Goal: Task Accomplishment & Management: Complete application form

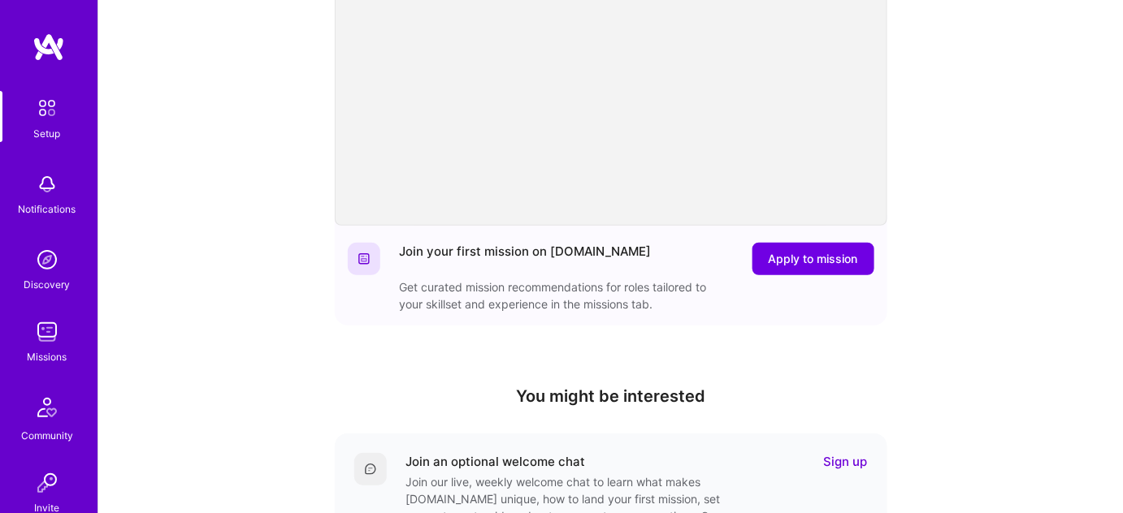
scroll to position [358, 0]
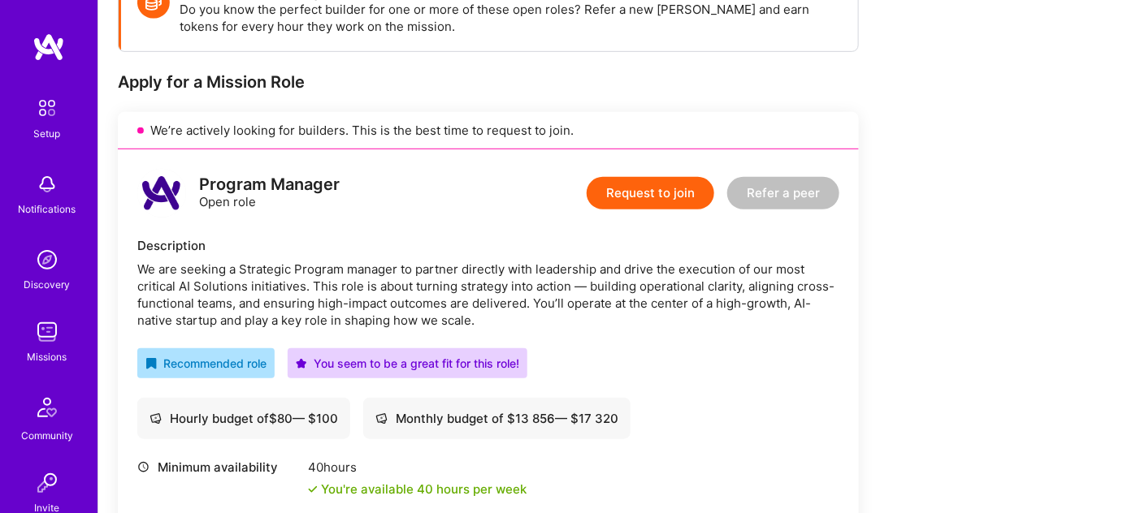
scroll to position [242, 0]
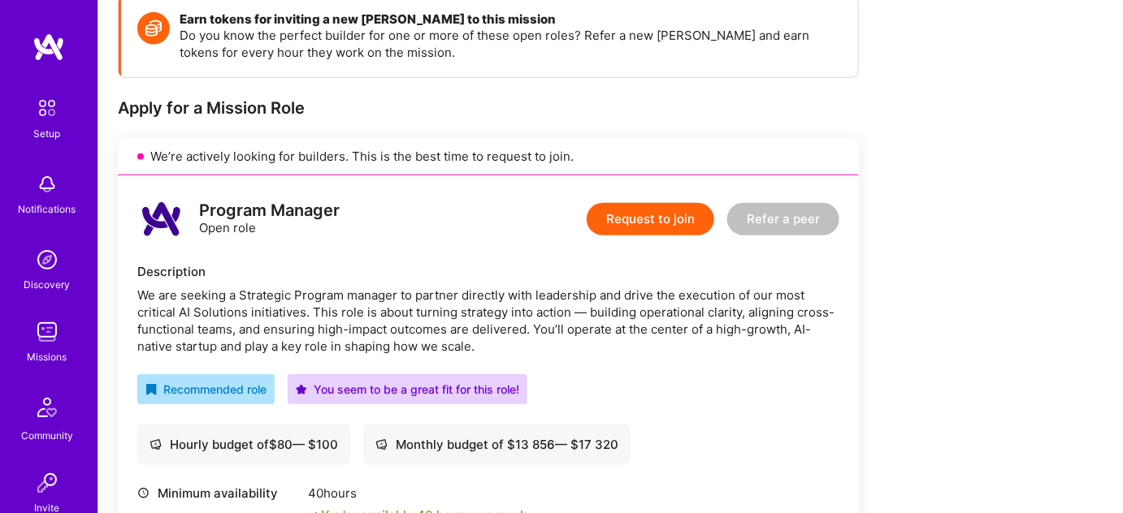
click at [644, 222] on button "Request to join" at bounding box center [651, 219] width 128 height 32
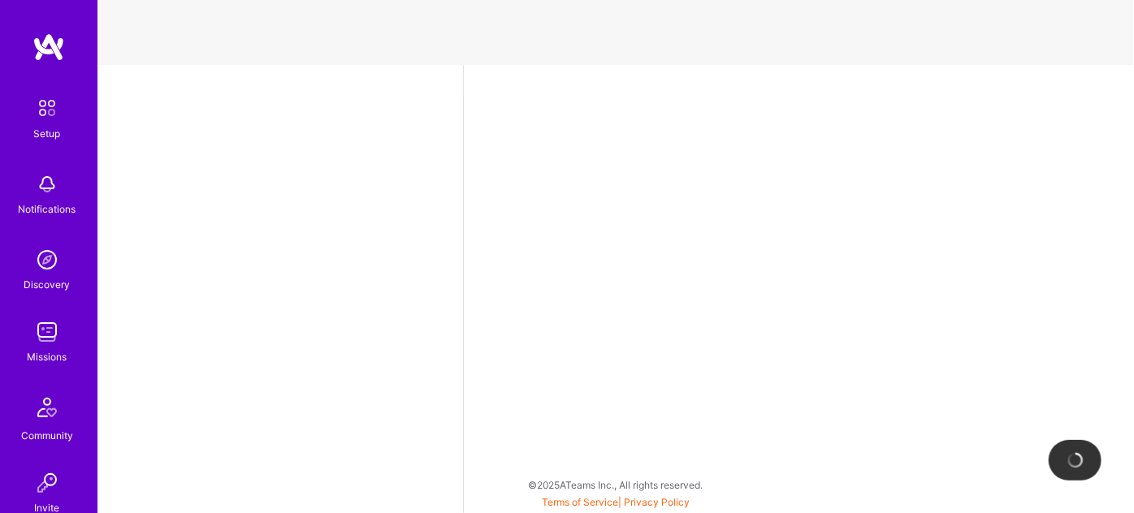
select select "BR"
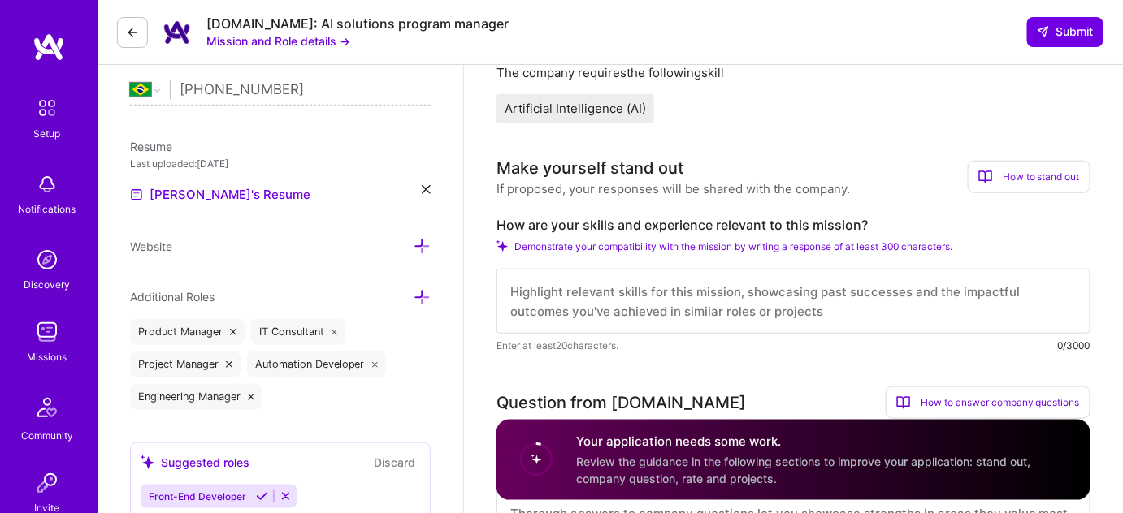
scroll to position [335, 0]
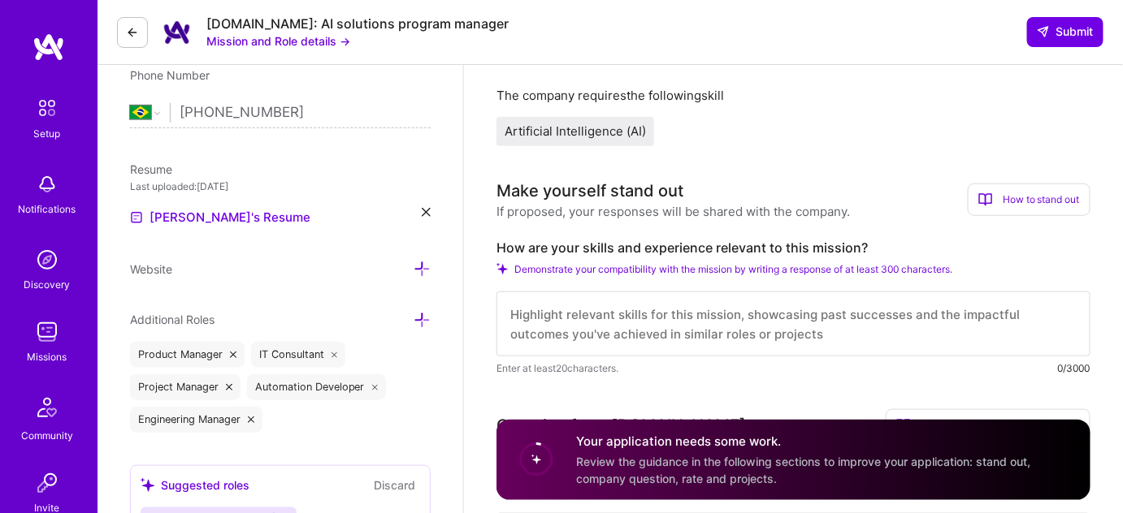
click at [1045, 200] on div "How to stand out" at bounding box center [1029, 200] width 123 height 32
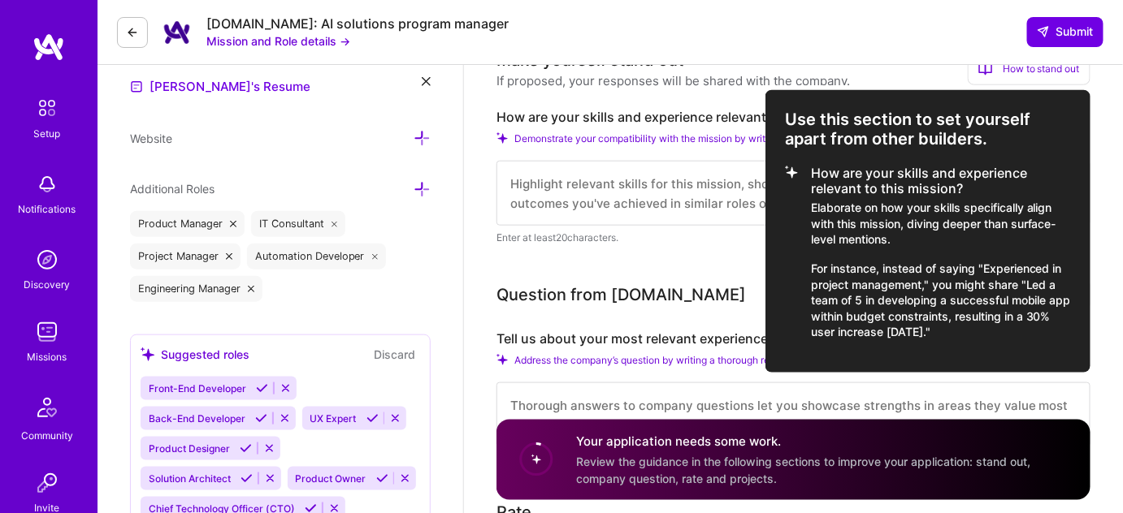
scroll to position [468, 0]
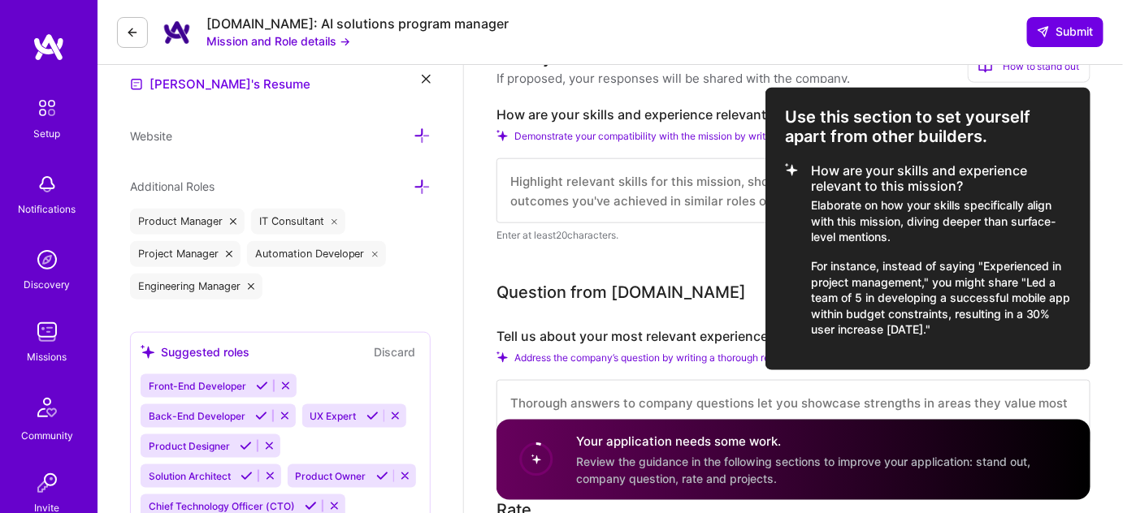
click at [726, 250] on div at bounding box center [561, 256] width 1123 height 513
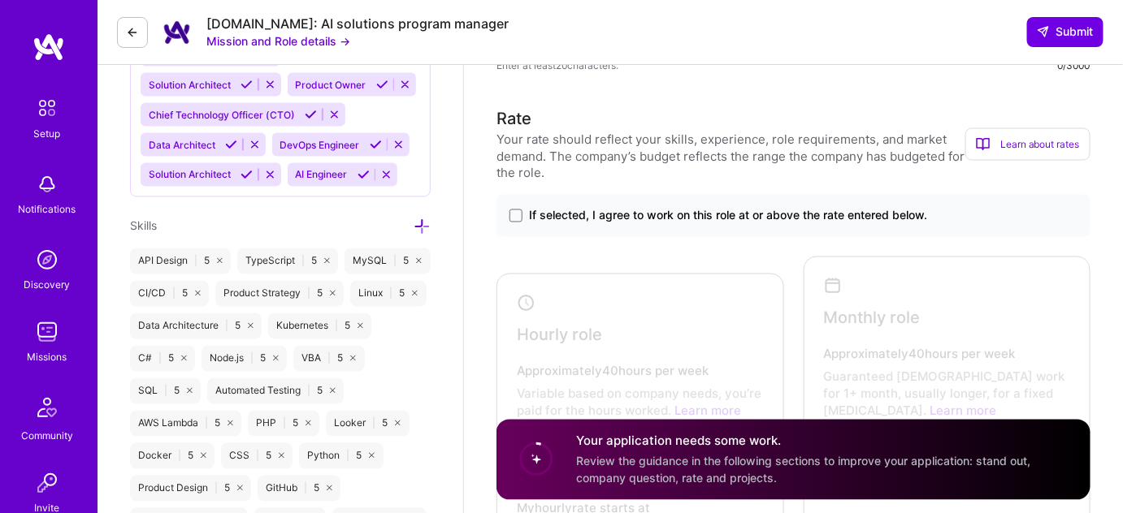
scroll to position [897, 0]
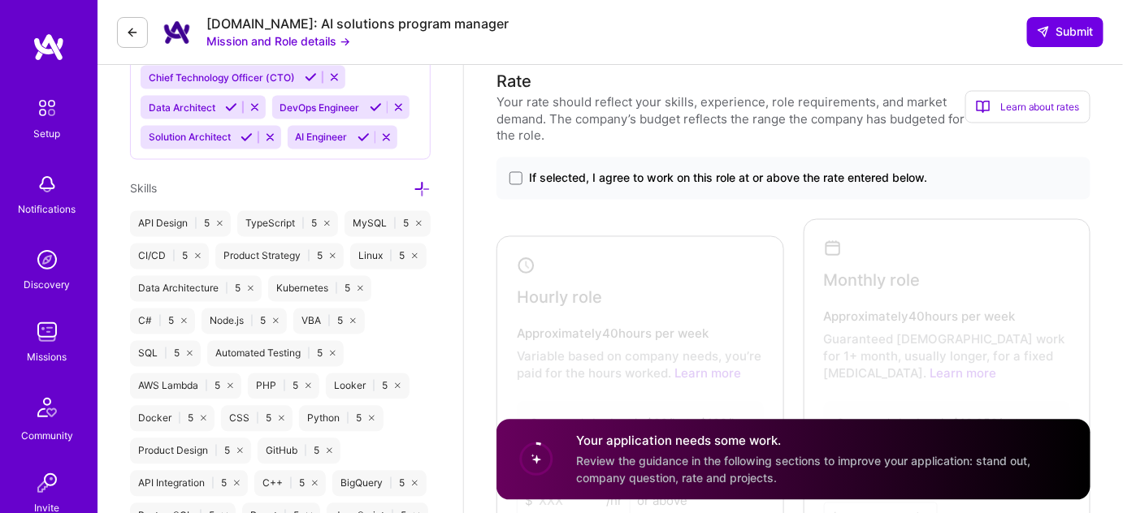
click at [817, 184] on span "If selected, I agree to work on this role at or above the rate entered below." at bounding box center [728, 179] width 398 height 16
click at [0, 0] on input "If selected, I agree to work on this role at or above the rate entered below." at bounding box center [0, 0] width 0 height 0
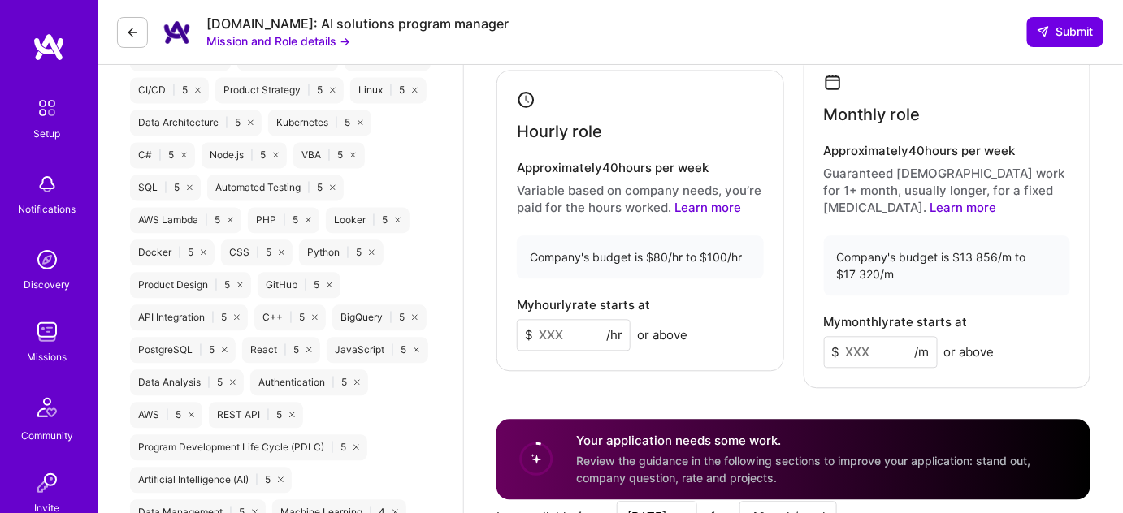
scroll to position [1137, 0]
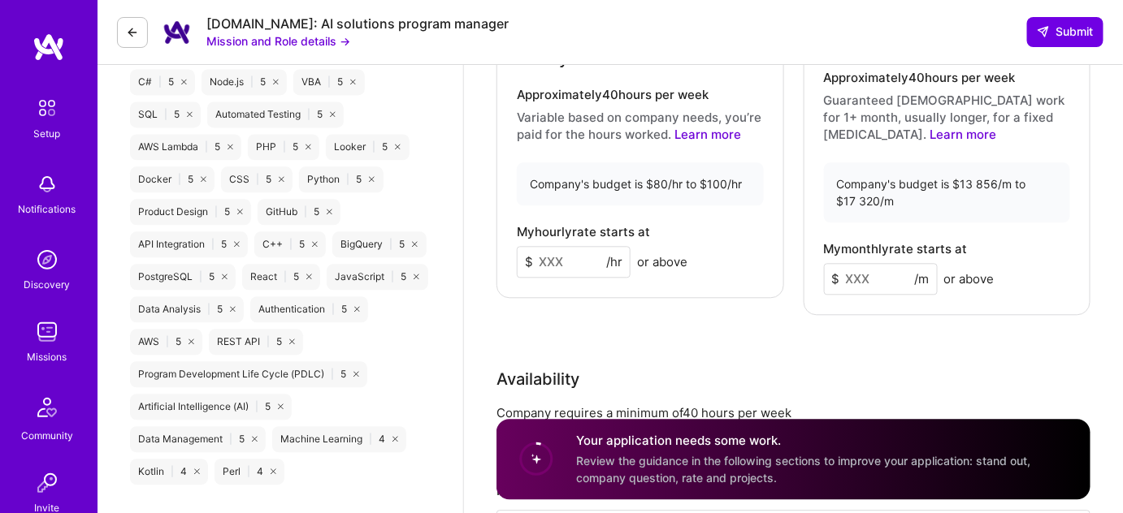
click at [565, 259] on input at bounding box center [574, 262] width 114 height 32
type input "9"
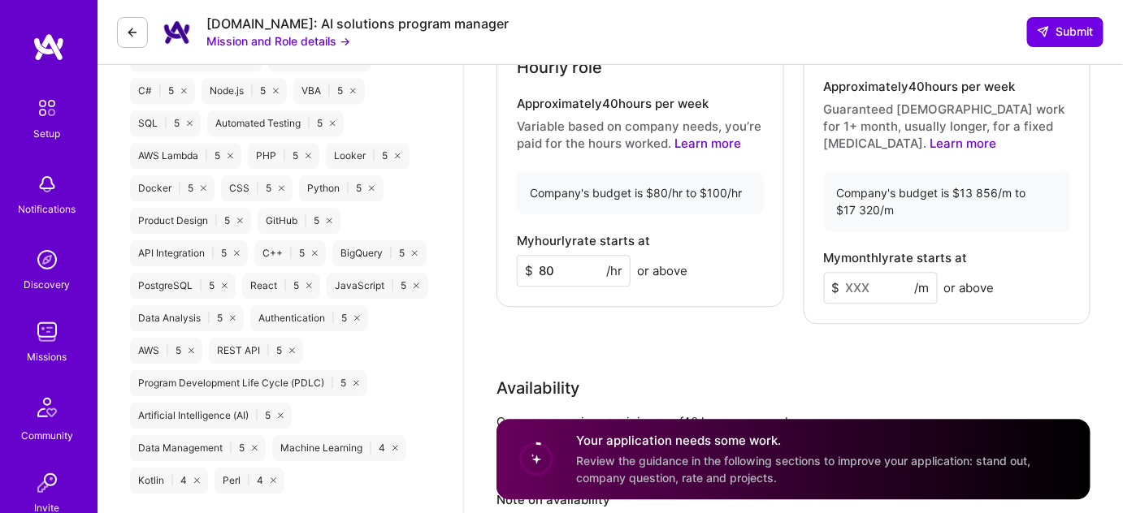
scroll to position [1137, 0]
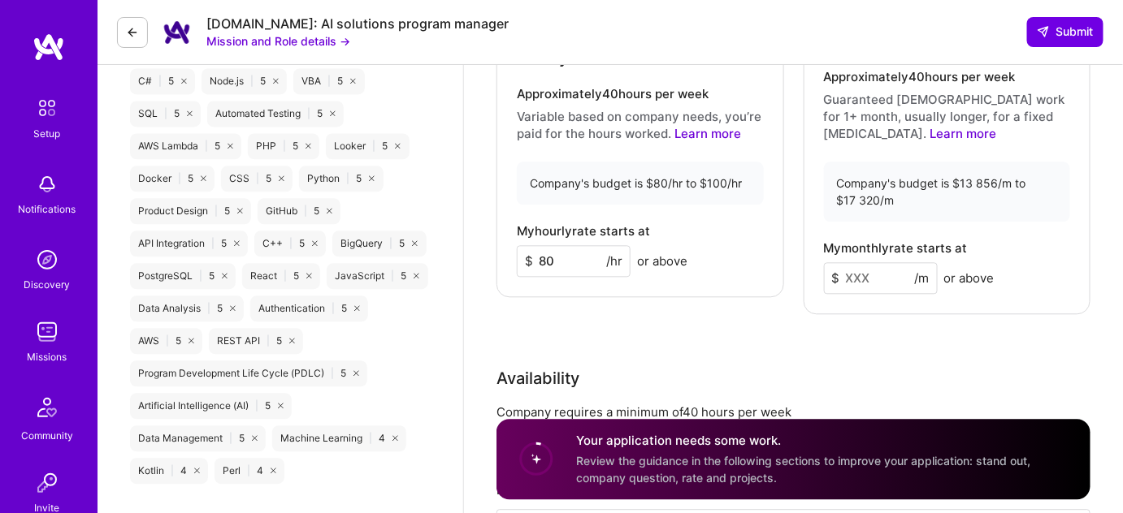
type input "80"
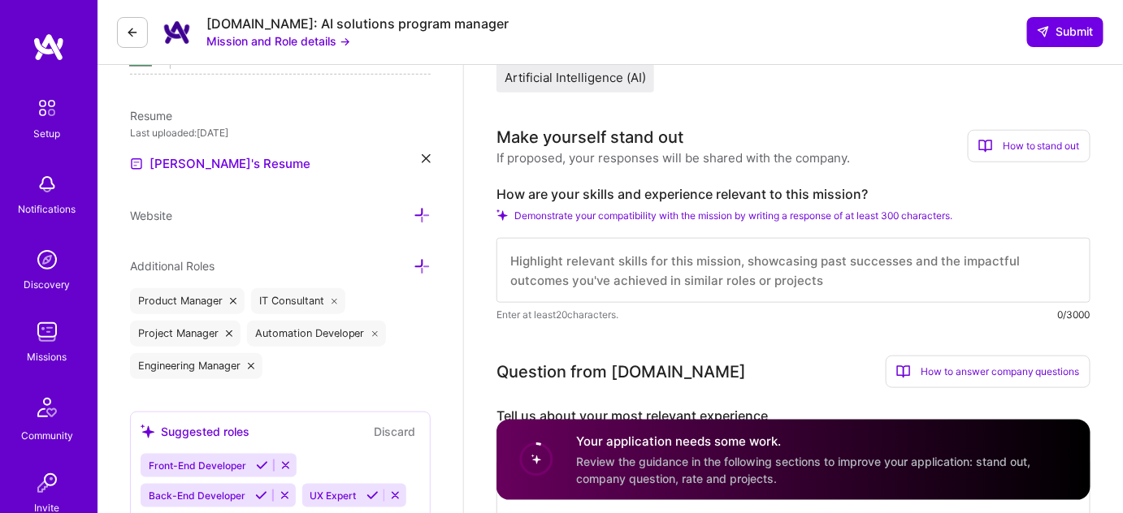
scroll to position [407, 0]
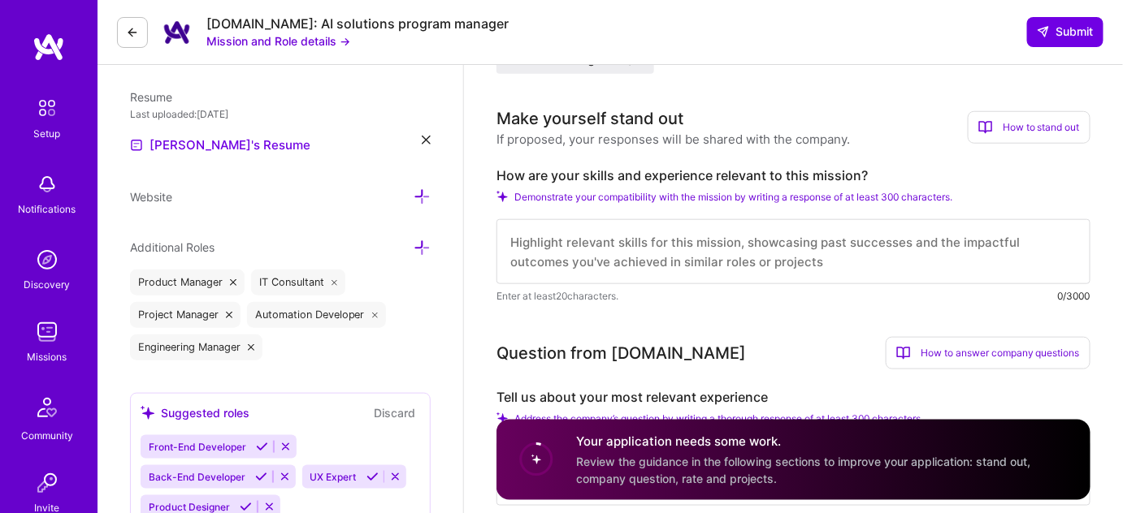
click at [1016, 125] on div "How to stand out" at bounding box center [1029, 127] width 123 height 32
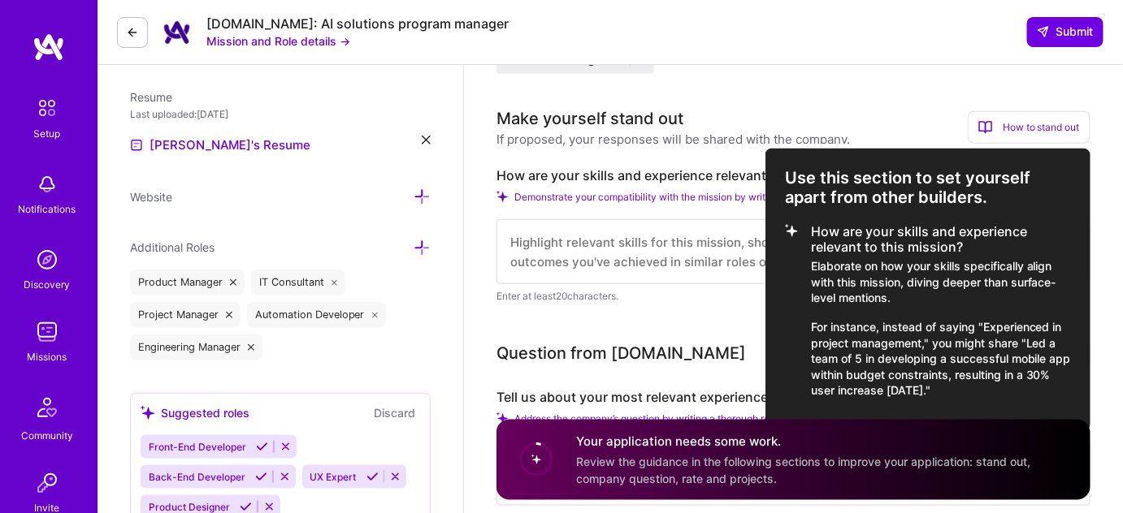
click at [925, 93] on div at bounding box center [561, 256] width 1123 height 513
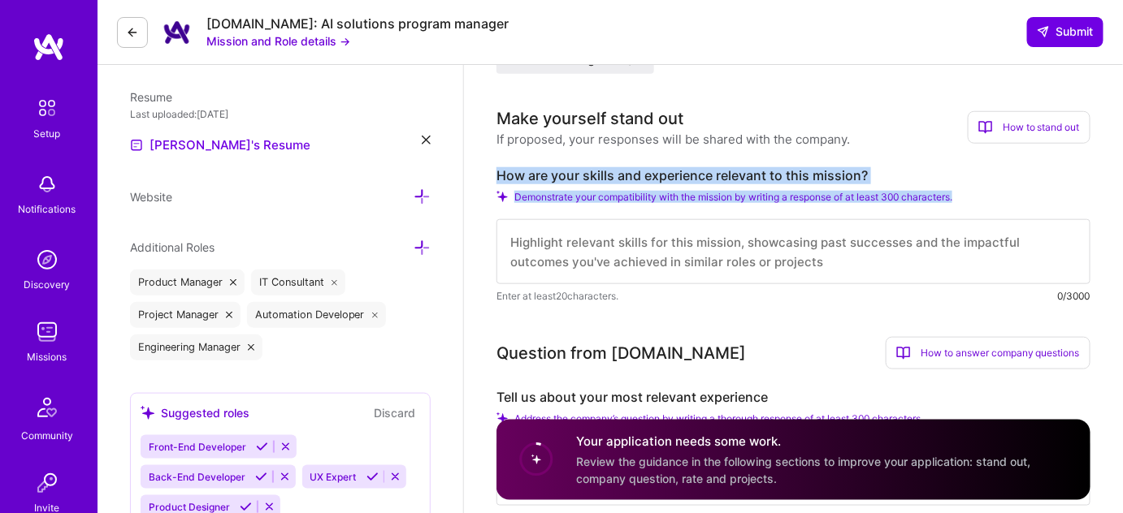
drag, startPoint x: 489, startPoint y: 172, endPoint x: 977, endPoint y: 191, distance: 487.8
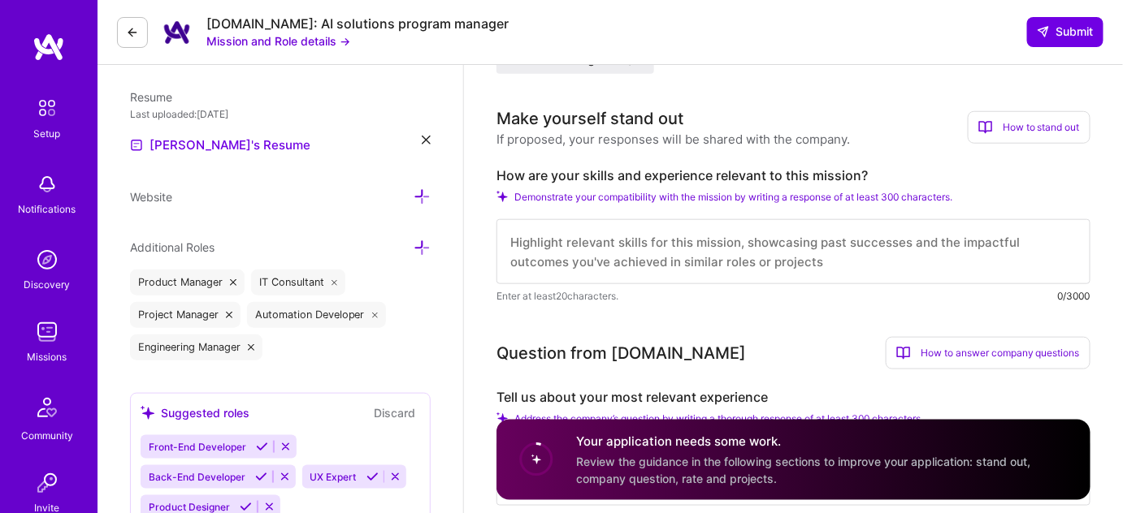
click at [572, 119] on div "Make yourself stand out" at bounding box center [589, 118] width 187 height 24
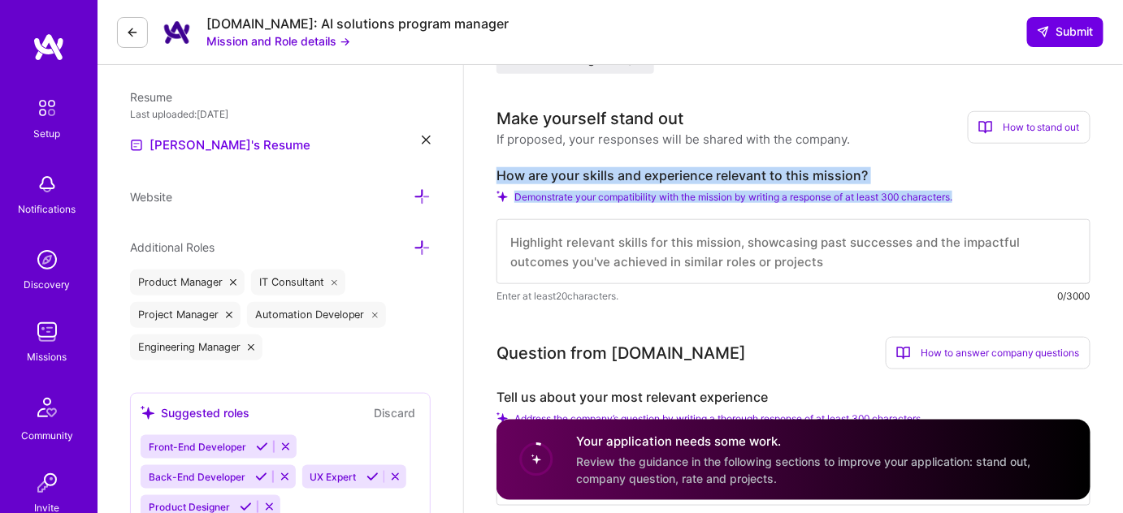
drag, startPoint x: 496, startPoint y: 172, endPoint x: 1005, endPoint y: 197, distance: 510.0
click at [1005, 197] on div "How are your skills and experience relevant to this mission? Demonstrate your c…" at bounding box center [793, 235] width 594 height 137
copy div "How are your skills and experience relevant to this mission? Demonstrate your c…"
click at [761, 252] on textarea at bounding box center [793, 251] width 594 height 65
paste textarea "I bring over 10 years of experience bridging strategy and execution, with a str…"
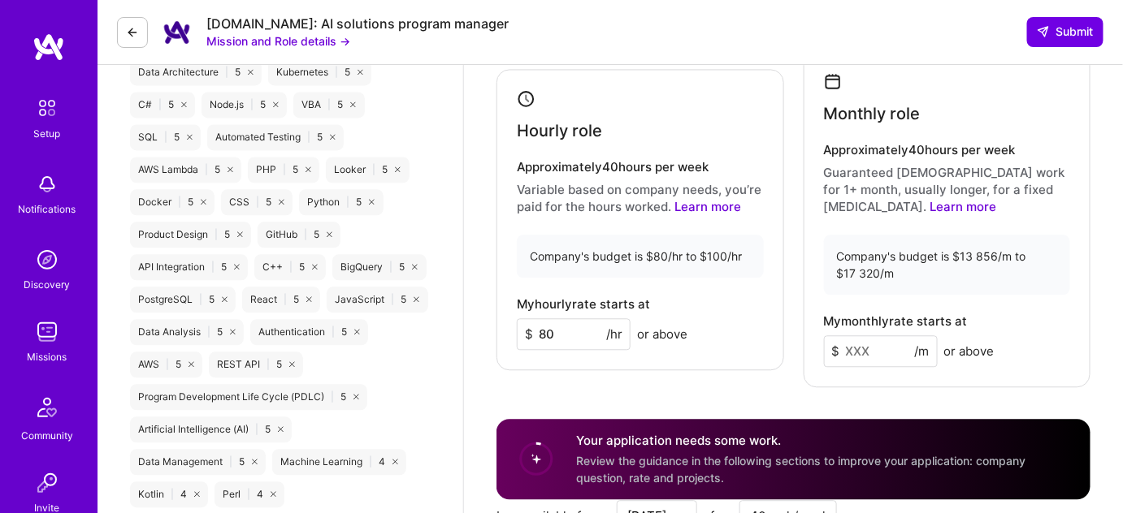
scroll to position [1118, 0]
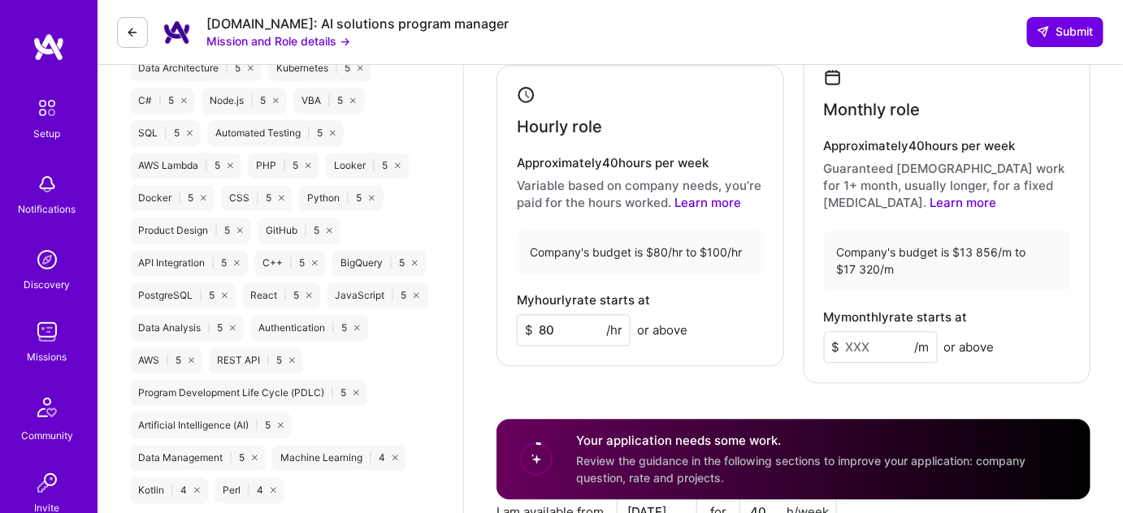
type textarea "I bring over 10 years of experience bridging strategy and execution, with a str…"
click at [539, 330] on input "80" at bounding box center [574, 330] width 114 height 32
type input "70"
type input "60"
click at [861, 345] on input at bounding box center [881, 347] width 114 height 32
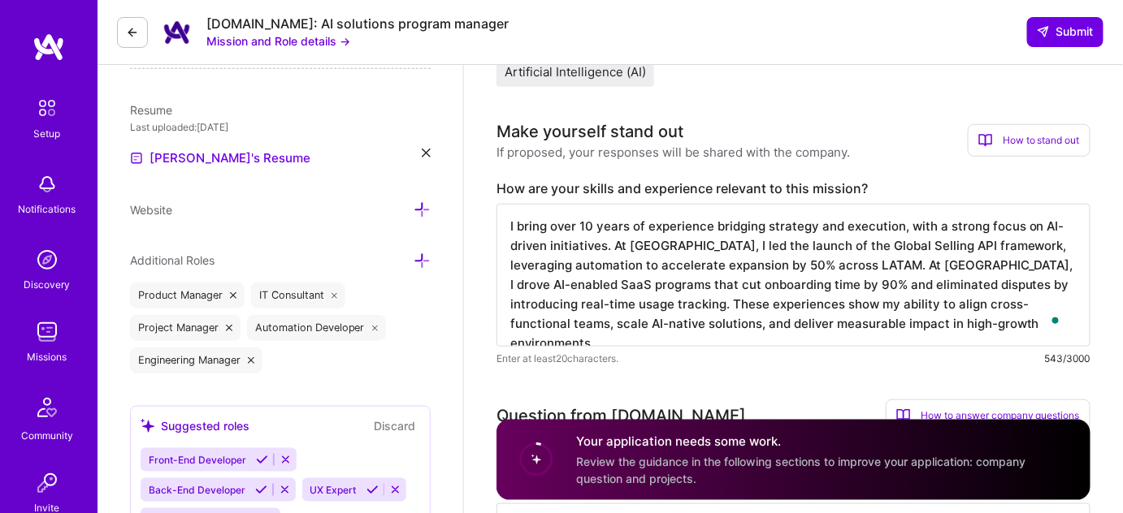
scroll to position [417, 0]
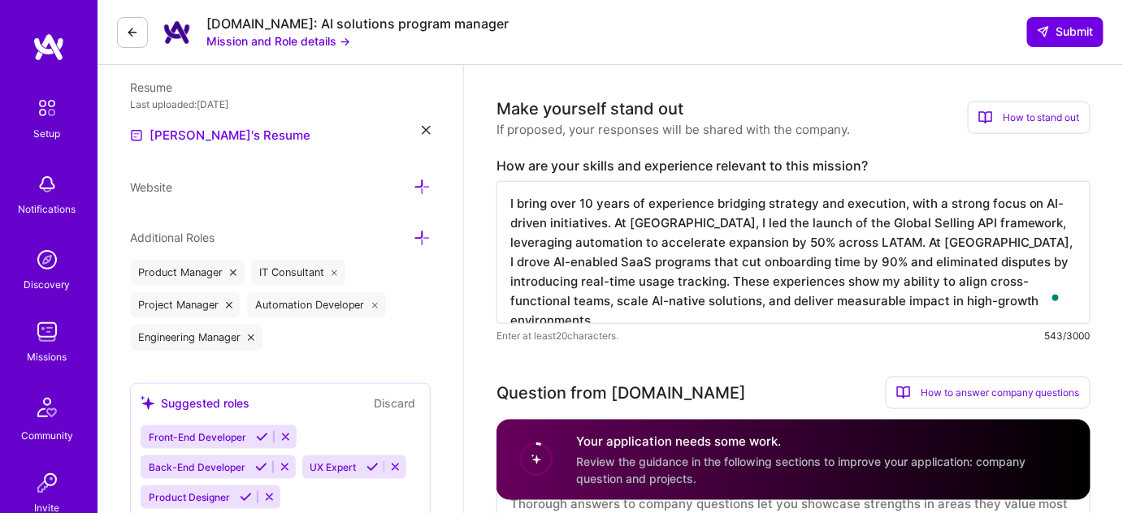
type input "9000"
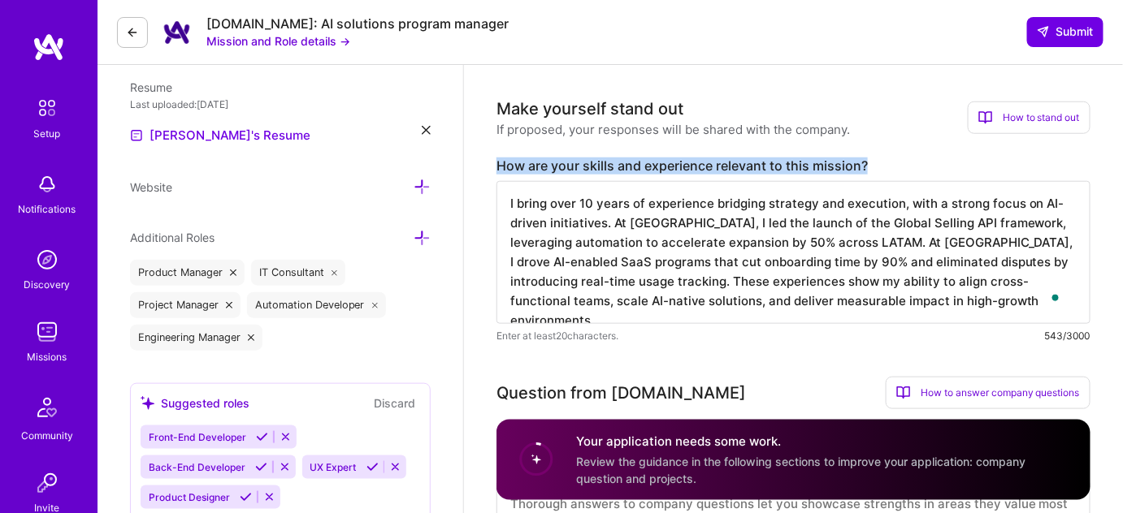
drag, startPoint x: 873, startPoint y: 160, endPoint x: 491, endPoint y: 169, distance: 382.0
copy label "How are your skills and experience relevant to this mission?"
click at [759, 249] on textarea "I bring over 10 years of experience bridging strategy and execution, with a str…" at bounding box center [793, 252] width 594 height 143
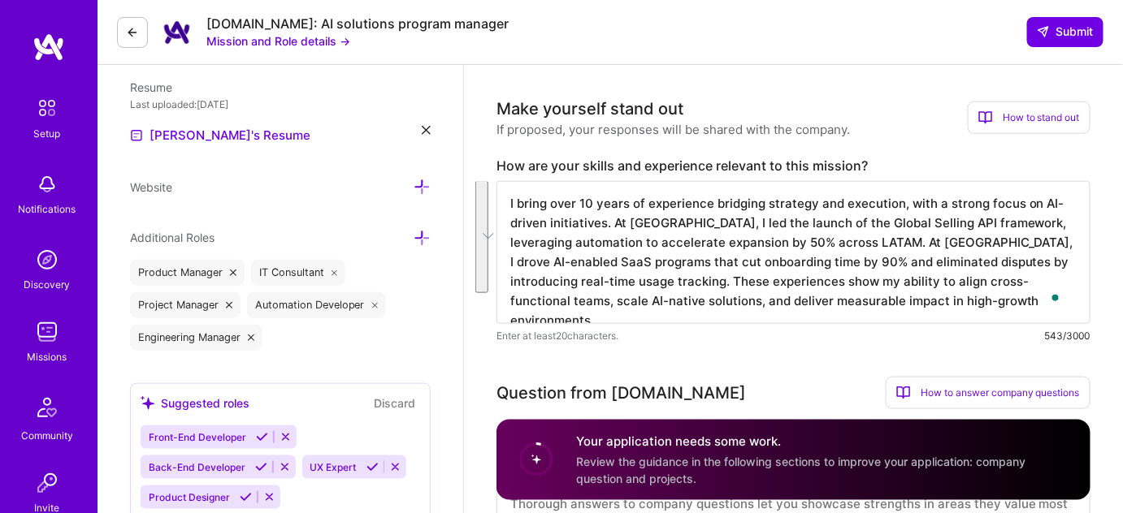
paste textarea "am a Senior Technical Program Manager with over a decade of experience transfor…"
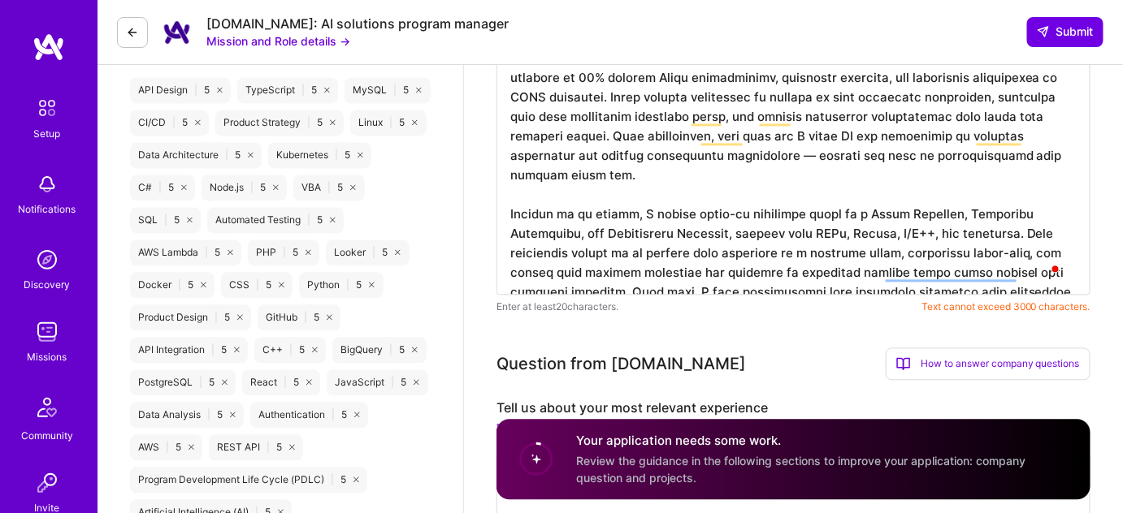
scroll to position [1024, 0]
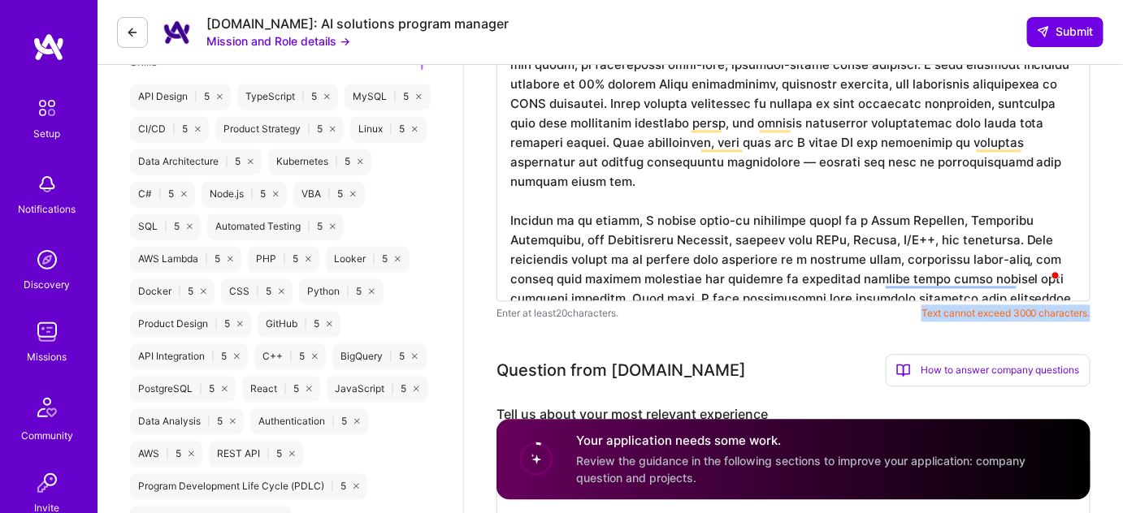
drag, startPoint x: 920, startPoint y: 314, endPoint x: 1090, endPoint y: 309, distance: 169.9
click at [1090, 309] on span "Text cannot exceed 3000 characters." at bounding box center [1005, 313] width 169 height 17
copy span "Text cannot exceed 3000 characters."
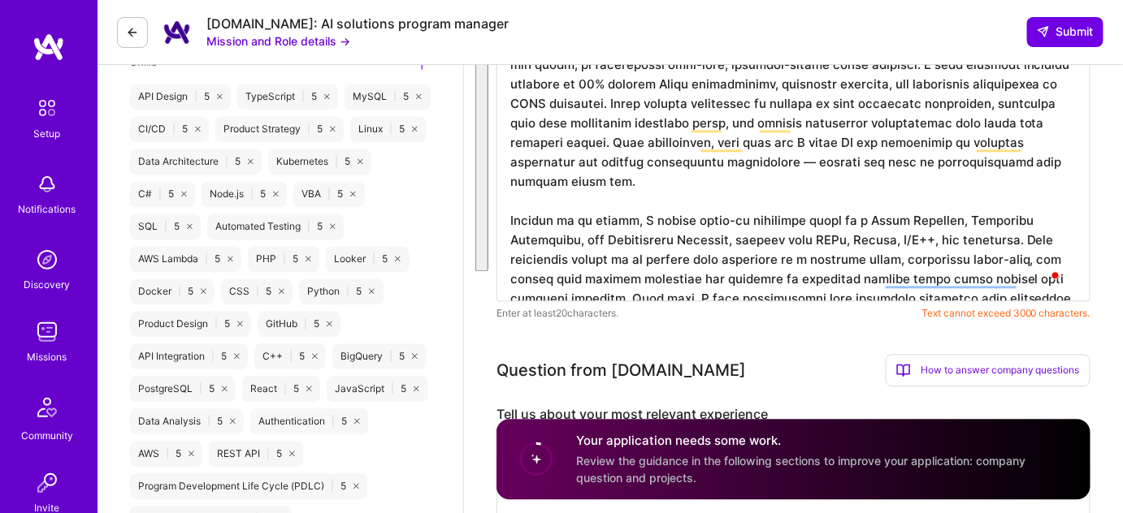
paste textarea "bring over 10 years of experience leading programs that sit at the intersection…"
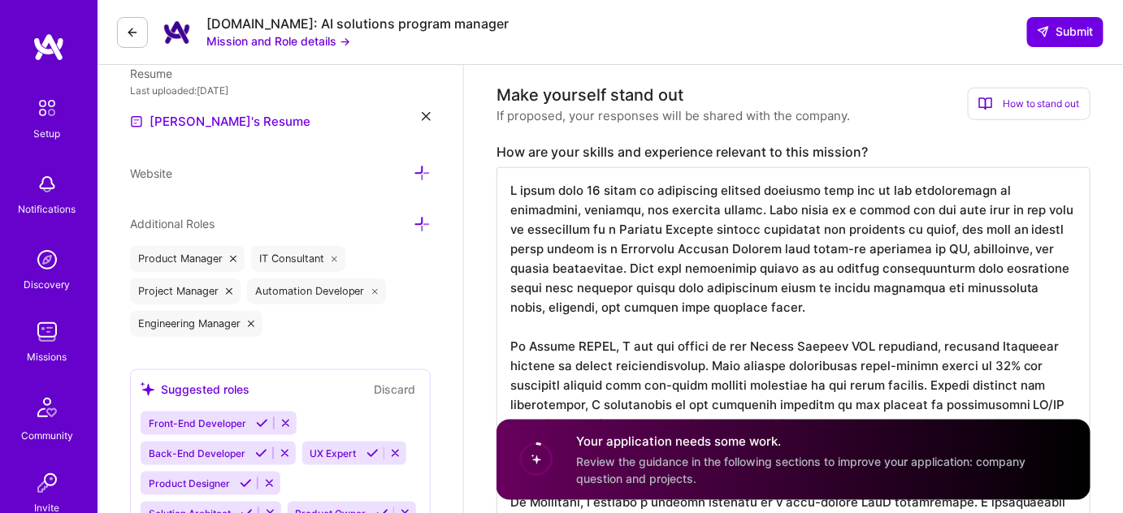
scroll to position [375, 0]
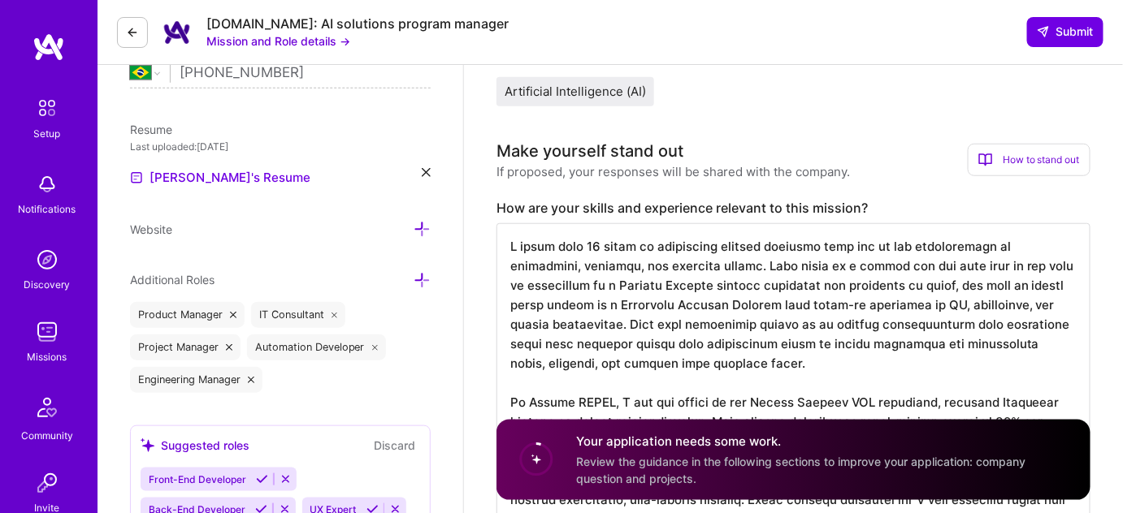
type textarea "I bring over 10 years of experience leading programs that sit at the intersecti…"
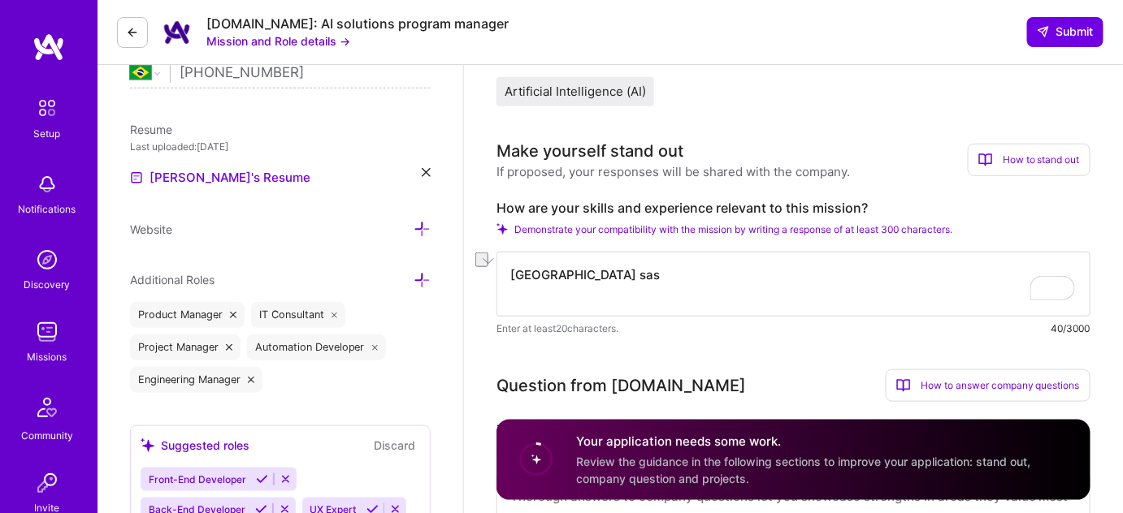
paste textarea "I bring over 10 years of experience leading programs that sit at the intersecti…"
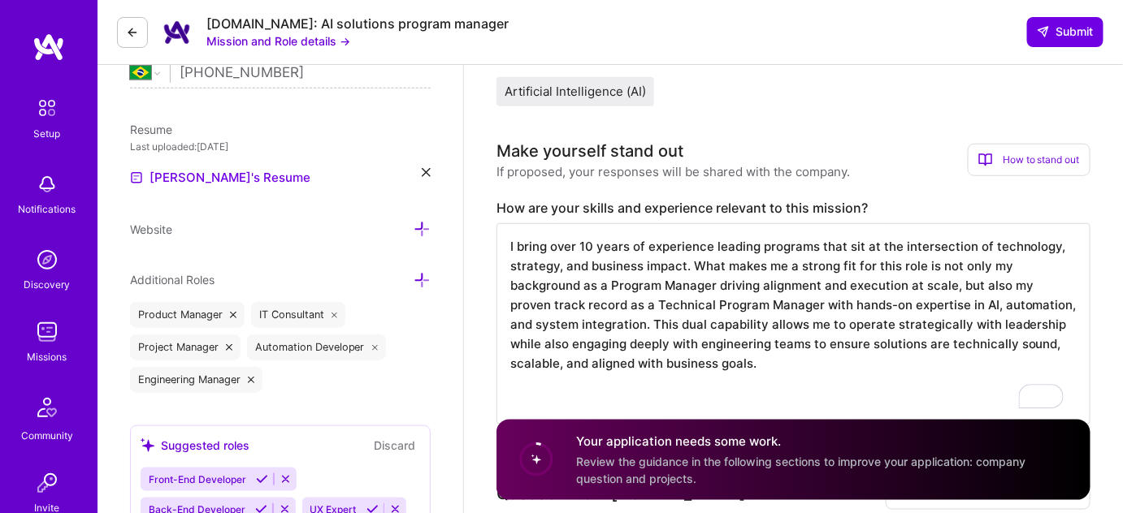
scroll to position [537, 0]
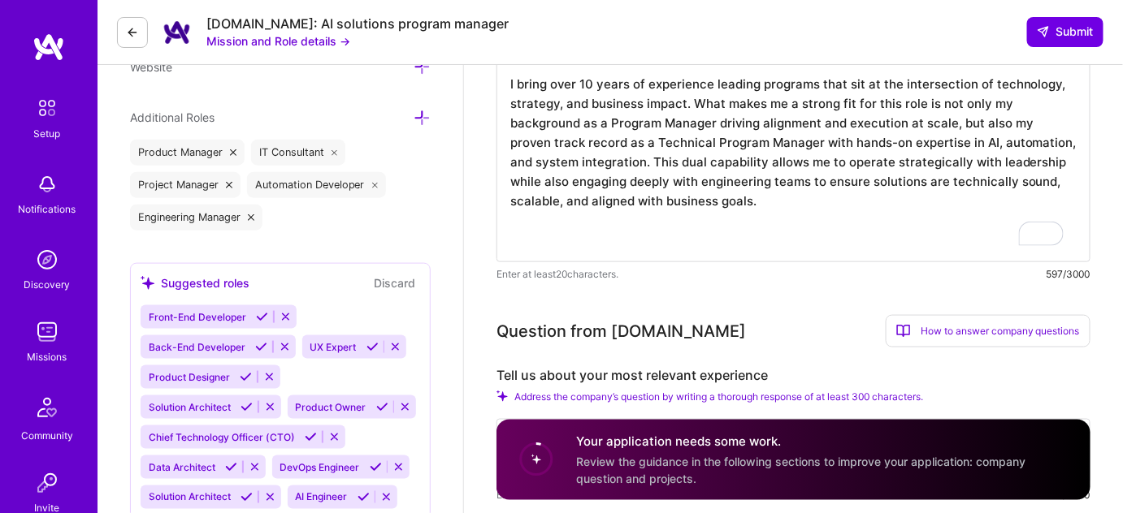
paste textarea "At Amazon LATAM, I led the launch of the Global Selling API framework, enabling…"
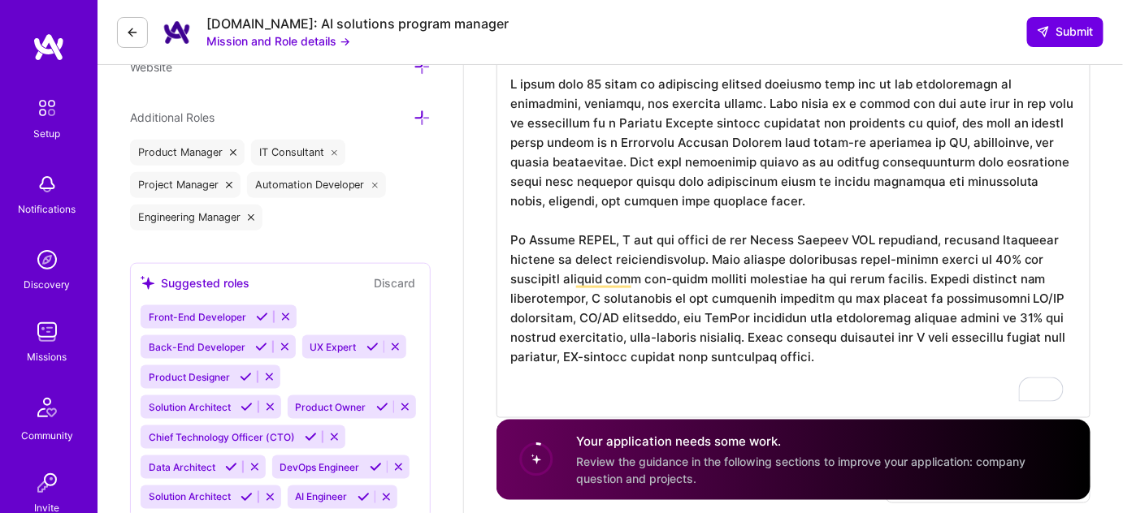
paste textarea "At Jusbrasil, I applied a similar approach in a high-growth SaaS environment. I…"
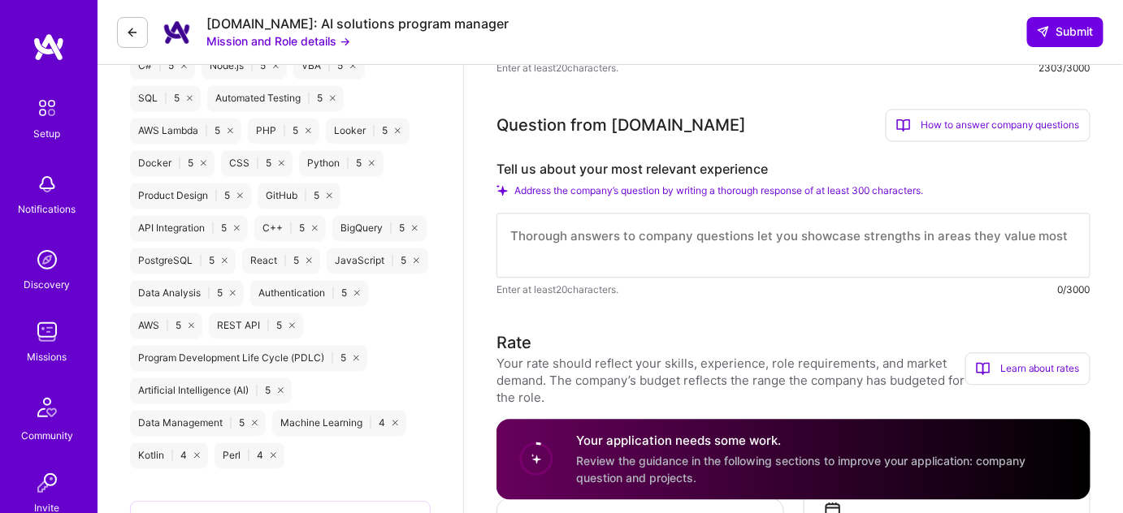
scroll to position [1168, 0]
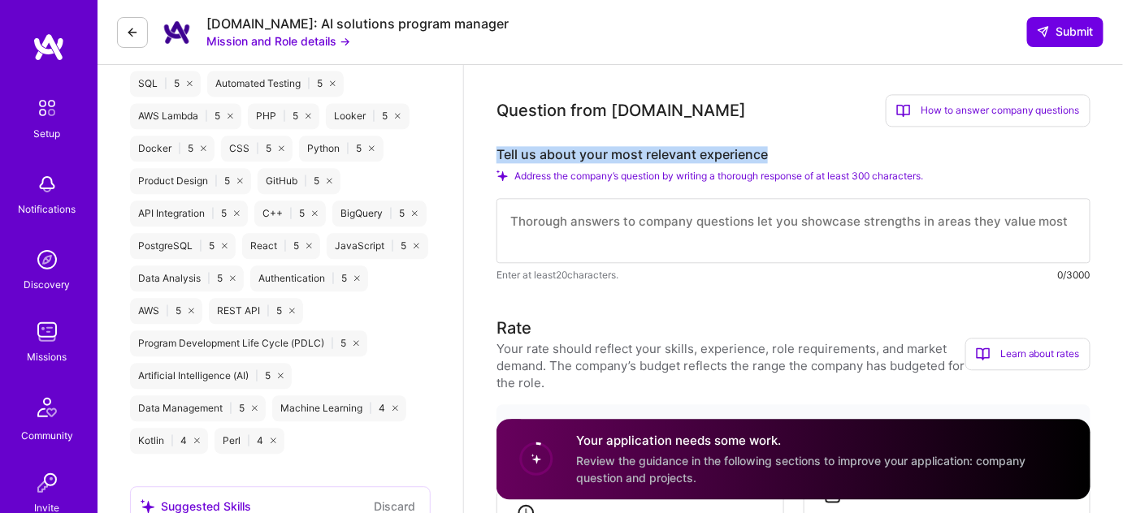
drag, startPoint x: 774, startPoint y: 149, endPoint x: 496, endPoint y: 151, distance: 277.9
click at [496, 151] on label "Tell us about your most relevant experience" at bounding box center [793, 154] width 594 height 17
copy label "Tell us about your most relevant experience"
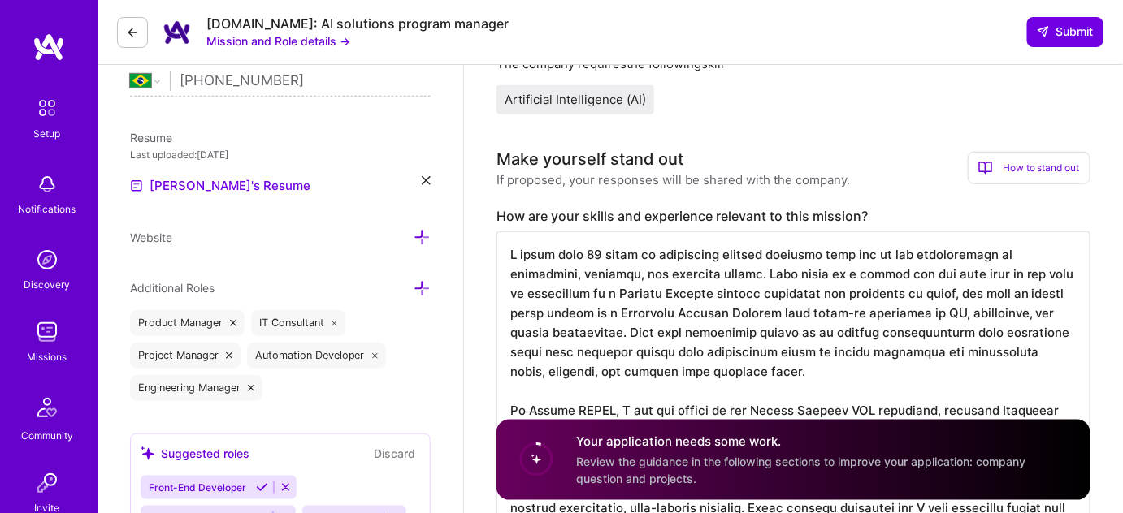
scroll to position [355, 0]
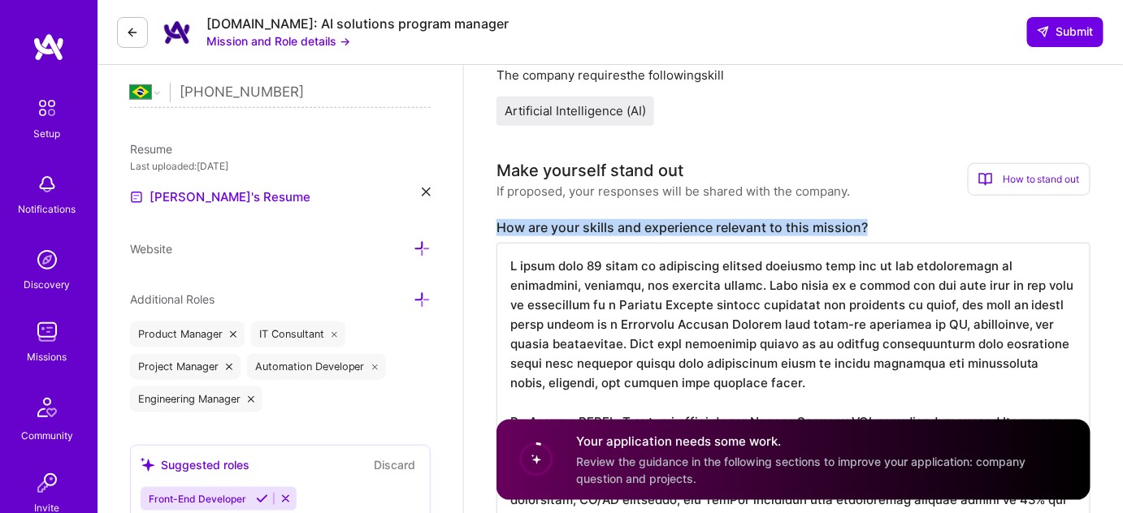
drag, startPoint x: 877, startPoint y: 221, endPoint x: 496, endPoint y: 227, distance: 381.9
click at [496, 227] on label "How are your skills and experience relevant to this mission?" at bounding box center [793, 227] width 594 height 17
copy label "How are your skills and experience relevant to this mission?"
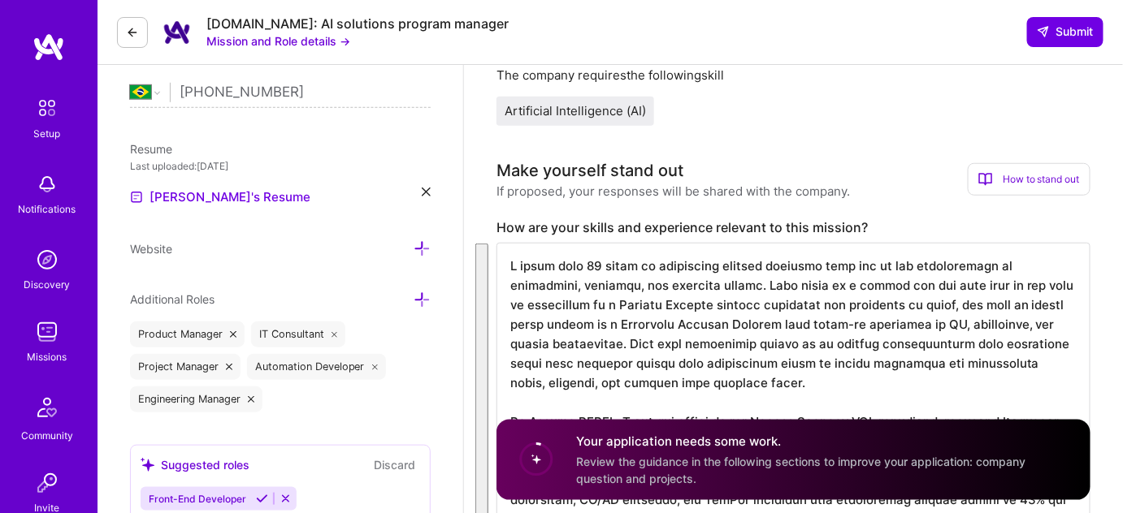
paste textarea "a decade of experience bridging product, engineering, and business strategy in …"
type textarea "I bring over a decade of experience bridging product, engineering, and business…"
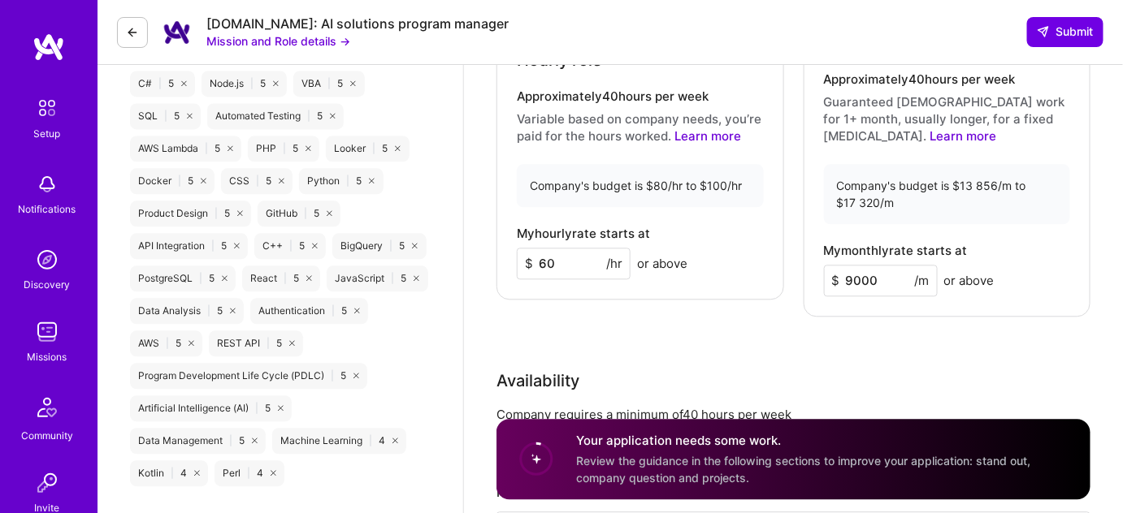
scroll to position [642, 0]
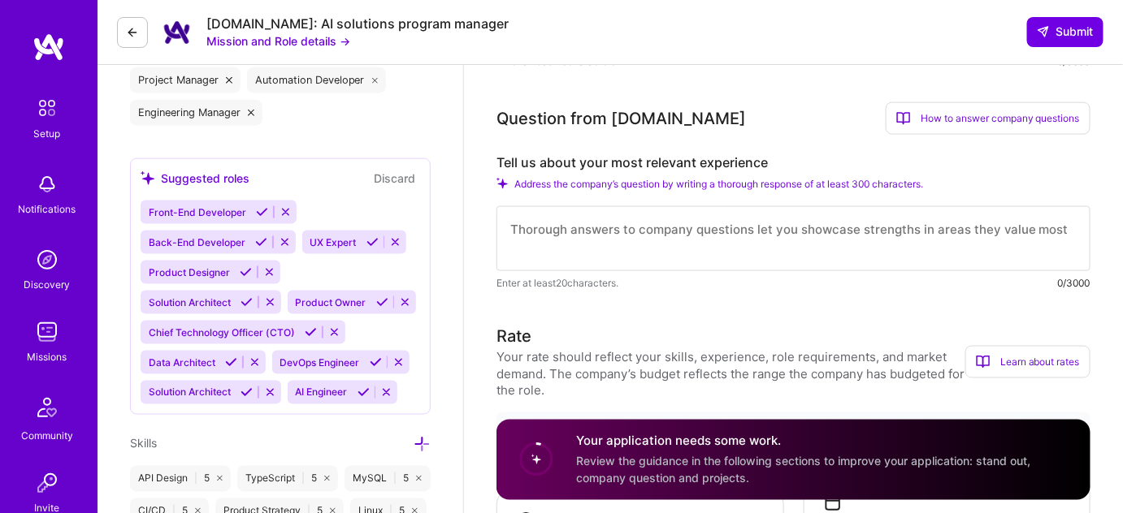
click at [664, 232] on textarea at bounding box center [793, 238] width 594 height 65
paste textarea "I bring over a decade of experience bridging product, engineering, and business…"
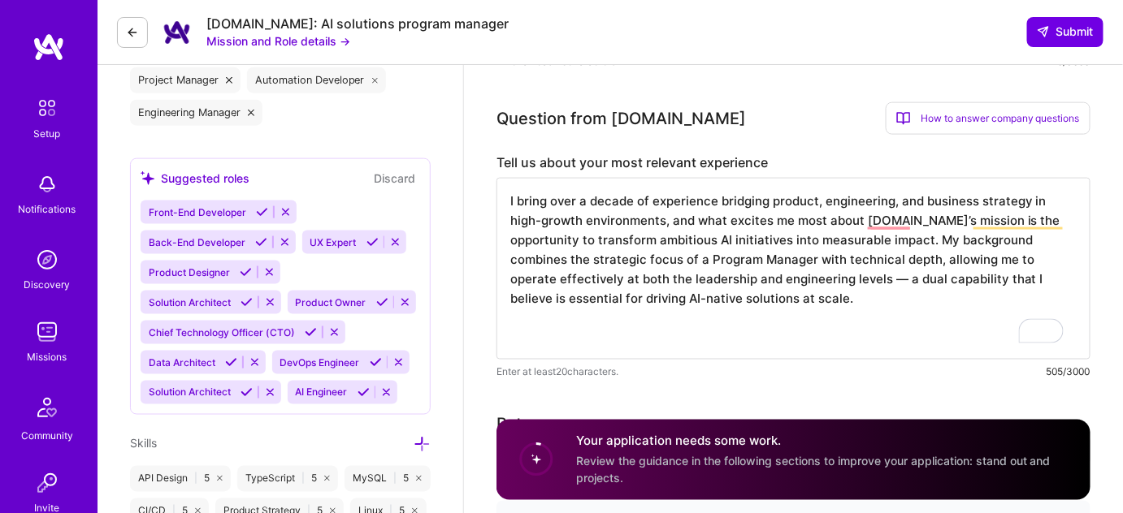
paste textarea "At Amazon LATAM, I led the GTM launch of the Global Selling API framework, whic…"
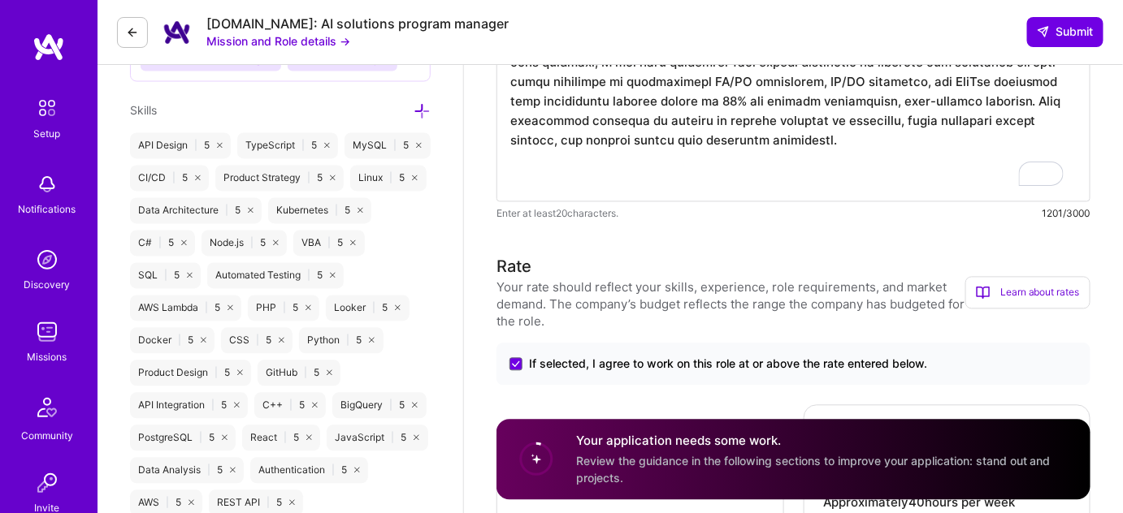
scroll to position [992, 0]
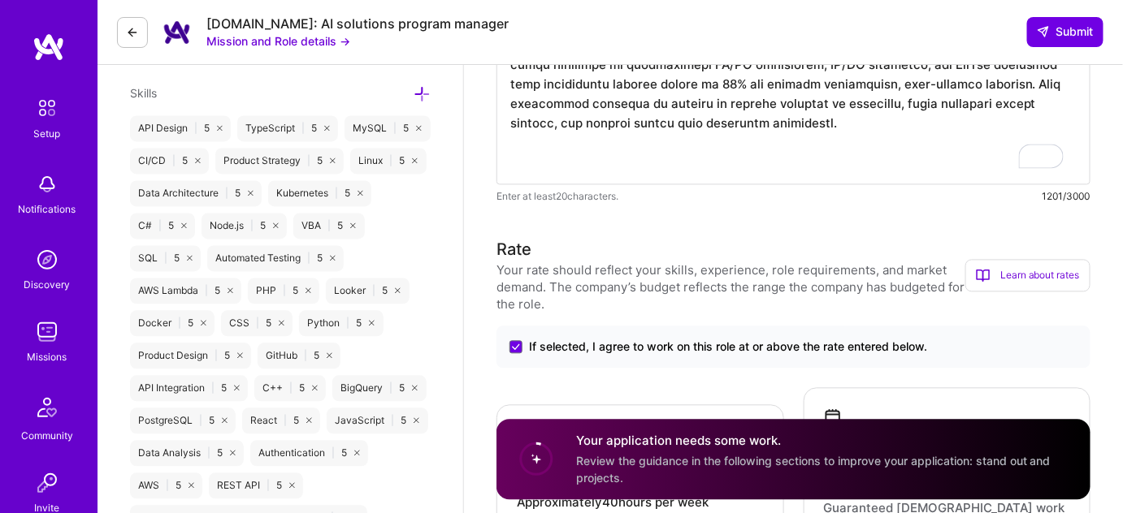
paste textarea "At Jusbrasil, a fast-growing SaaS and AI-enabled company, I directed strategic …"
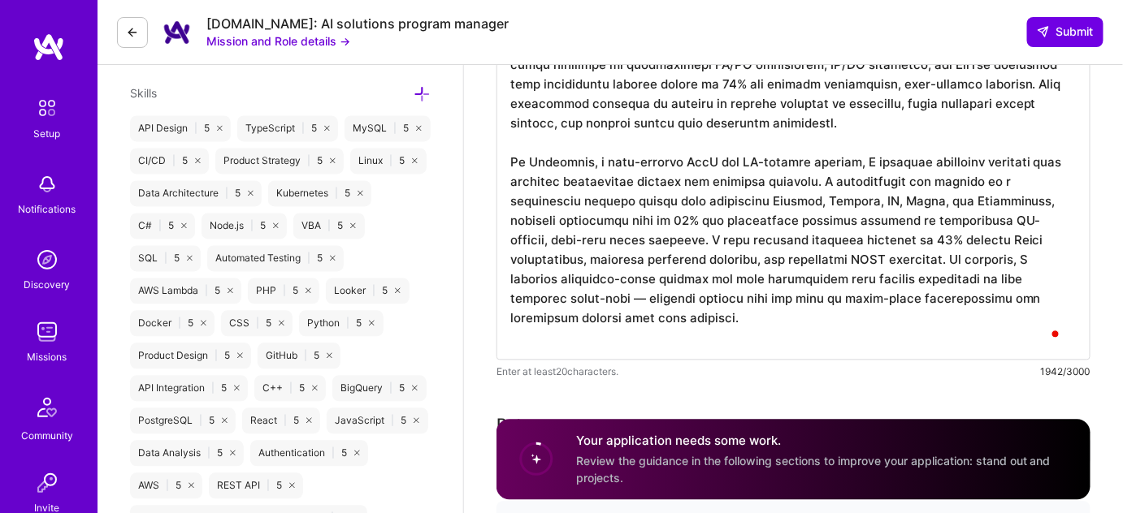
paste textarea "My earlier career as a Sales Engineer, Technical Consultant, and Integration En…"
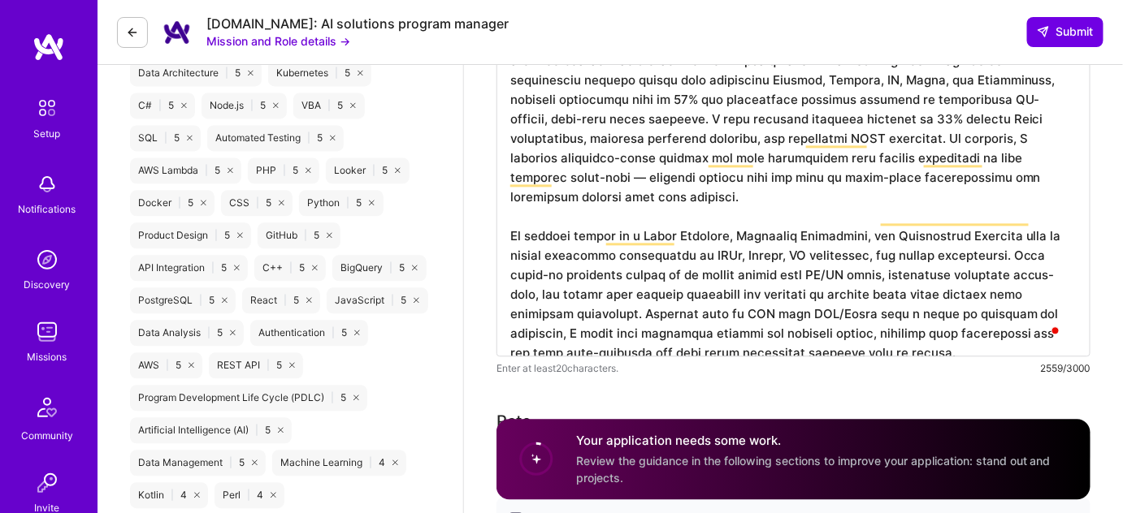
scroll to position [1131, 0]
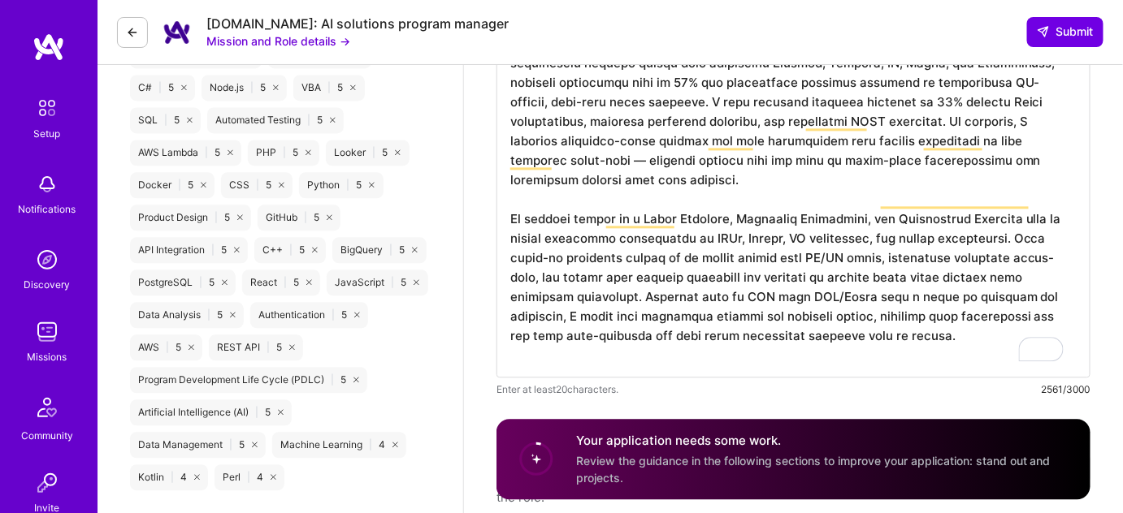
paste textarea "I am fluent in English, a native Portuguese speaker, and have advanced Spanish …"
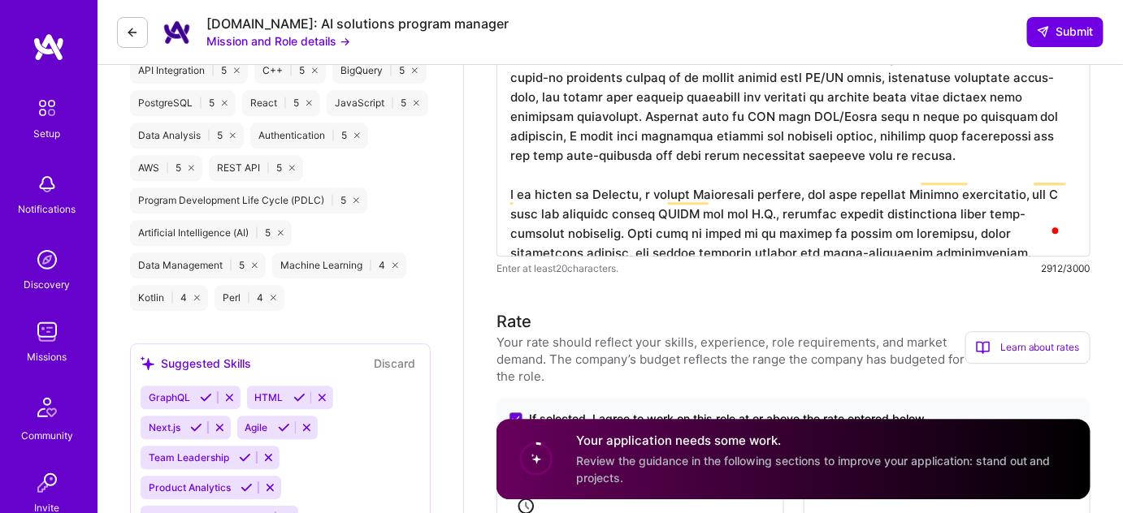
scroll to position [1314, 0]
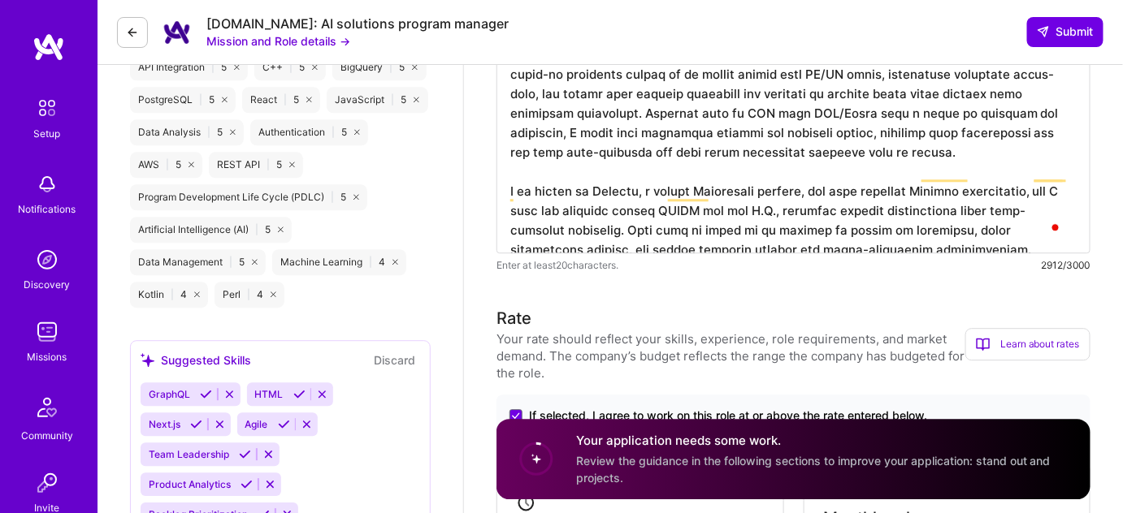
drag, startPoint x: 927, startPoint y: 228, endPoint x: 507, endPoint y: 178, distance: 423.1
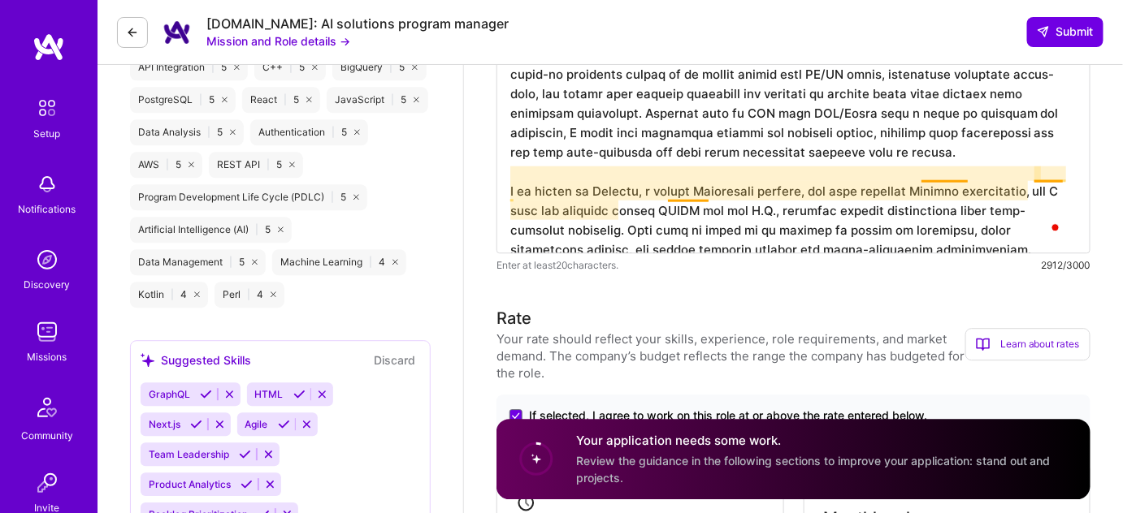
paste textarea "and Portuguese, with advanced Spanish, and have led programs across LATAM and t…"
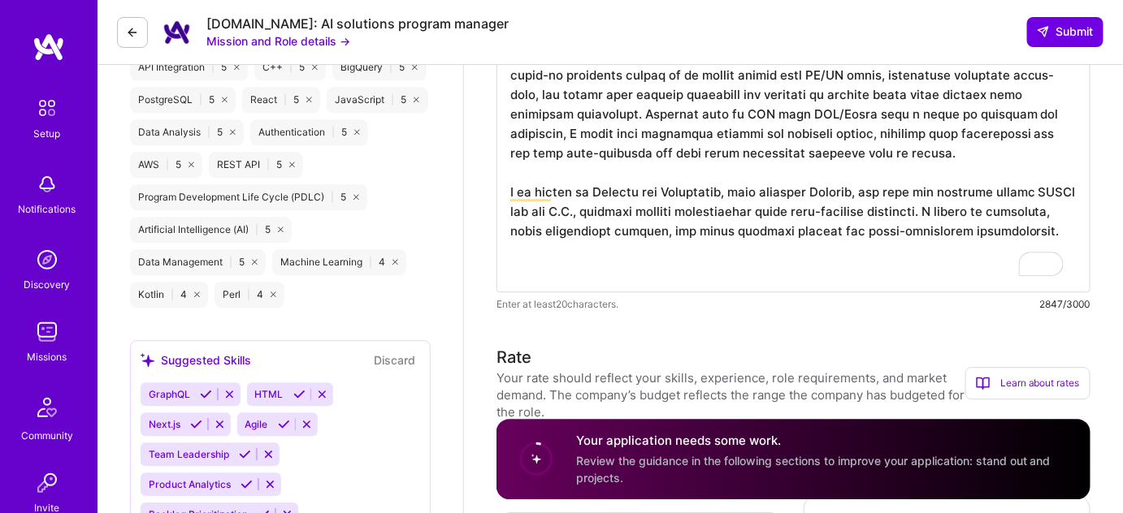
paste textarea "Ultimately, my compatibility with this mission lies in my proven ability to lea…"
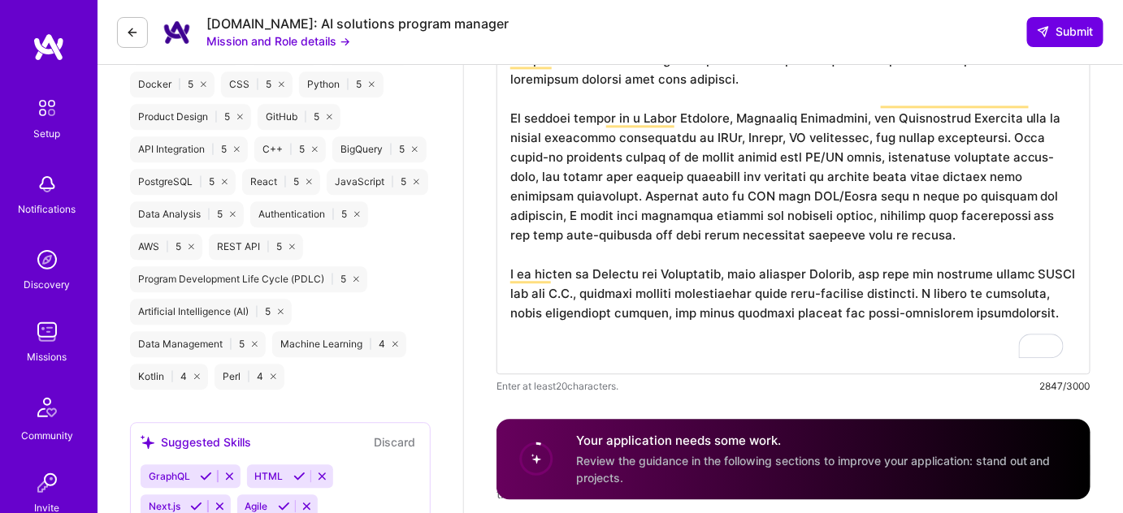
scroll to position [1230, 0]
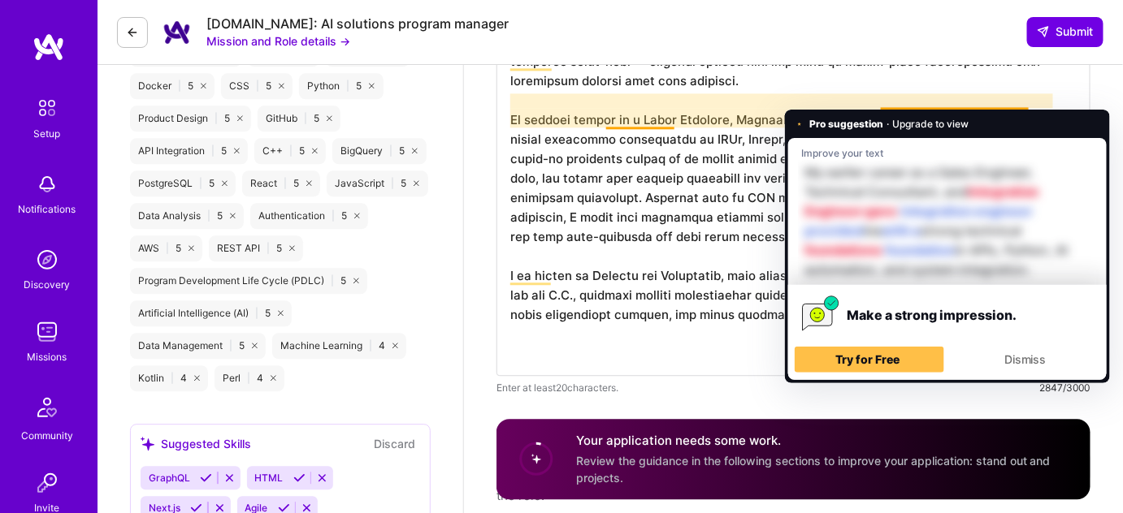
drag, startPoint x: 850, startPoint y: 101, endPoint x: 996, endPoint y: 95, distance: 146.4
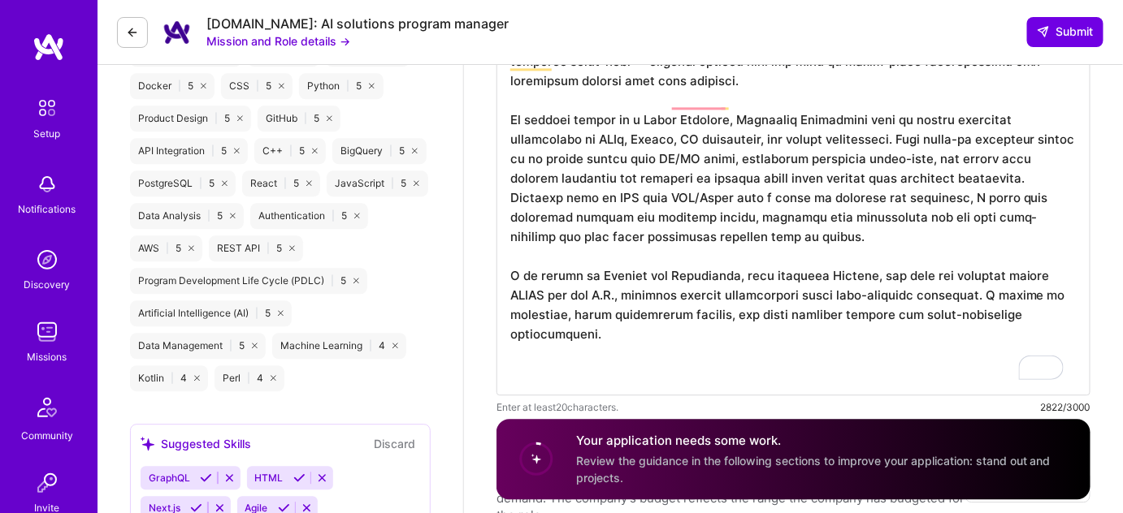
paste textarea "Ultimately, my compatibility with this mission lies in my proven ability to lea…"
type textarea "I bring over a decade of experience bridging product, engineering, and business…"
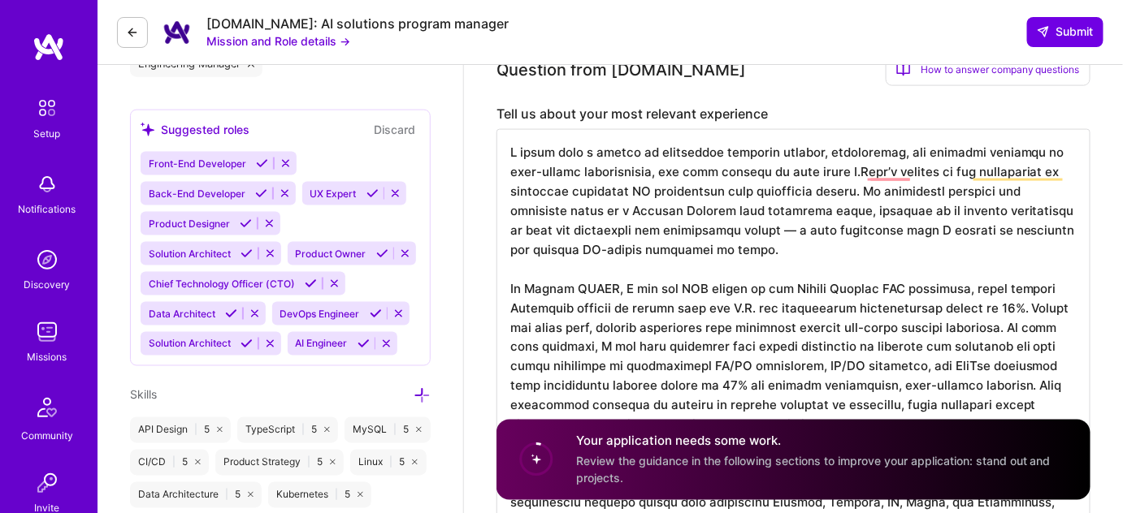
scroll to position [678, 0]
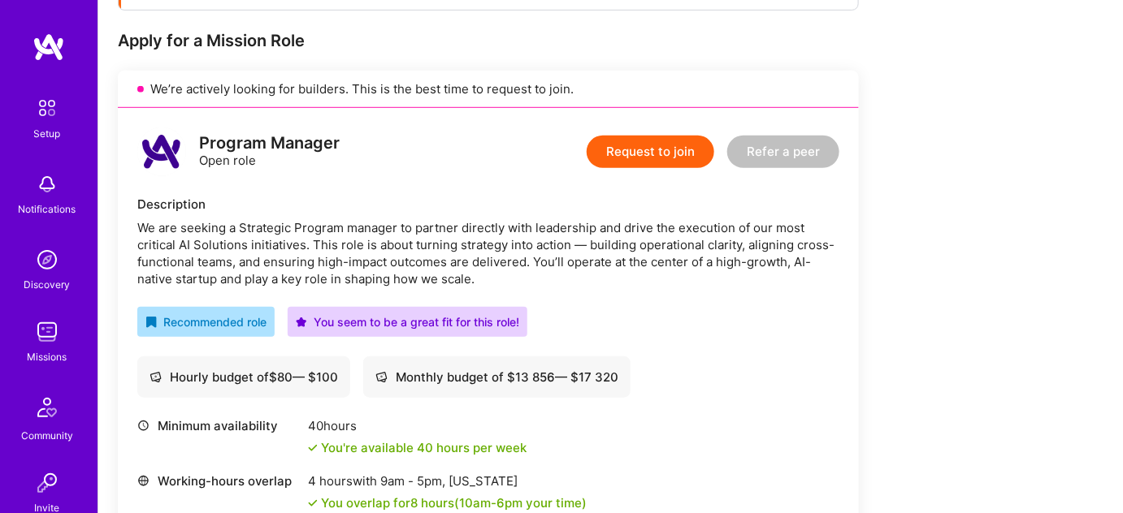
scroll to position [364, 0]
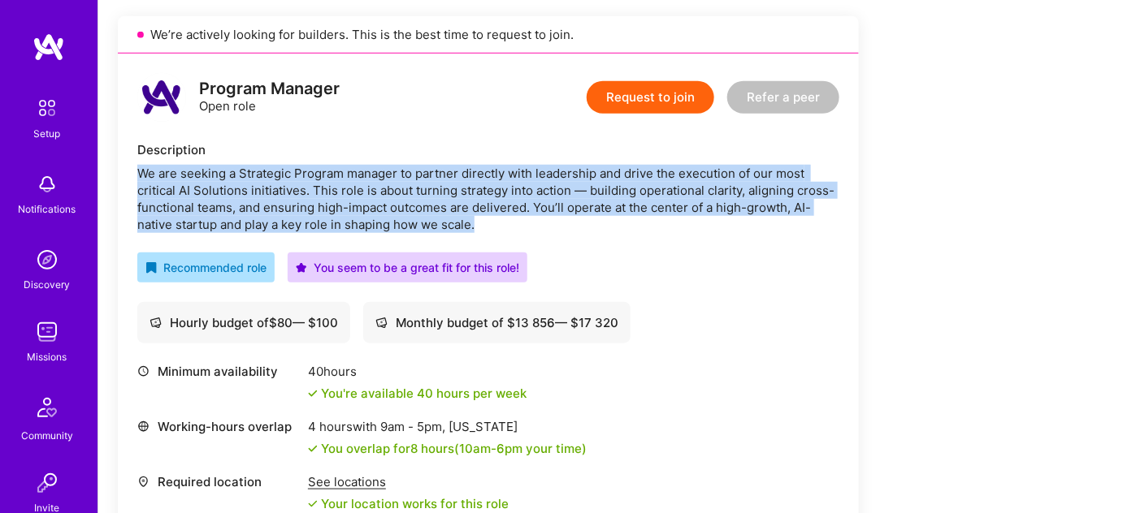
drag, startPoint x: 290, startPoint y: 219, endPoint x: 132, endPoint y: 177, distance: 163.8
click at [132, 177] on div "Program Manager Open role Request to join Refer a peer Description We are seeki…" at bounding box center [488, 313] width 741 height 518
copy div "We are seeking a Strategic Program manager to partner directly with leadership …"
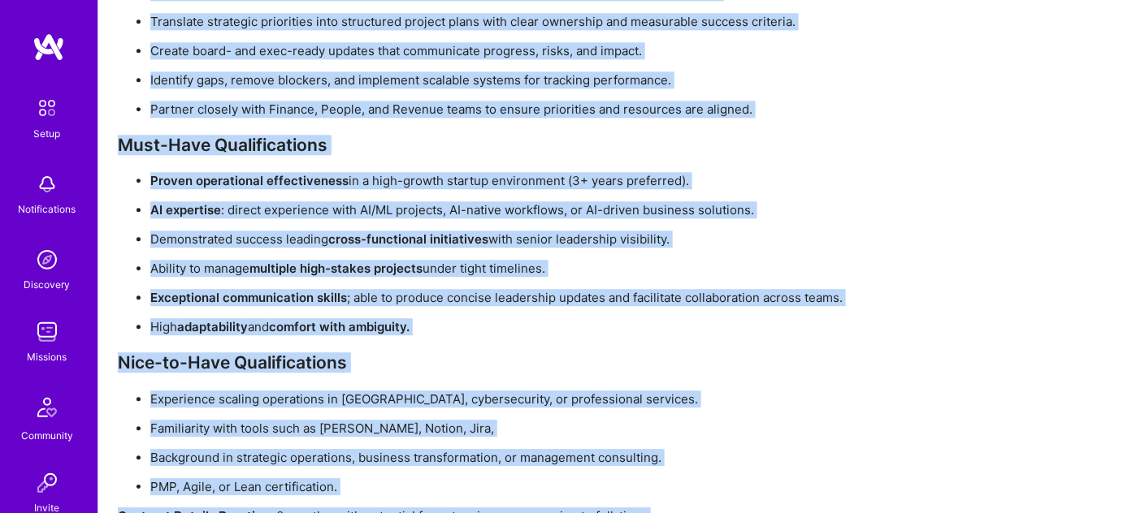
scroll to position [1442, 0]
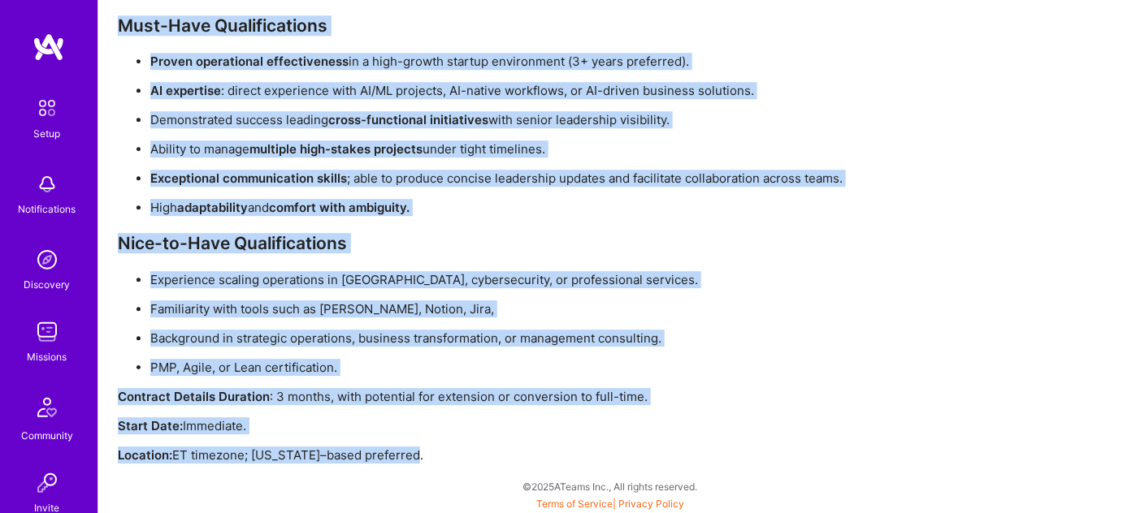
drag, startPoint x: 116, startPoint y: 107, endPoint x: 662, endPoint y: 450, distance: 644.7
copy div "What We're Building A.Team powers the world's most ambitious companies with eli…"
click at [927, 307] on p "Familiarity with tools such as [PERSON_NAME], Notion, Jira," at bounding box center [621, 309] width 942 height 17
click at [939, 271] on p "Experience scaling operations in [GEOGRAPHIC_DATA], cybersecurity, or professio…" at bounding box center [621, 279] width 942 height 17
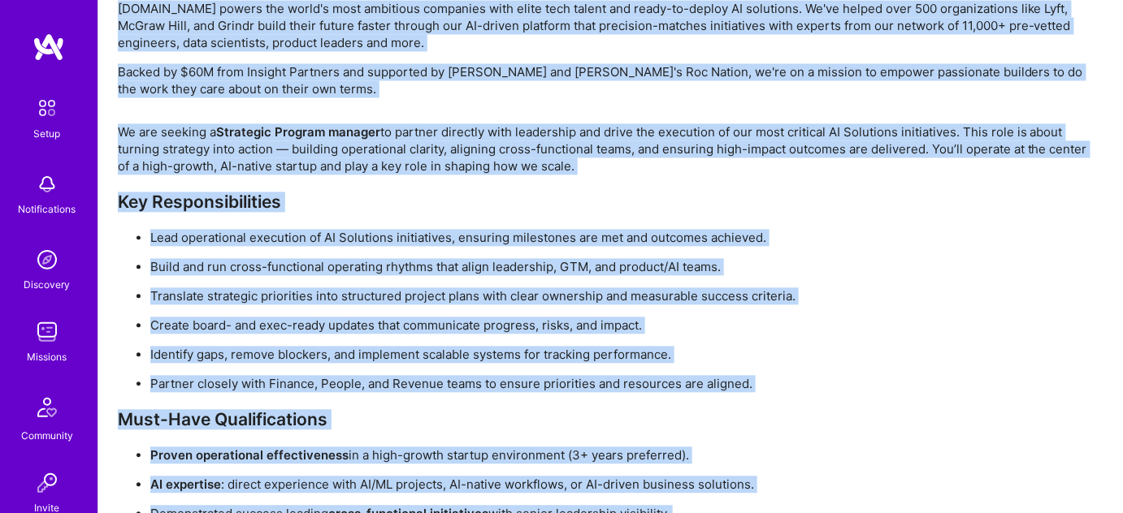
scroll to position [1033, 0]
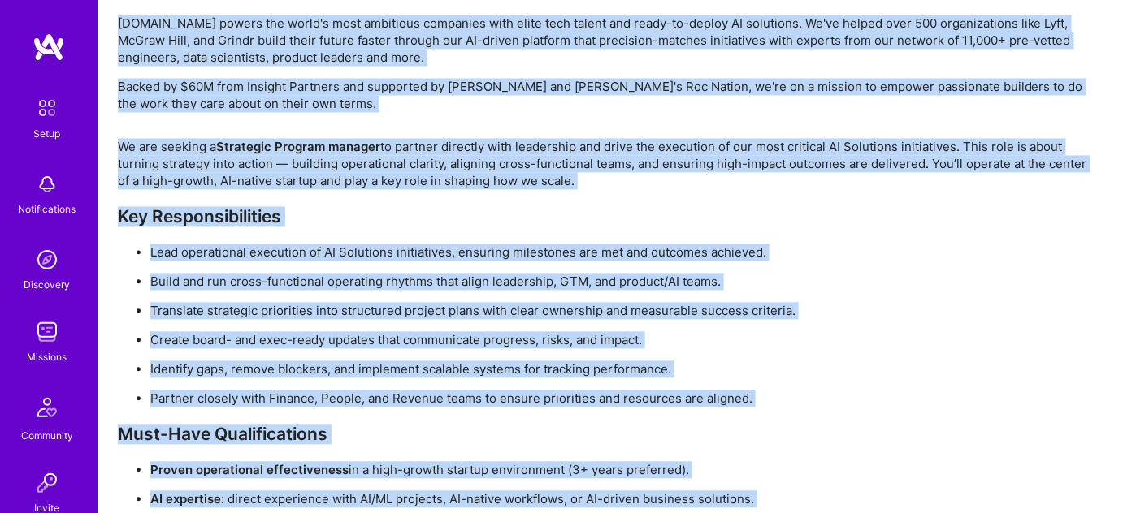
click at [893, 329] on ul "Lead operational execution of AI Solutions initiatives, ensuring milestones are…" at bounding box center [605, 325] width 975 height 163
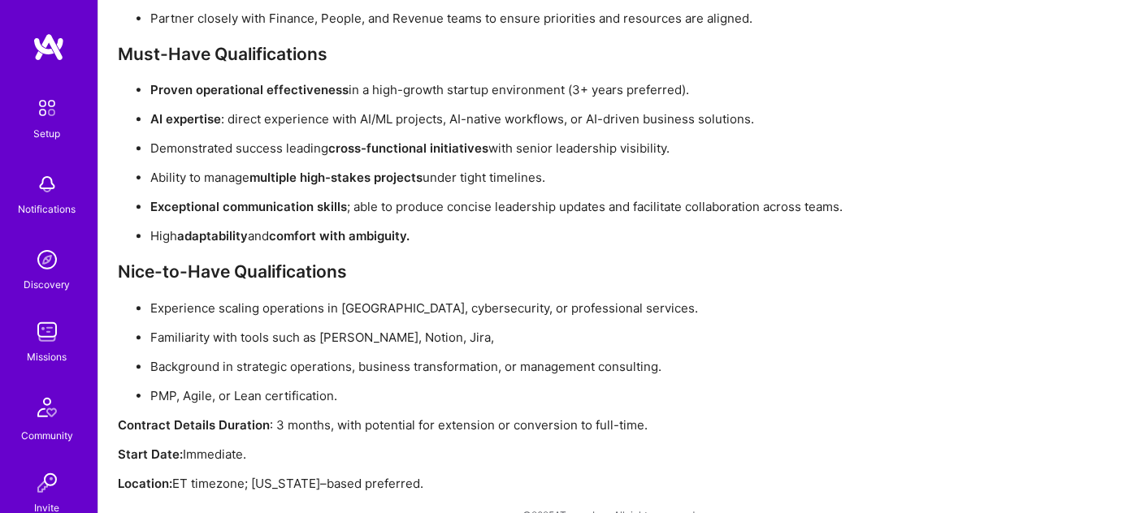
scroll to position [1437, 0]
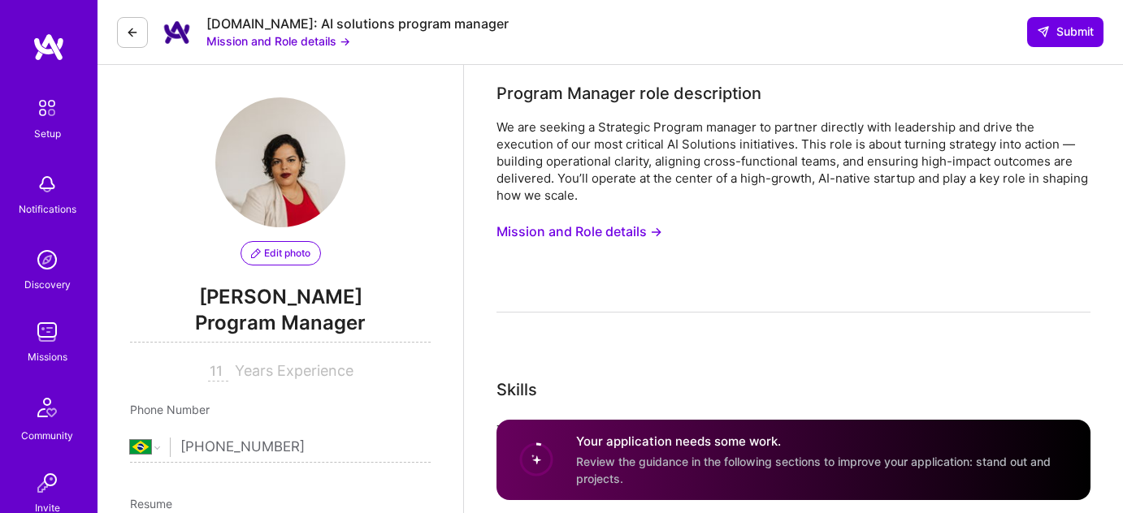
select select "BR"
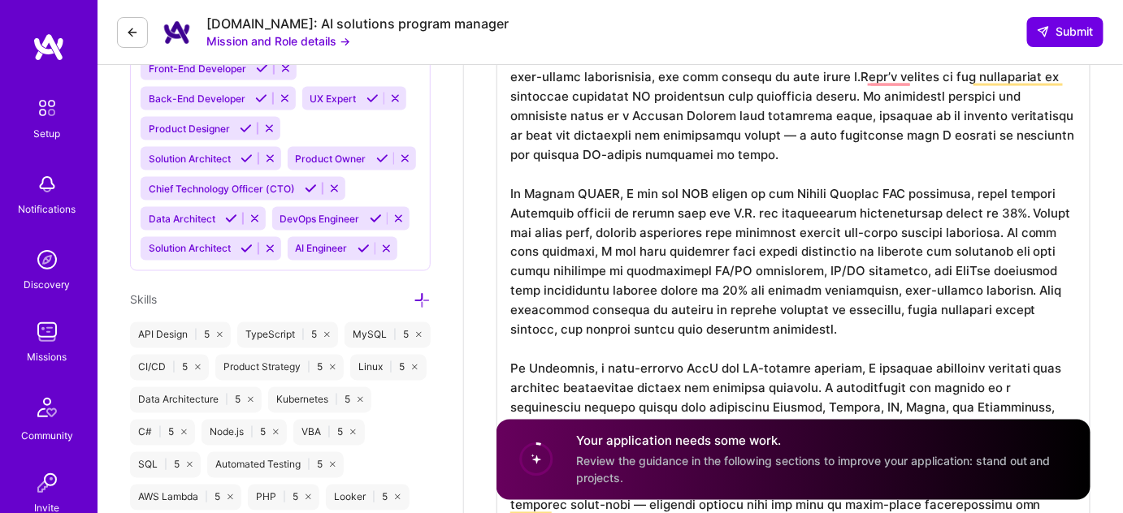
scroll to position [801, 0]
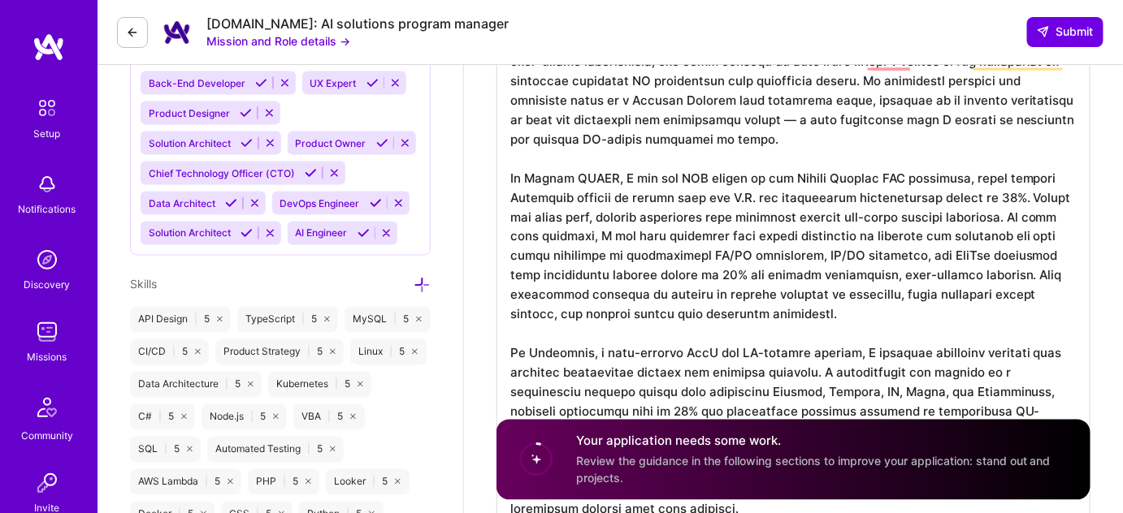
click at [995, 199] on textarea "To enrich screen reader interactions, please activate Accessibility in Grammarl…" at bounding box center [793, 431] width 594 height 825
click at [995, 197] on textarea "To enrich screen reader interactions, please activate Accessibility in Grammarl…" at bounding box center [793, 431] width 594 height 825
drag, startPoint x: 560, startPoint y: 219, endPoint x: 971, endPoint y: 214, distance: 411.1
click at [971, 214] on textarea "To enrich screen reader interactions, please activate Accessibility in Grammarl…" at bounding box center [793, 431] width 594 height 825
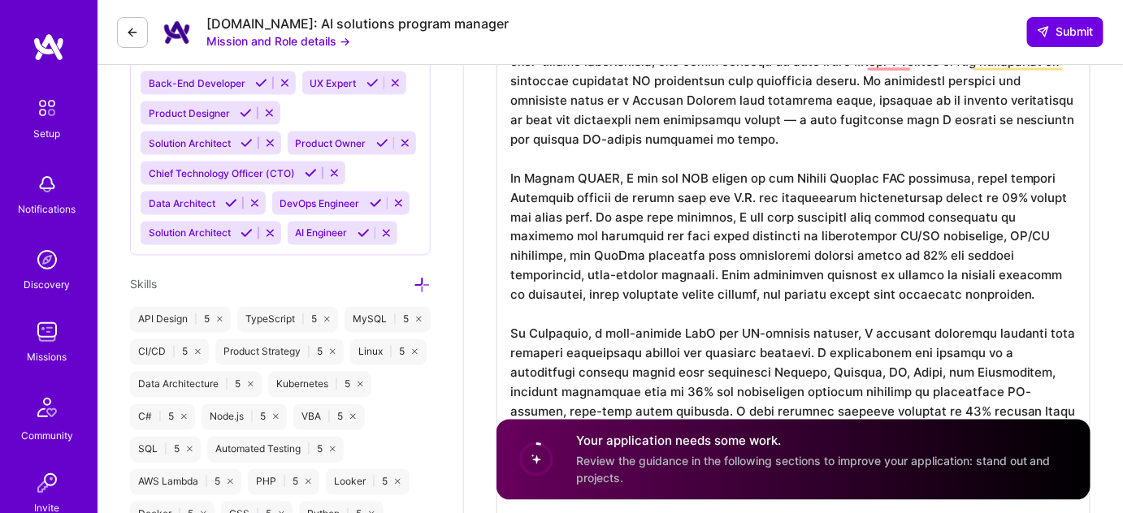
drag, startPoint x: 808, startPoint y: 236, endPoint x: 554, endPoint y: 262, distance: 254.8
click at [554, 262] on textarea "To enrich screen reader interactions, please activate Accessibility in Grammarl…" at bounding box center [793, 422] width 594 height 806
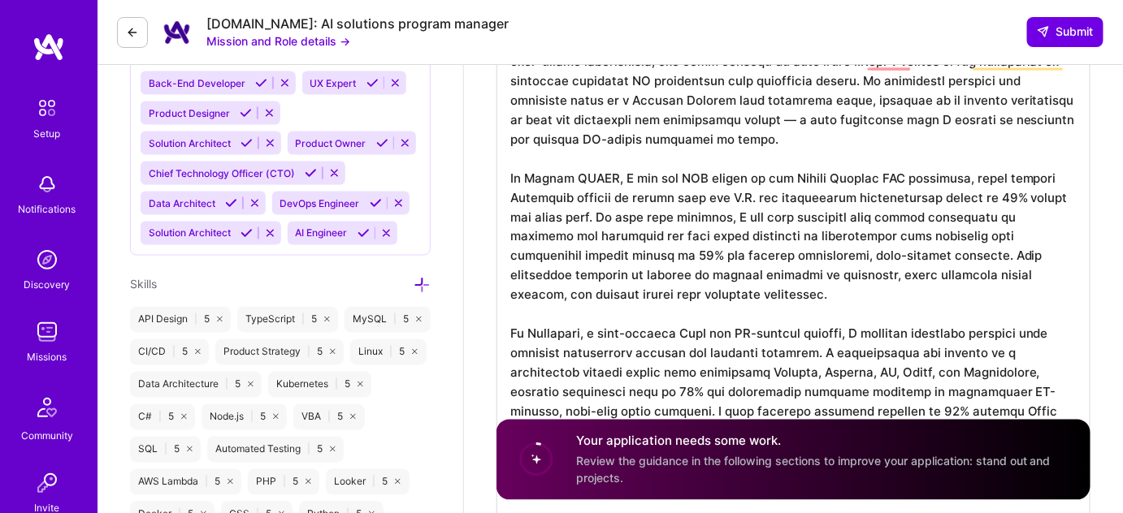
click at [874, 278] on textarea "To enrich screen reader interactions, please activate Accessibility in Grammarl…" at bounding box center [793, 422] width 594 height 806
click at [1025, 279] on textarea "To enrich screen reader interactions, please activate Accessibility in Grammarl…" at bounding box center [793, 422] width 594 height 806
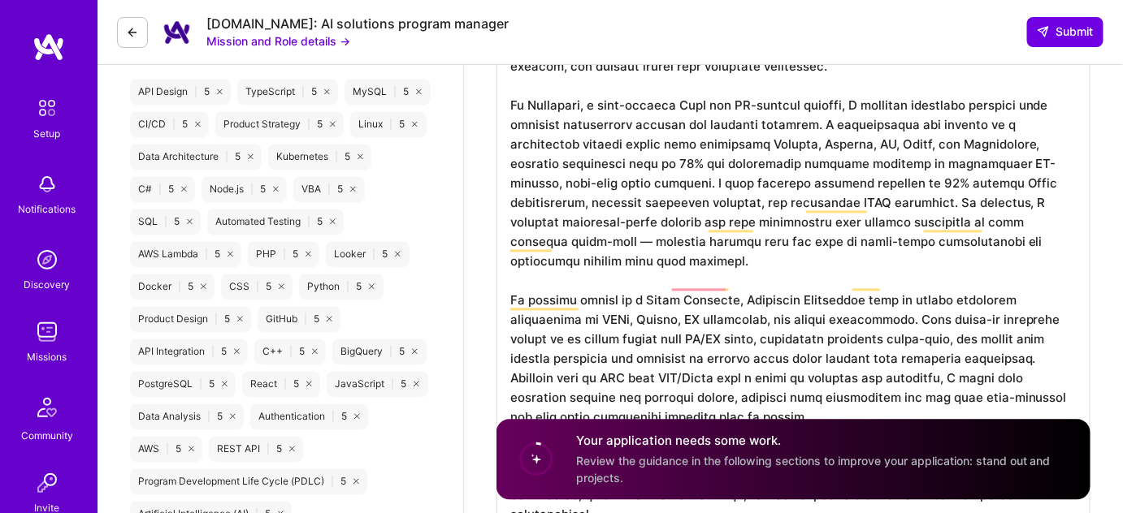
scroll to position [1036, 0]
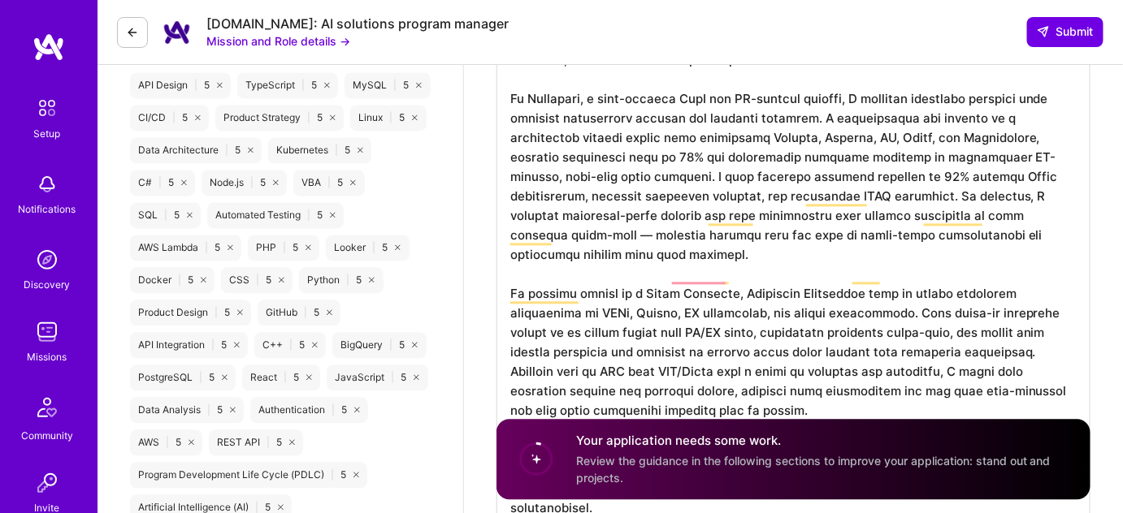
drag, startPoint x: 993, startPoint y: 331, endPoint x: 1014, endPoint y: 390, distance: 62.2
click at [1014, 390] on textarea "To enrich screen reader interactions, please activate Accessibility in Grammarl…" at bounding box center [793, 187] width 594 height 806
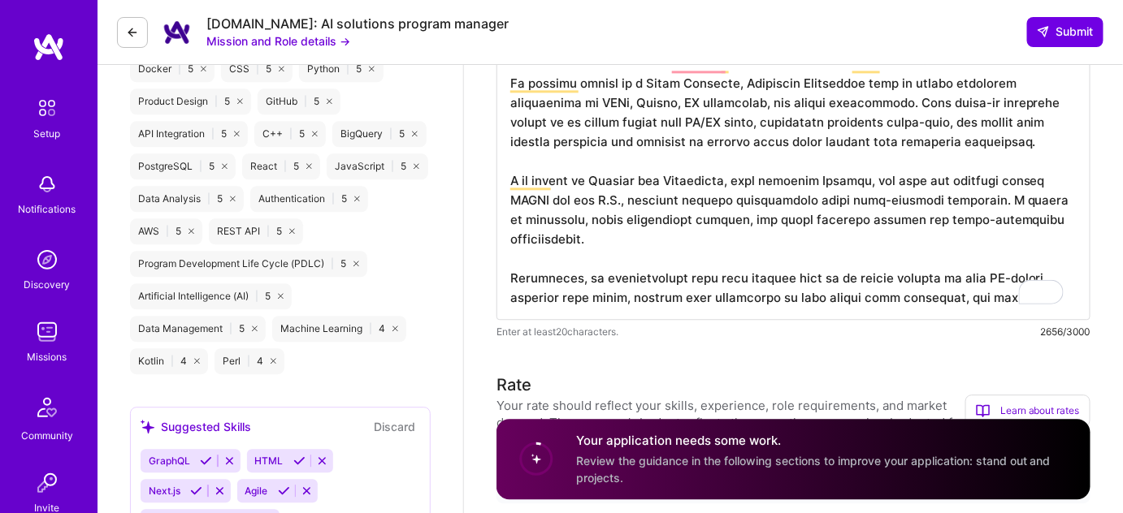
scroll to position [1239, 0]
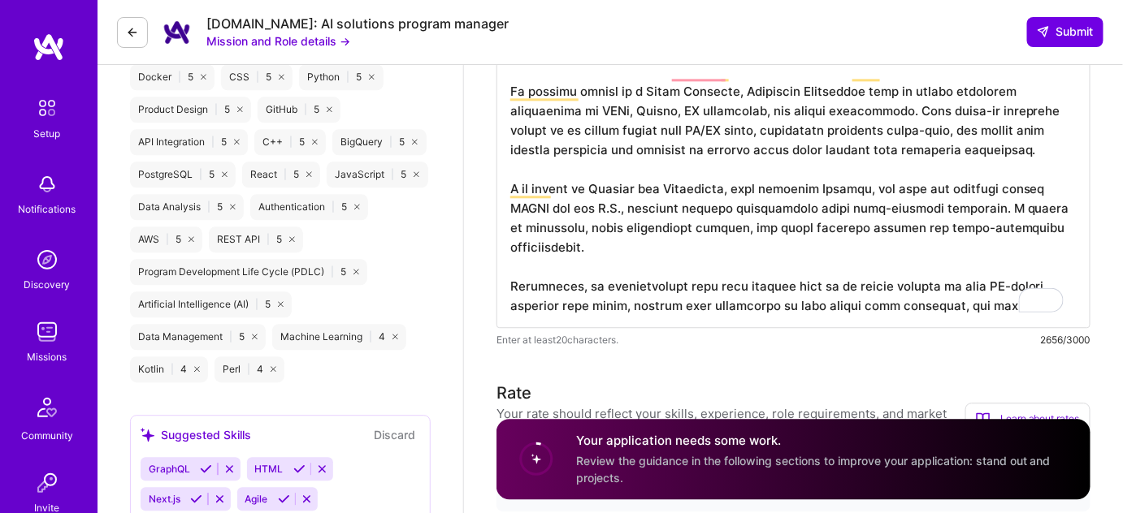
click at [494, 272] on div "Edit photo Caroline Amado Program Manager 11 Years Experience Phone Number Afgh…" at bounding box center [609, 395] width 1025 height 3269
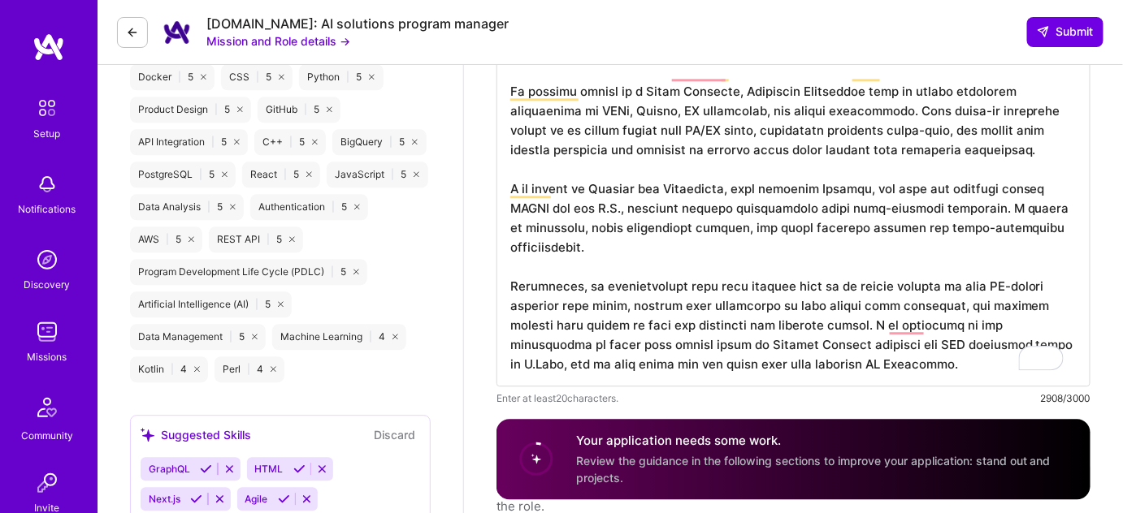
drag, startPoint x: 983, startPoint y: 305, endPoint x: 830, endPoint y: 325, distance: 154.1
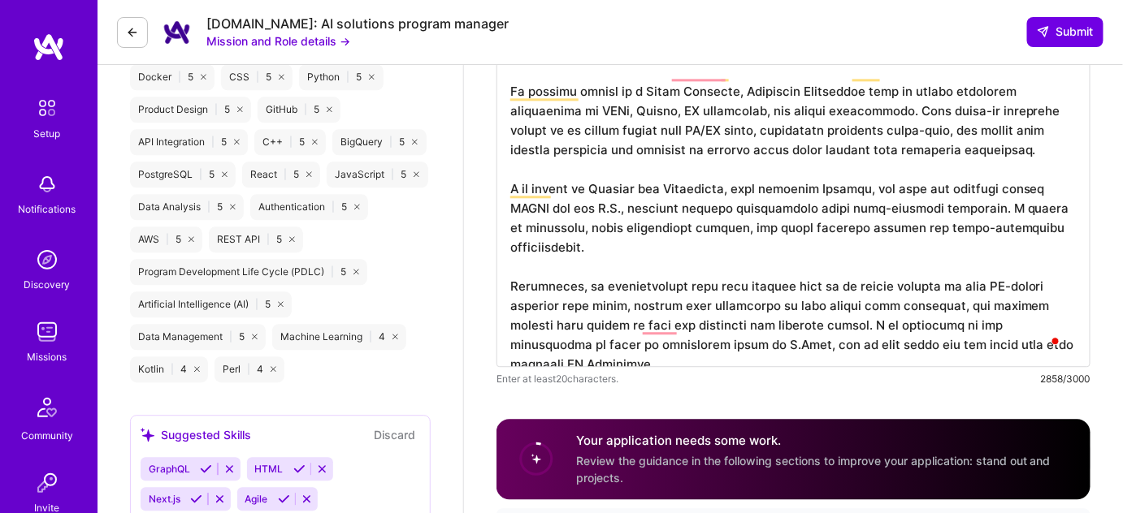
type textarea "I bring over a decade of experience bridging product, engineering, and business…"
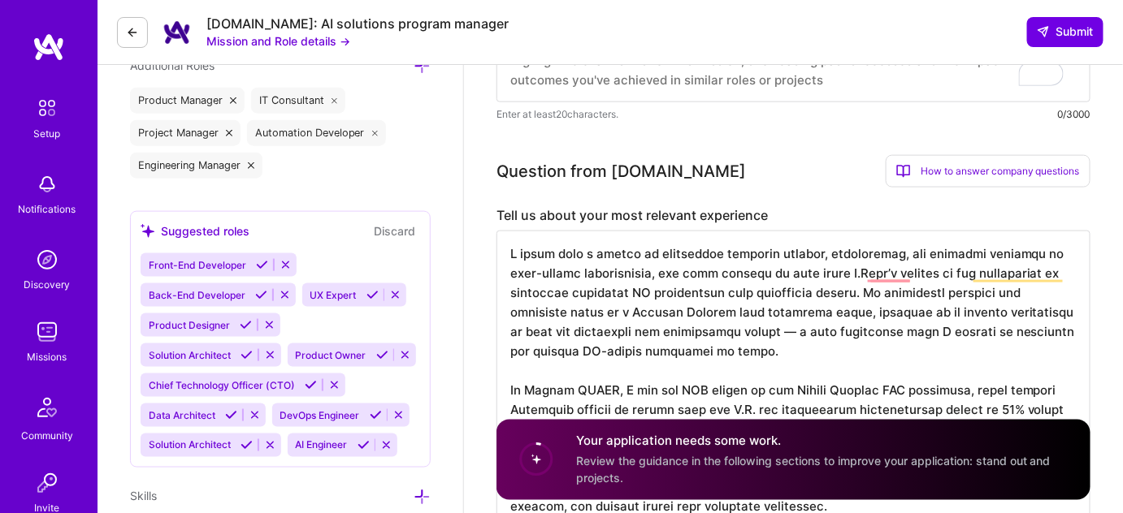
scroll to position [617, 0]
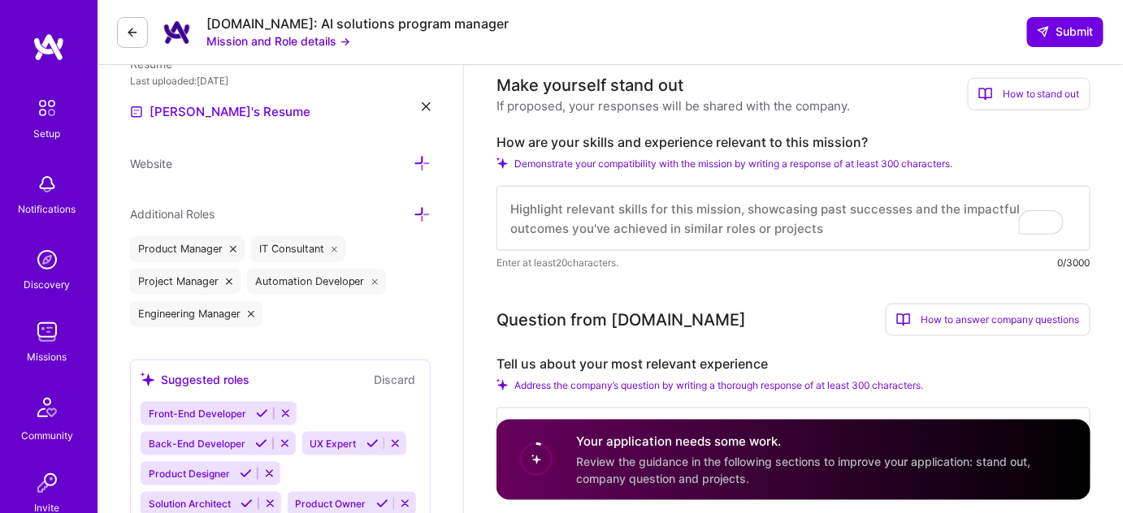
click at [880, 211] on textarea "To enrich screen reader interactions, please activate Accessibility in Grammarl…" at bounding box center [793, 218] width 594 height 65
paste textarea "I bring over a decade of experience bridging product, engineering, and business…"
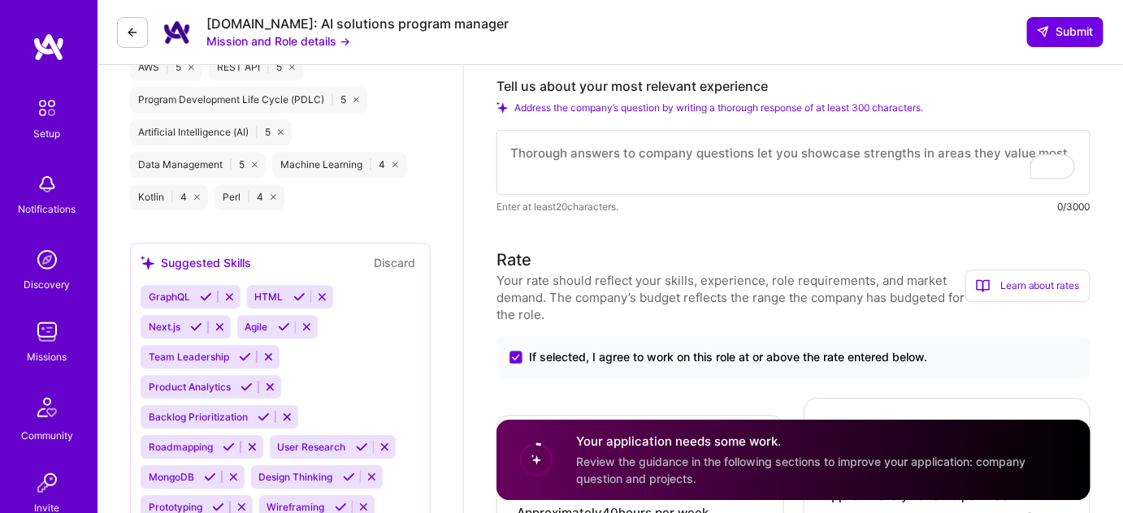
scroll to position [1456, 0]
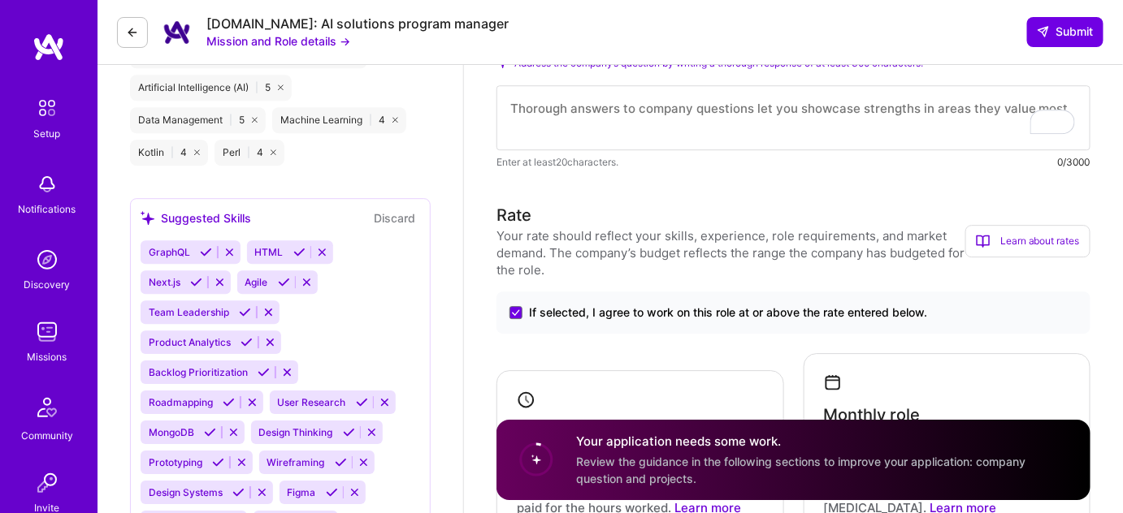
type textarea "I bring over a decade of experience bridging product, engineering, and business…"
click at [788, 119] on textarea "To enrich screen reader interactions, please activate Accessibility in Grammarl…" at bounding box center [793, 117] width 594 height 65
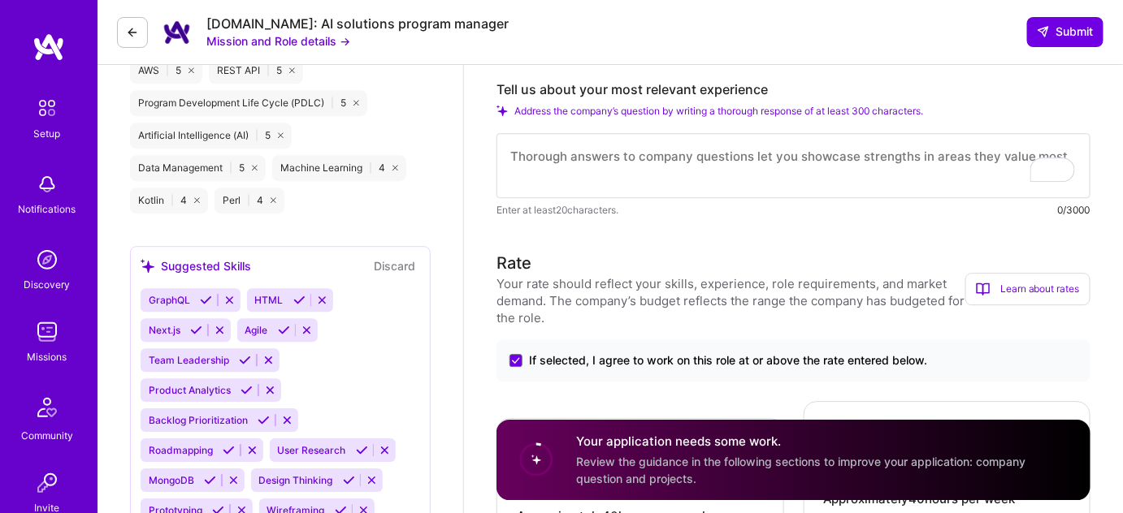
scroll to position [1372, 0]
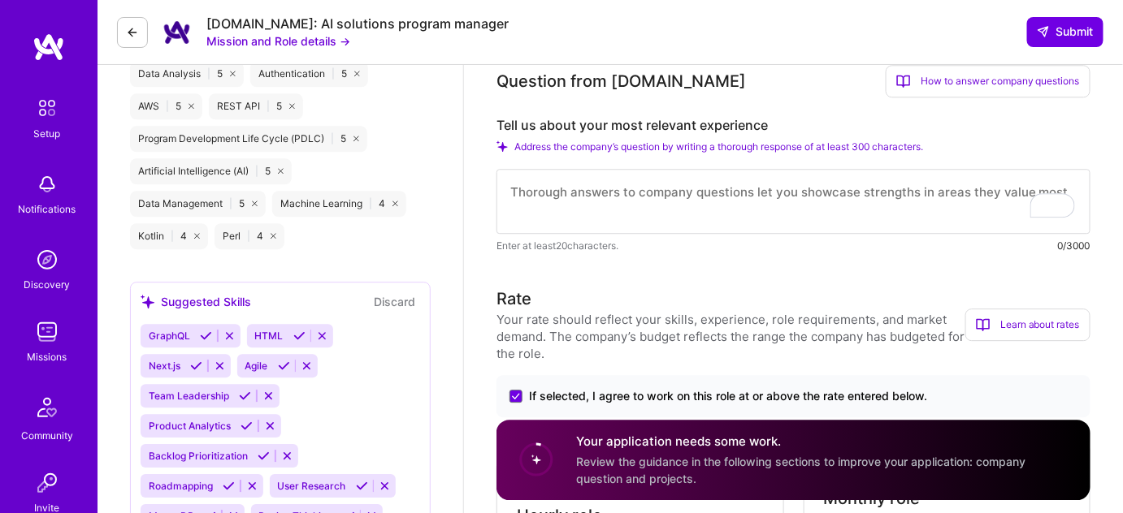
click at [786, 201] on textarea "To enrich screen reader interactions, please activate Accessibility in Grammarl…" at bounding box center [793, 201] width 594 height 65
paste textarea "My most relevant experiece, happened in Jusbrasil. That is a legal tech here in…"
type textarea "My most relevant experiece, happened in Jusbrasil. That is a legal tech here in…"
paste textarea "My most relevant experience was at Jusbrasil, a leading legal tech in Brazil wi…"
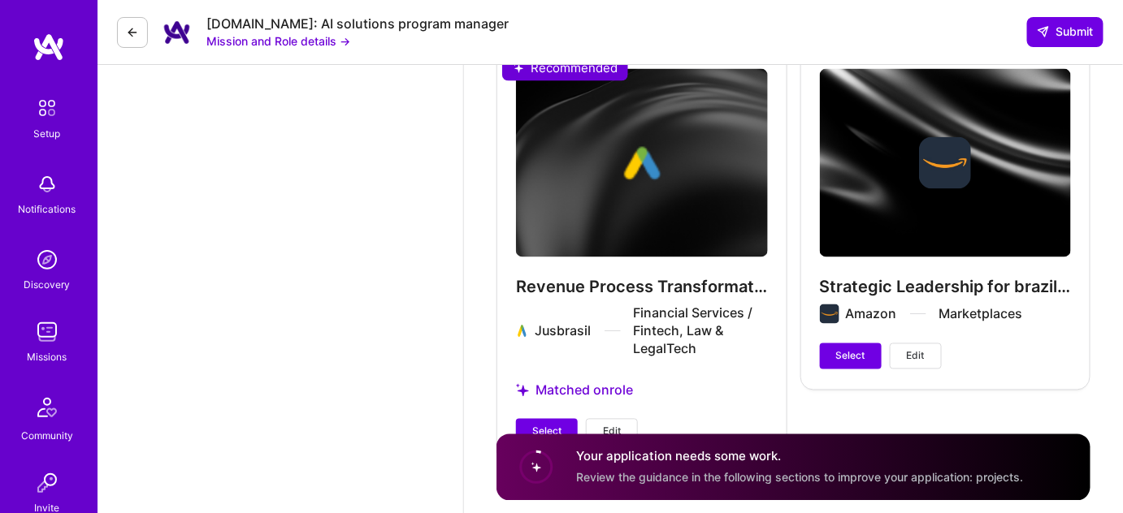
scroll to position [2964, 0]
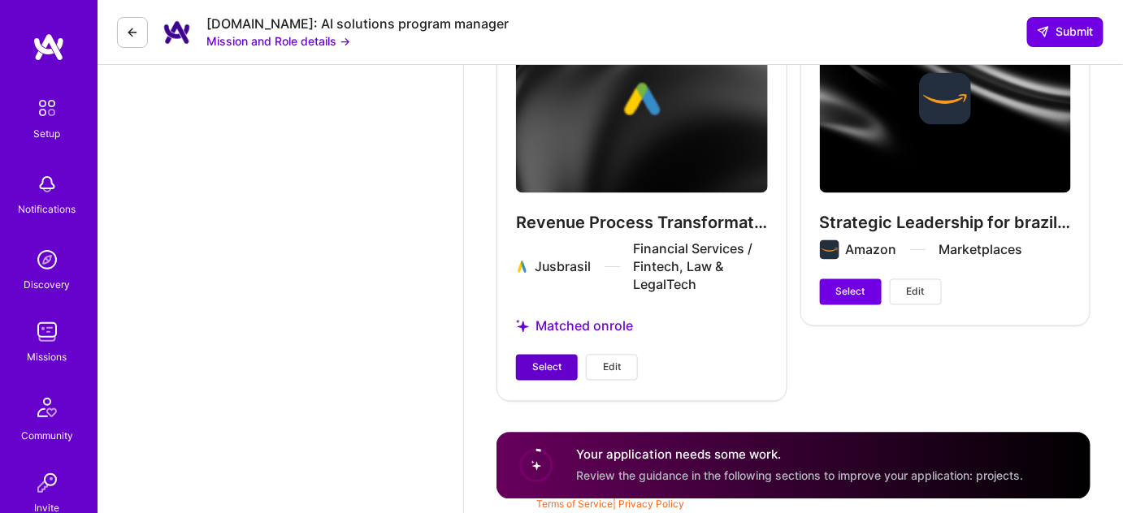
type textarea "My most relevant experience was at Jusbrasil, a leading legal tech in Brazil wi…"
click at [564, 365] on button "Select" at bounding box center [547, 368] width 62 height 26
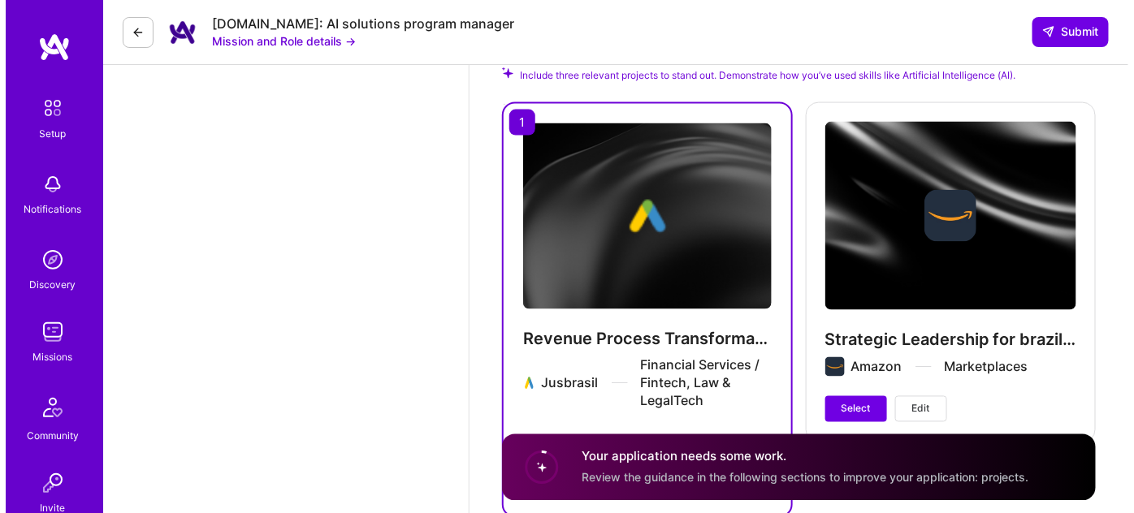
scroll to position [2908, 0]
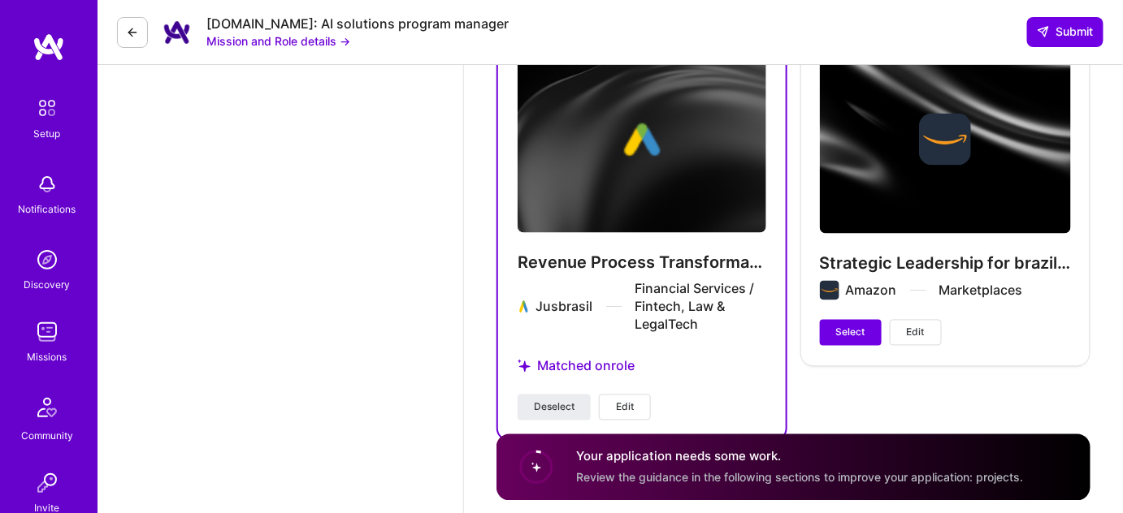
click at [931, 327] on button "Edit" at bounding box center [916, 333] width 52 height 26
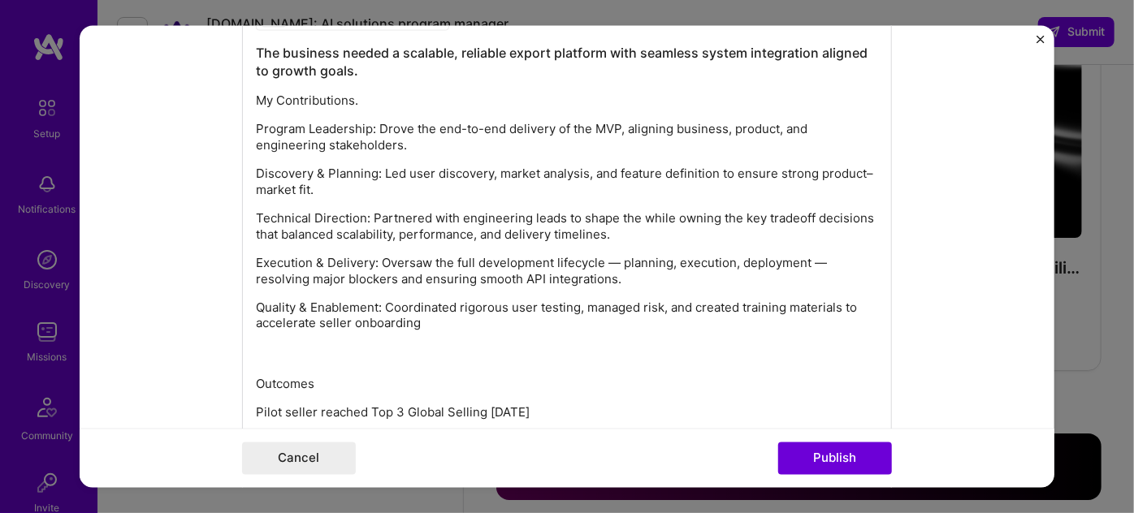
scroll to position [1768, 0]
drag, startPoint x: 548, startPoint y: 122, endPoint x: 513, endPoint y: 131, distance: 35.3
click at [513, 131] on p "Program Leadership: Drove the end-to-end delivery of the MVP, aligning business…" at bounding box center [567, 136] width 622 height 32
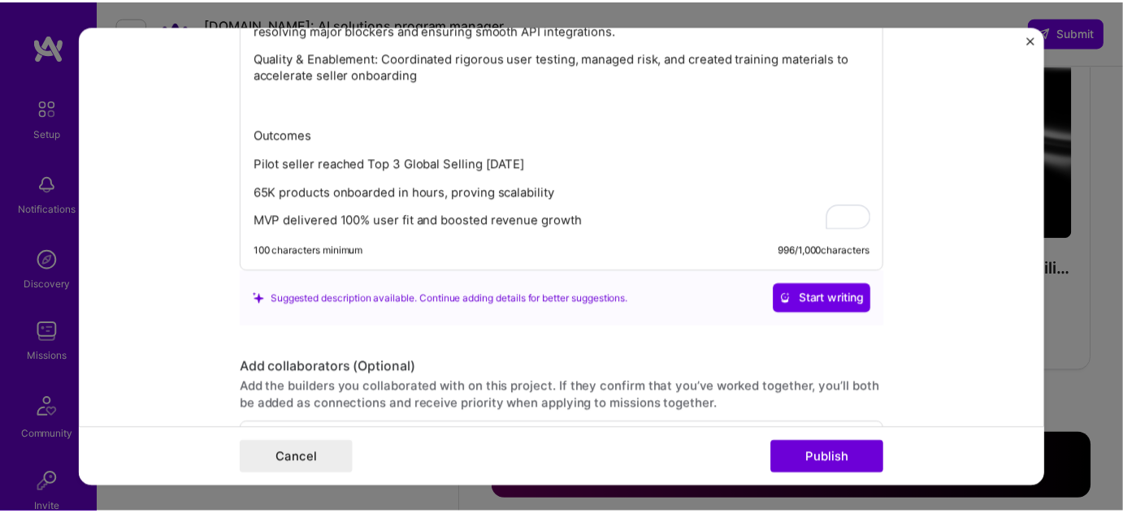
scroll to position [2018, 0]
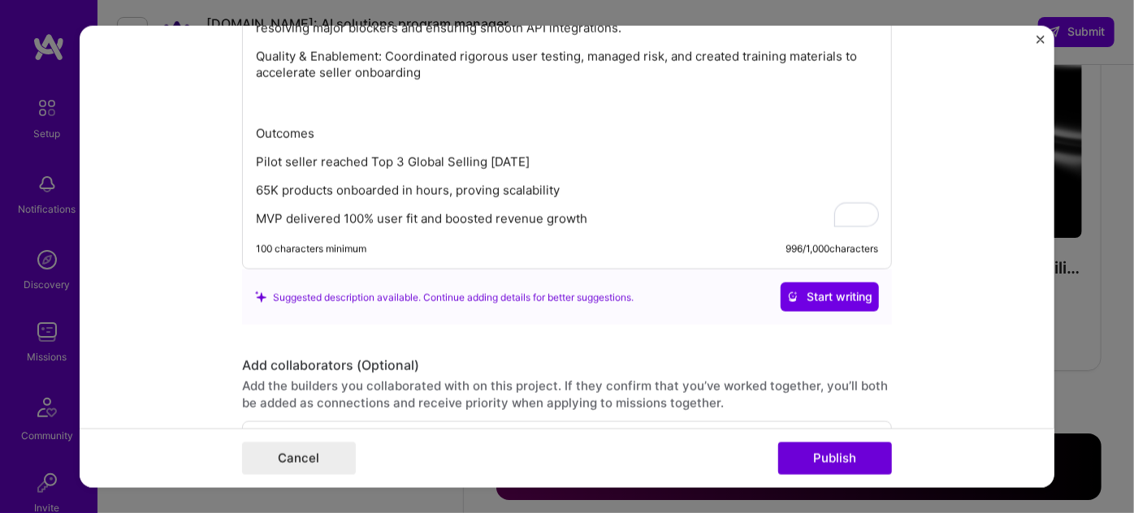
click at [1042, 40] on img "Close" at bounding box center [1041, 40] width 8 height 8
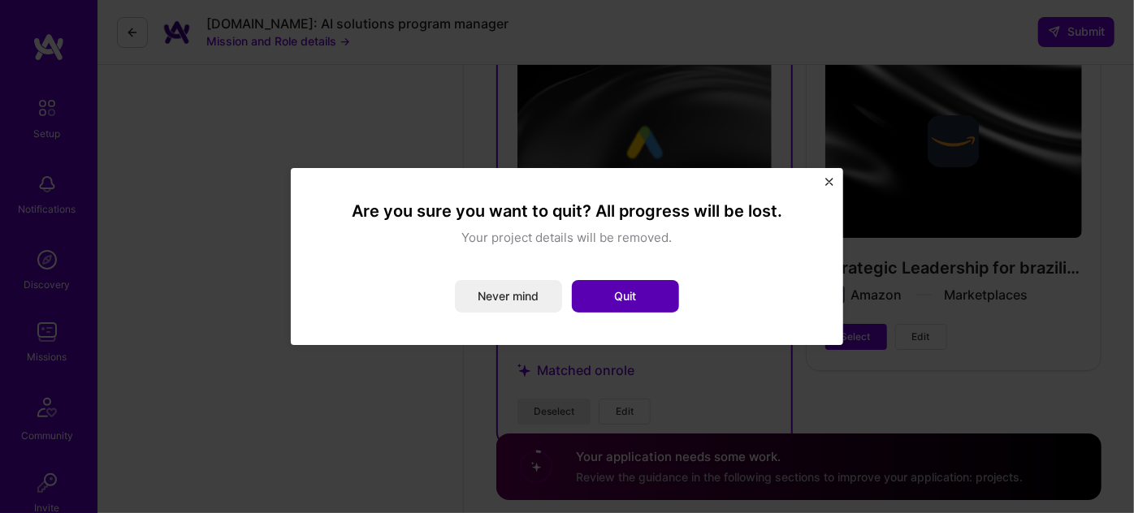
click at [643, 299] on button "Quit" at bounding box center [625, 296] width 107 height 32
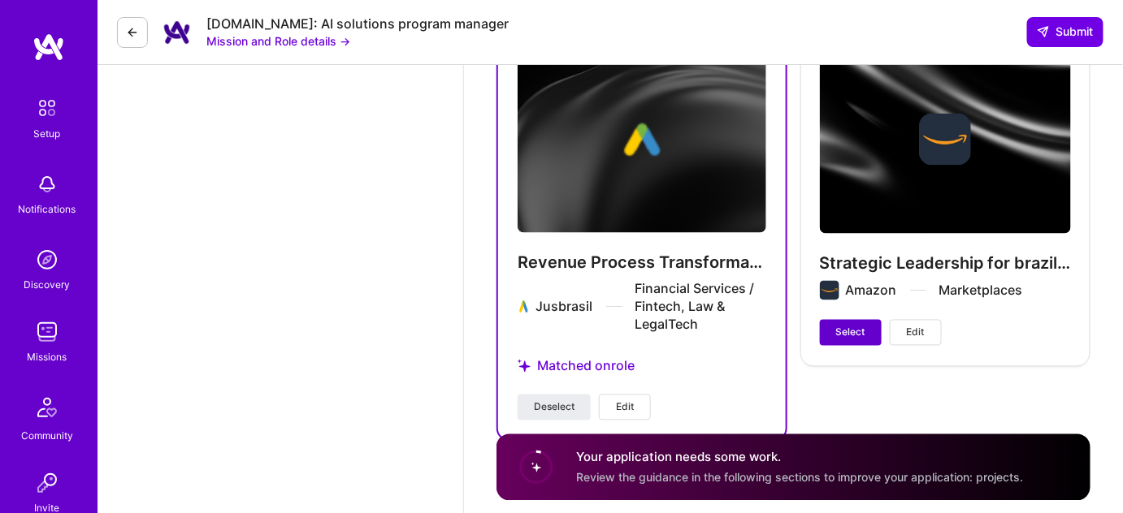
click at [851, 327] on span "Select" at bounding box center [850, 333] width 29 height 15
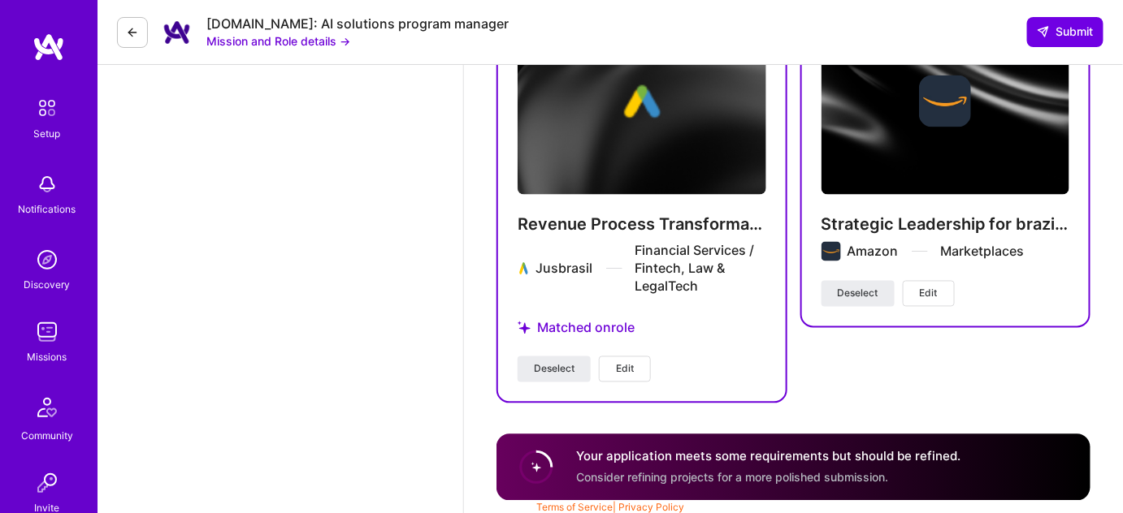
scroll to position [2948, 0]
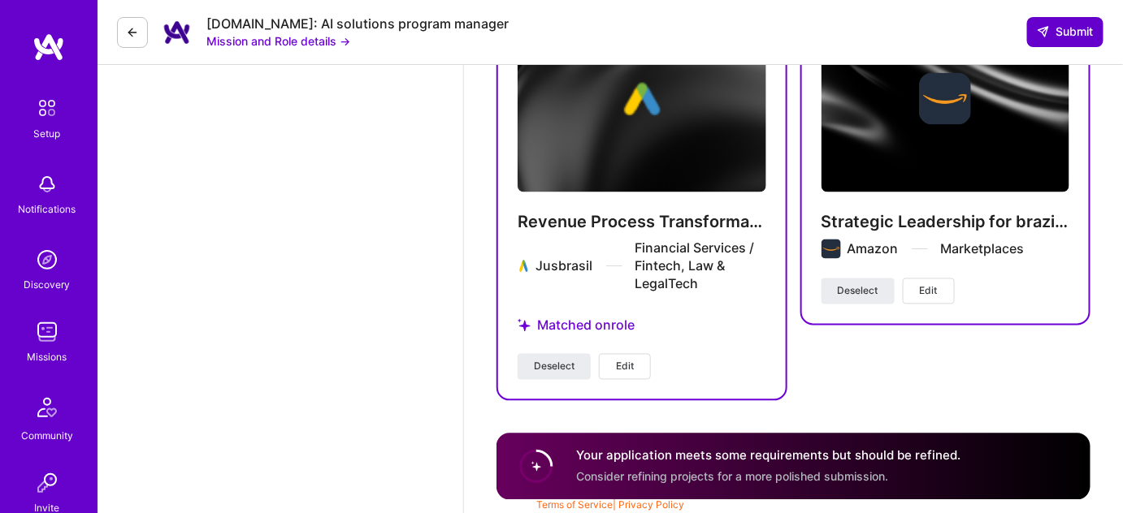
click at [1071, 32] on span "Submit" at bounding box center [1065, 32] width 57 height 16
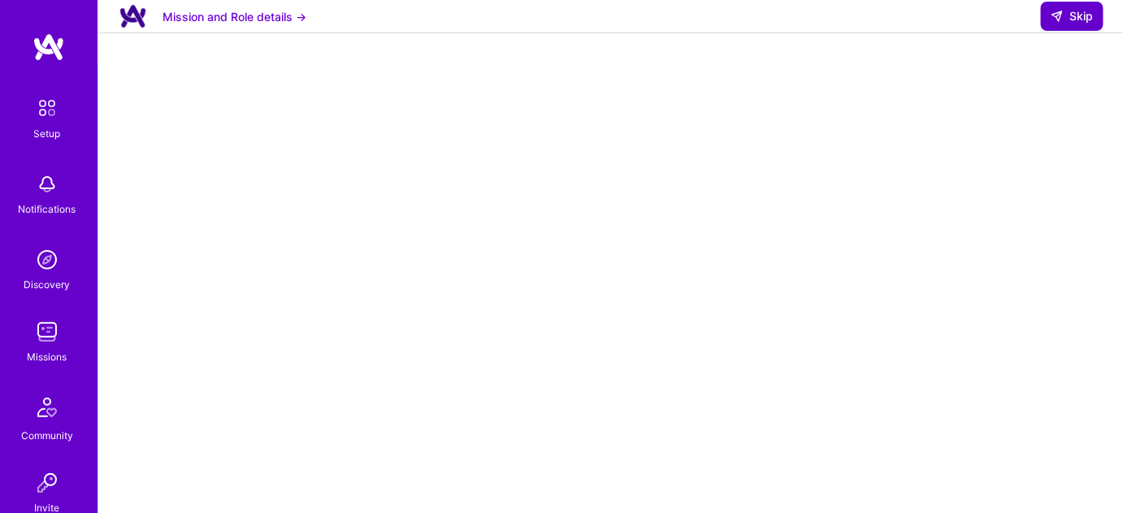
click at [1069, 24] on span "Skip" at bounding box center [1072, 16] width 43 height 16
select select "BR"
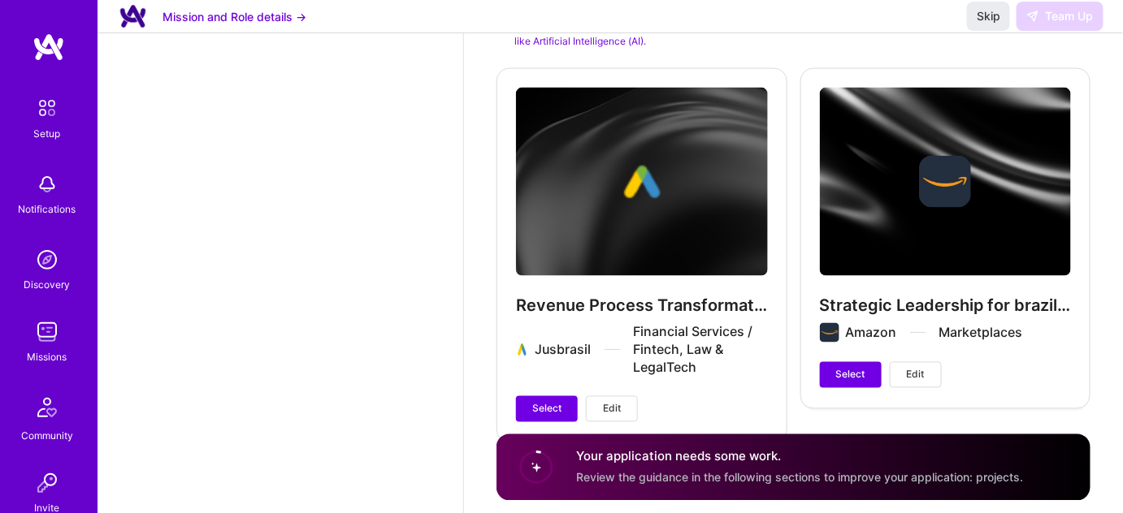
scroll to position [2903, 0]
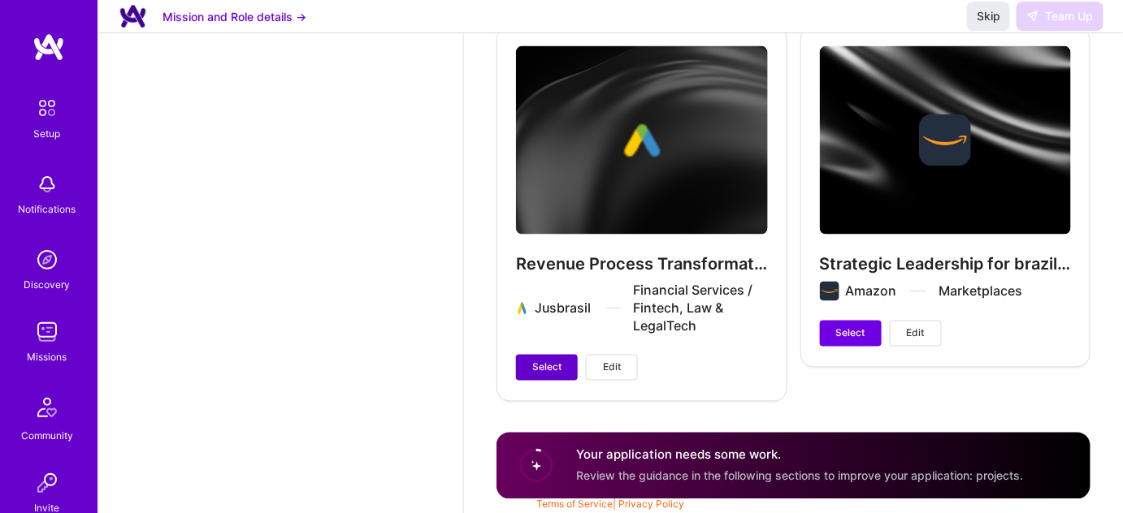
click at [544, 357] on button "Select" at bounding box center [547, 368] width 62 height 26
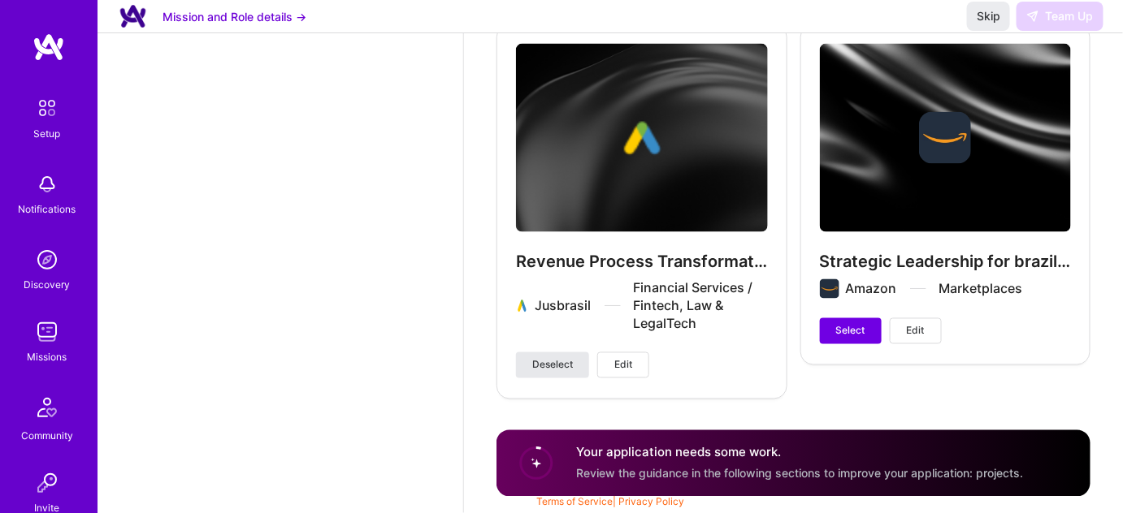
scroll to position [2887, 0]
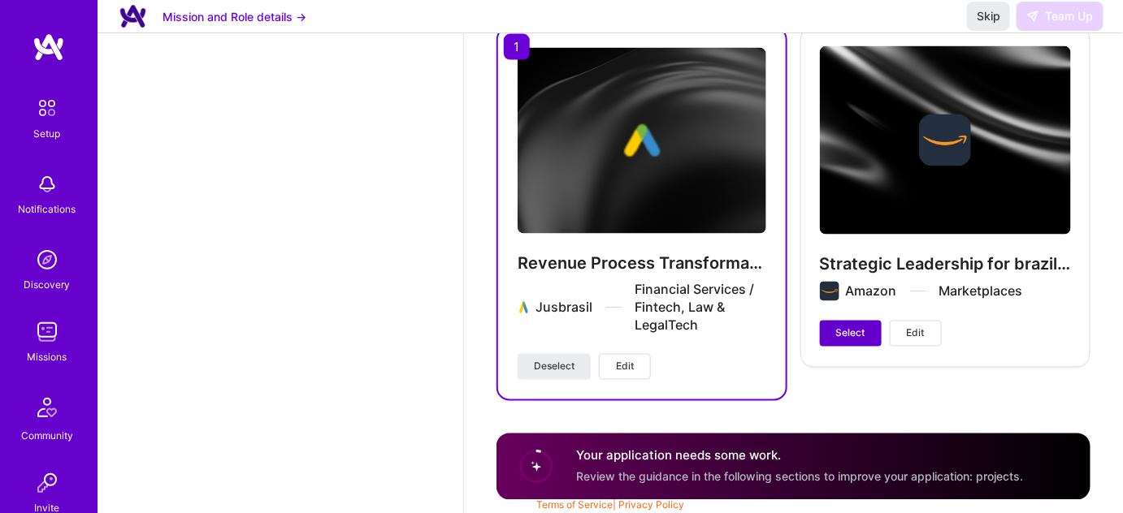
click at [838, 332] on span "Select" at bounding box center [850, 334] width 29 height 15
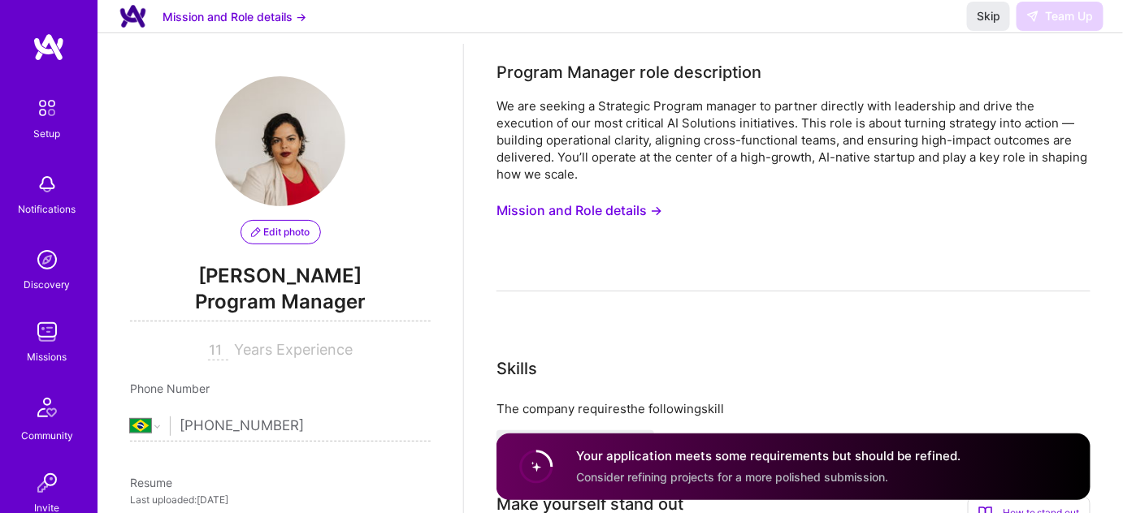
scroll to position [9, 0]
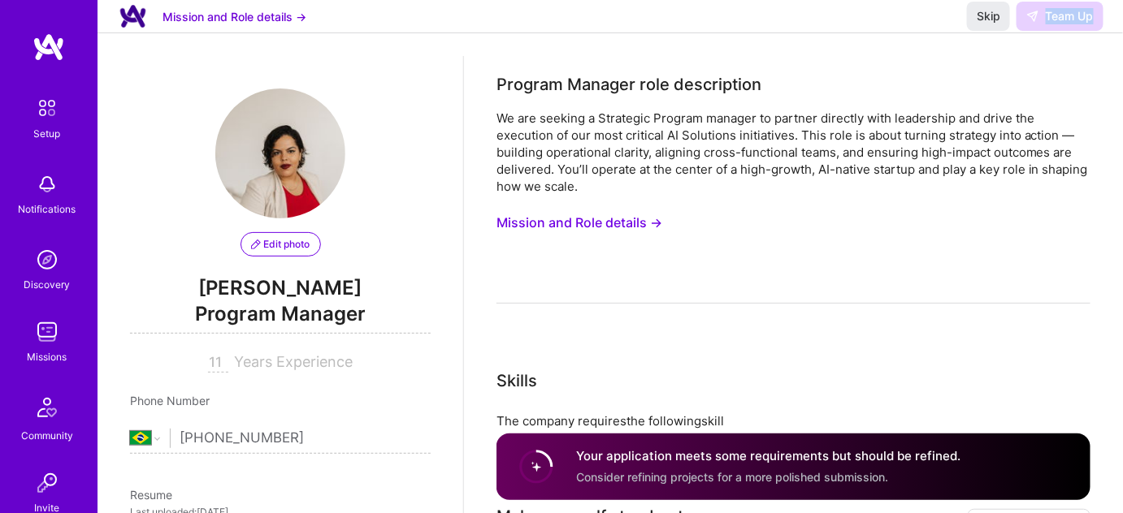
click at [1112, 32] on div "Mission and Role details → Skip Team Up" at bounding box center [609, 16] width 1025 height 33
click at [1065, 31] on div "Skip Team Up" at bounding box center [1035, 16] width 136 height 29
click at [698, 483] on span "Consider refining projects for a more polished submission." at bounding box center [732, 477] width 312 height 14
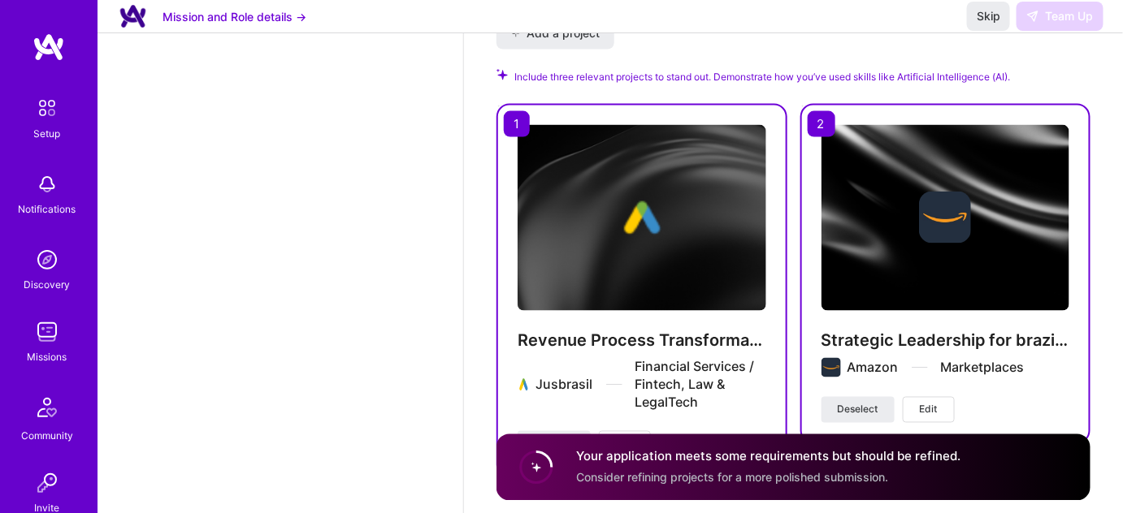
scroll to position [2887, 0]
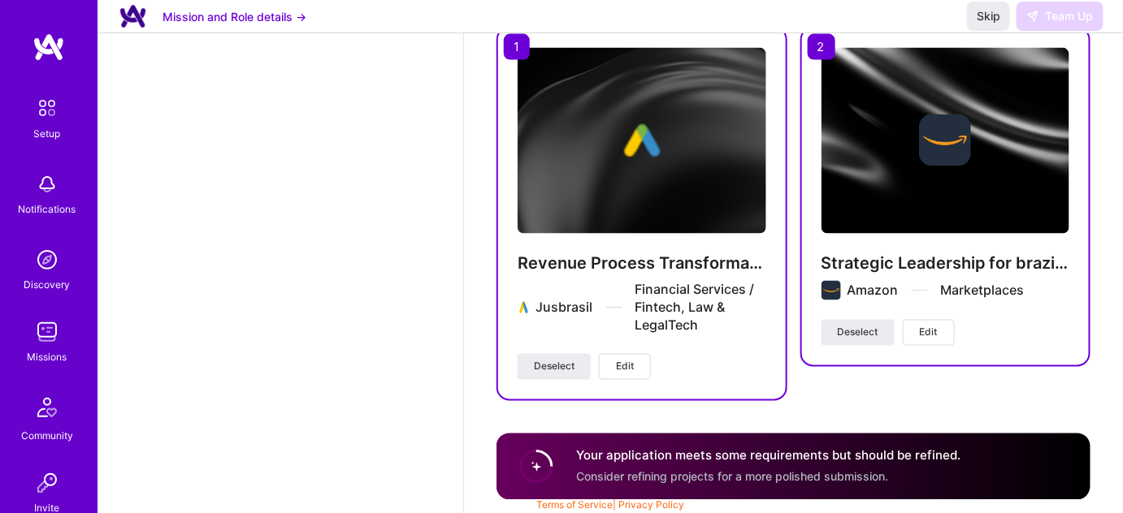
click at [541, 474] on circle at bounding box center [536, 467] width 31 height 31
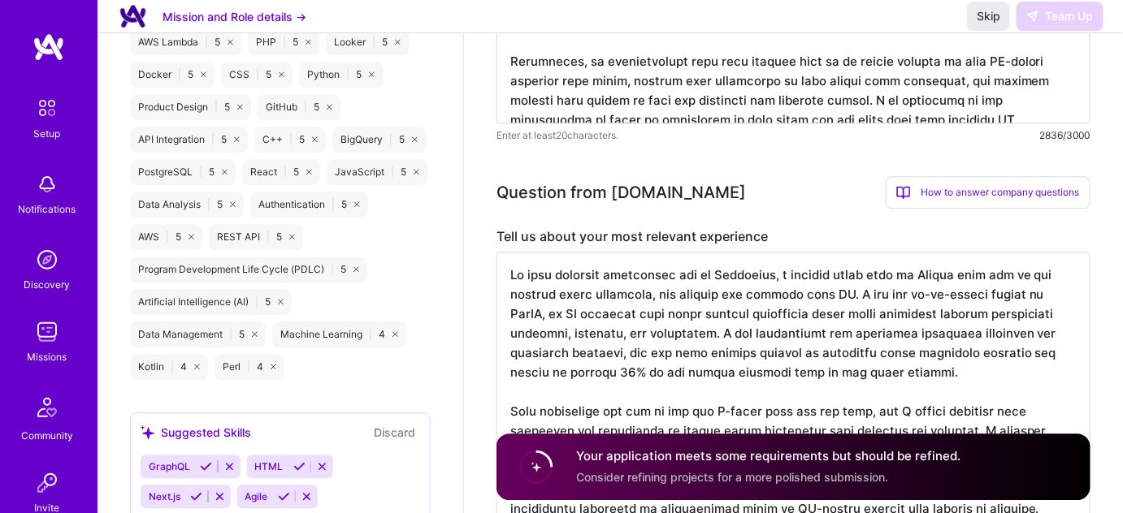
scroll to position [1237, 0]
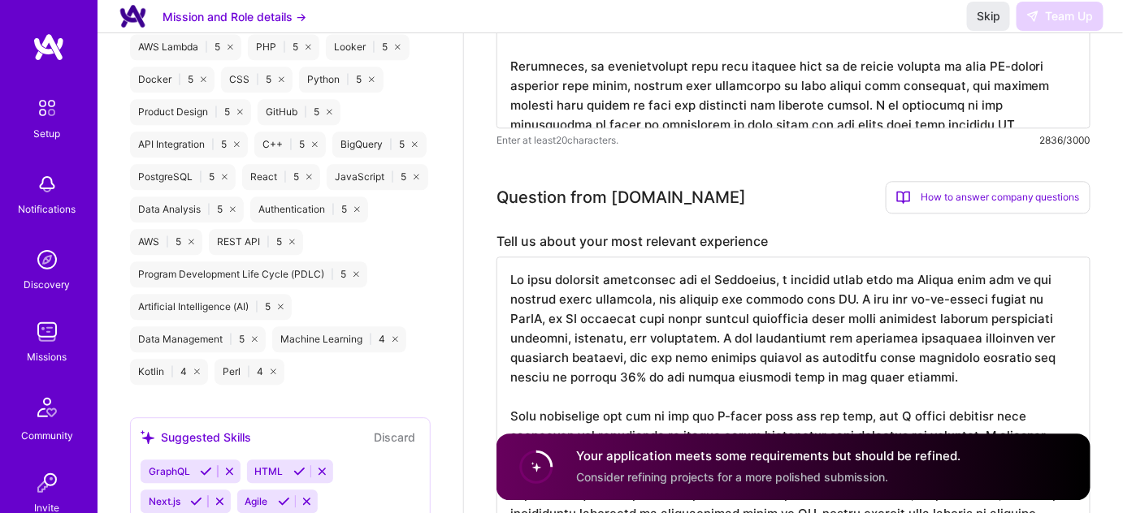
click at [1057, 31] on div "Skip Team Up" at bounding box center [1035, 16] width 136 height 29
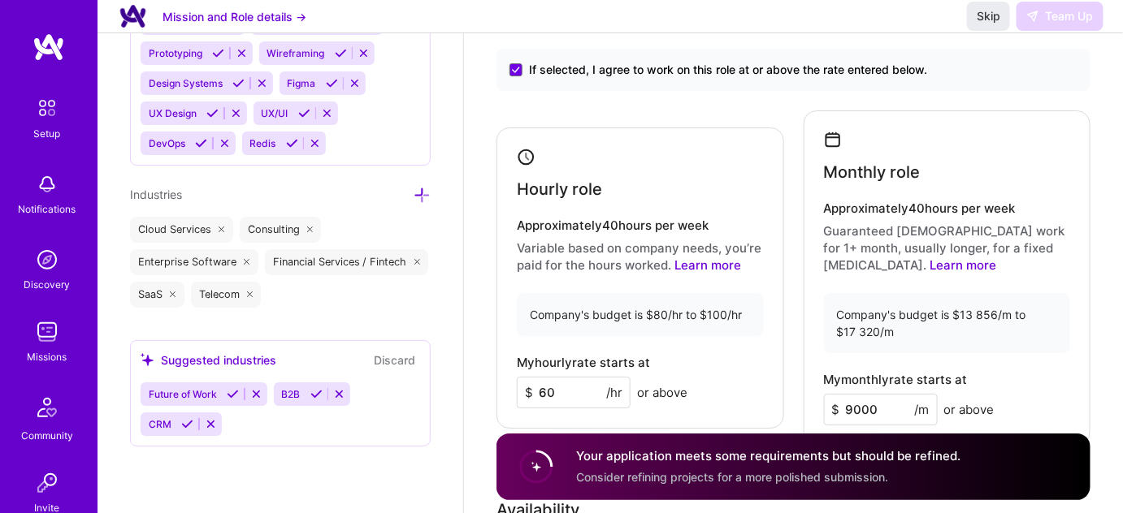
scroll to position [1899, 0]
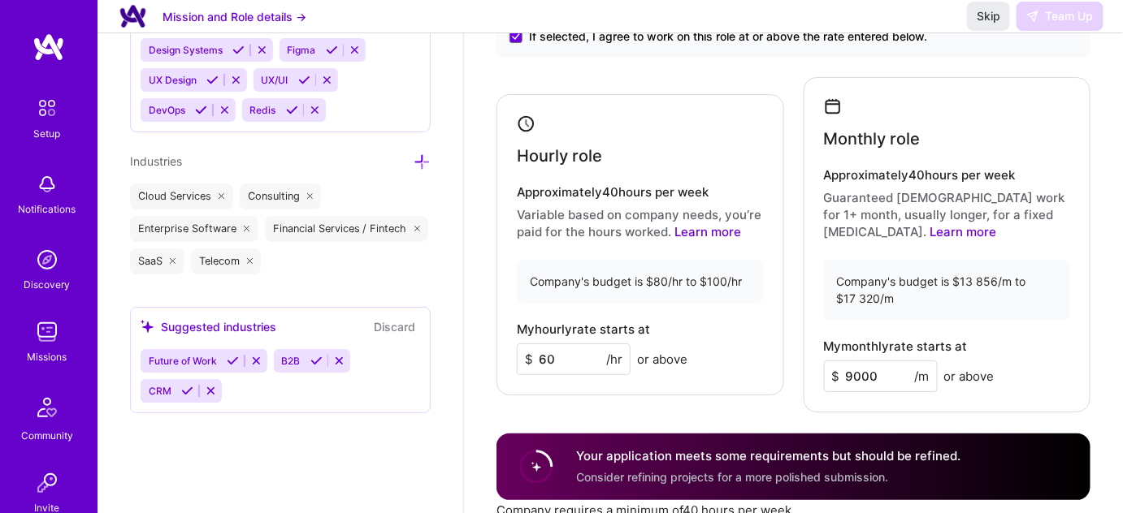
click at [666, 481] on span "Consider refining projects for a more polished submission." at bounding box center [732, 477] width 312 height 14
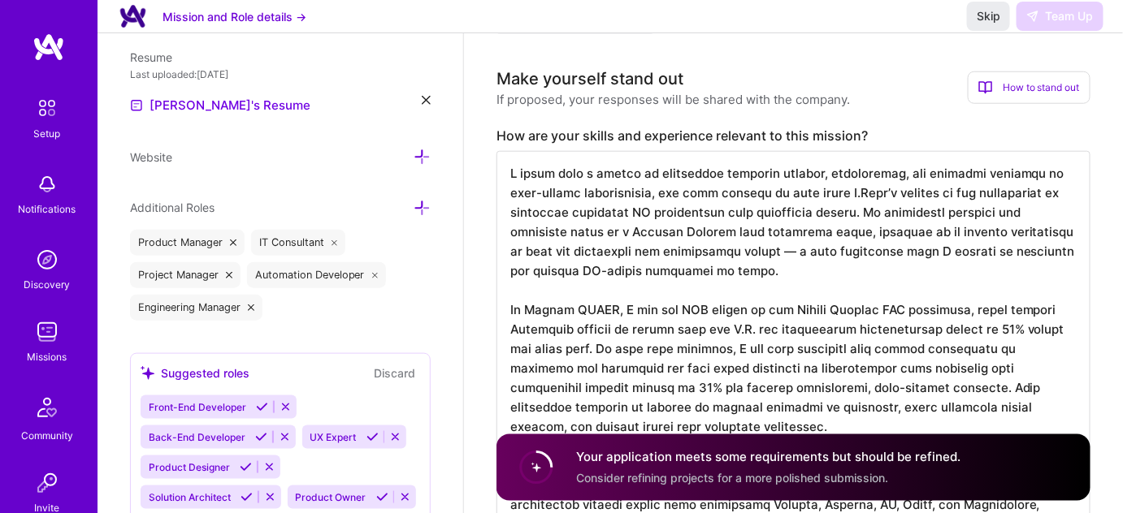
scroll to position [455, 0]
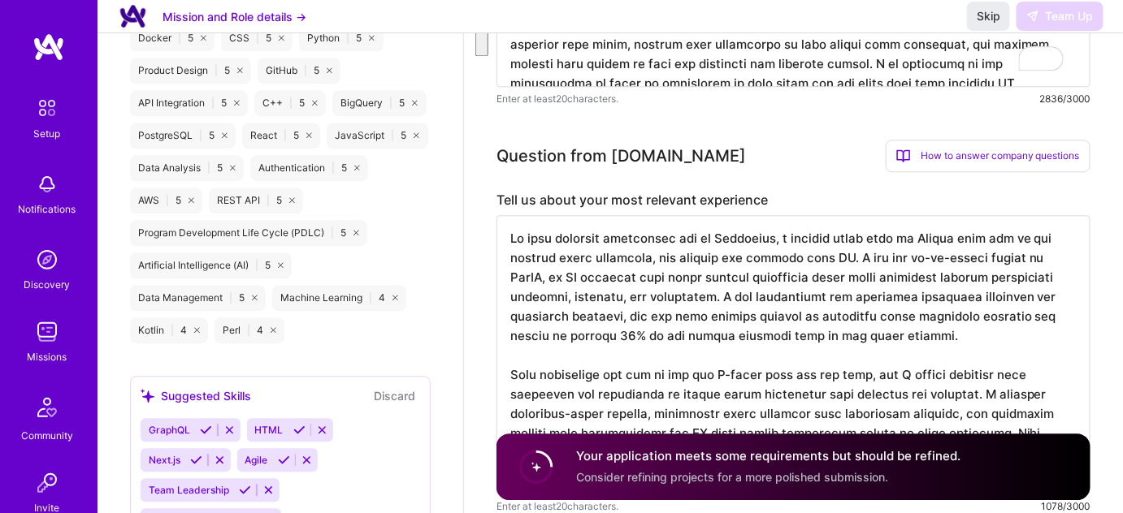
scroll to position [1371, 0]
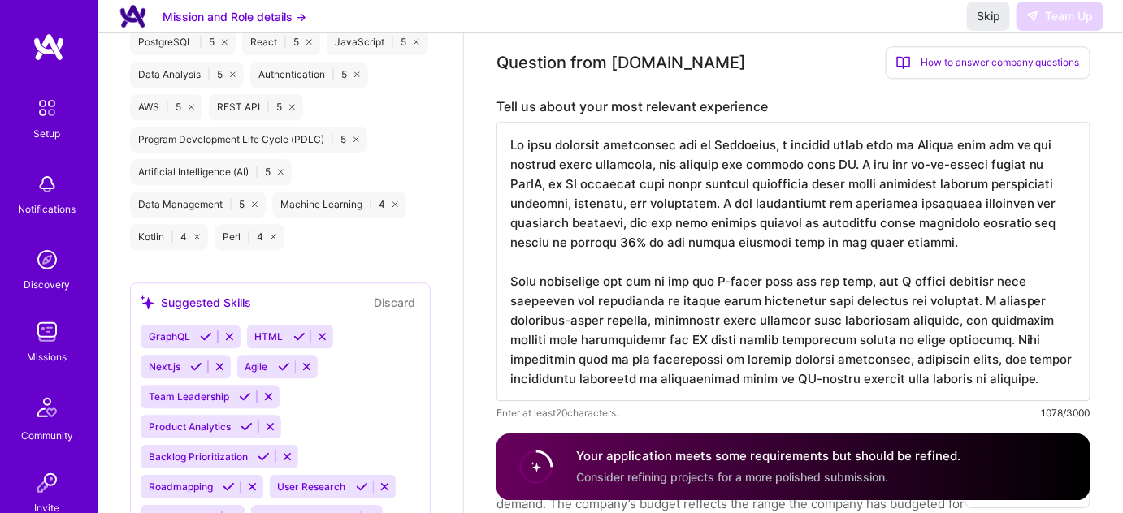
click at [796, 232] on textarea at bounding box center [793, 261] width 594 height 279
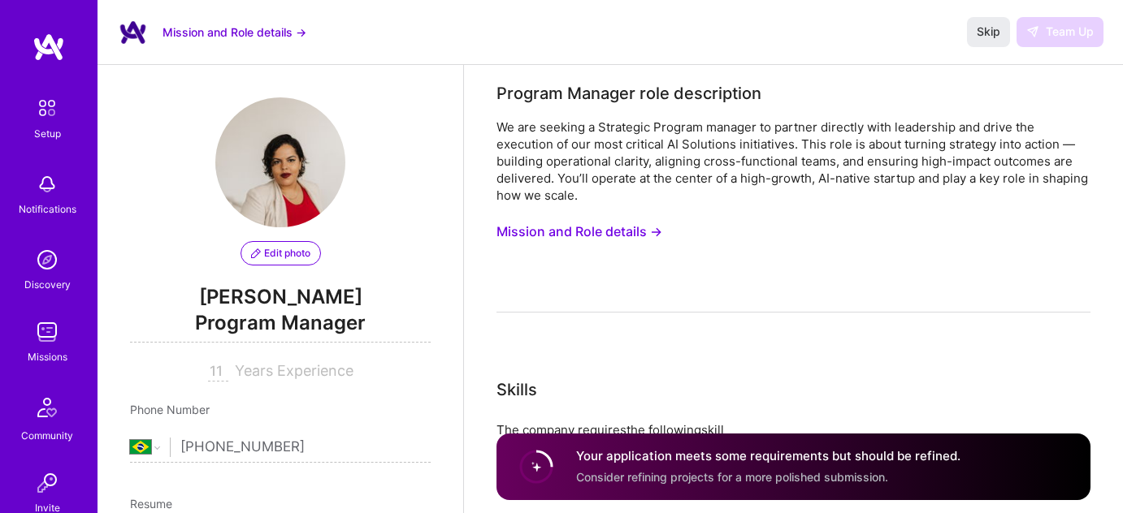
select select "BR"
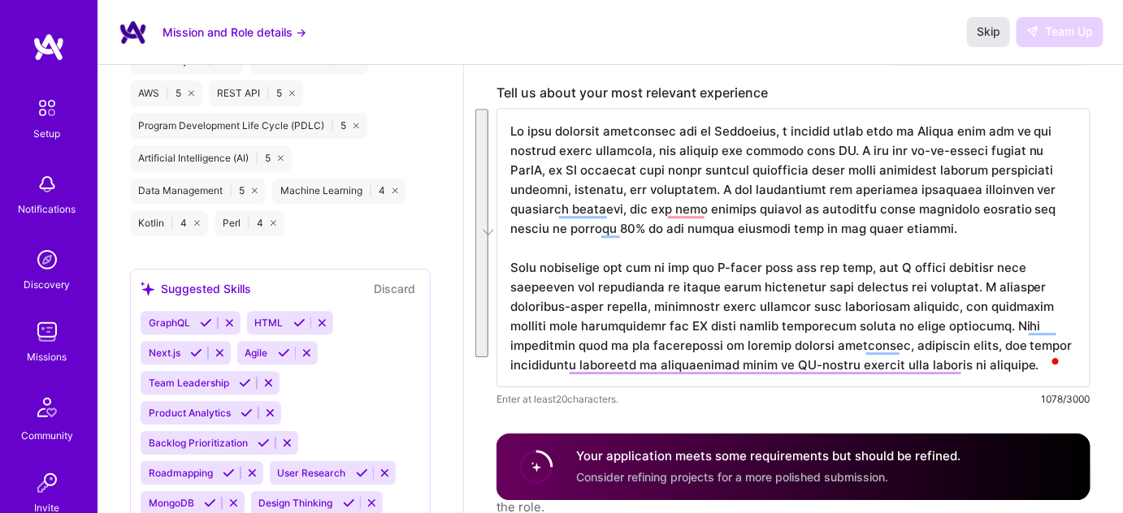
click at [990, 32] on span "Skip" at bounding box center [989, 32] width 24 height 16
click at [240, 31] on button "Mission and Role details →" at bounding box center [234, 32] width 144 height 17
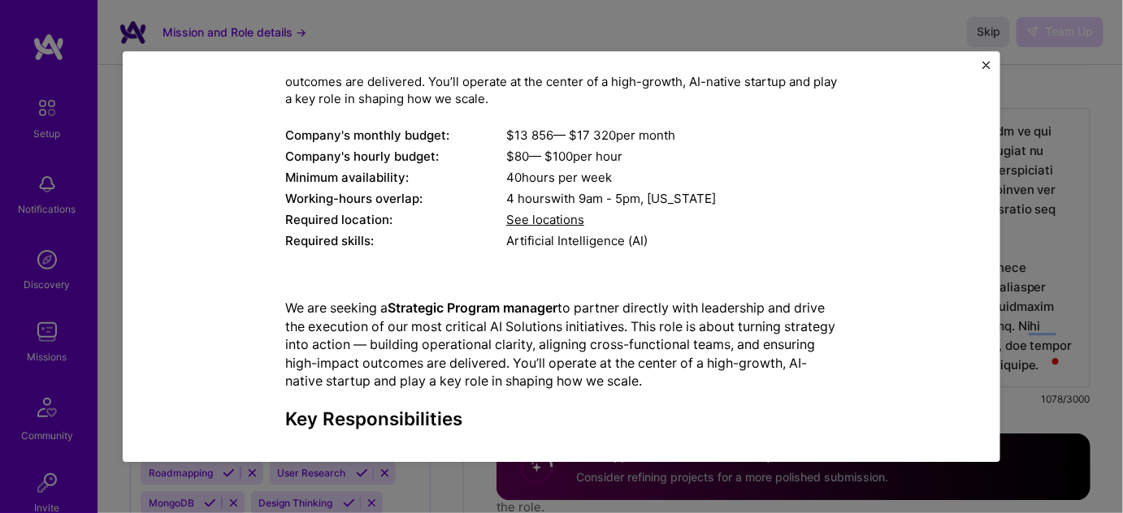
scroll to position [134, 0]
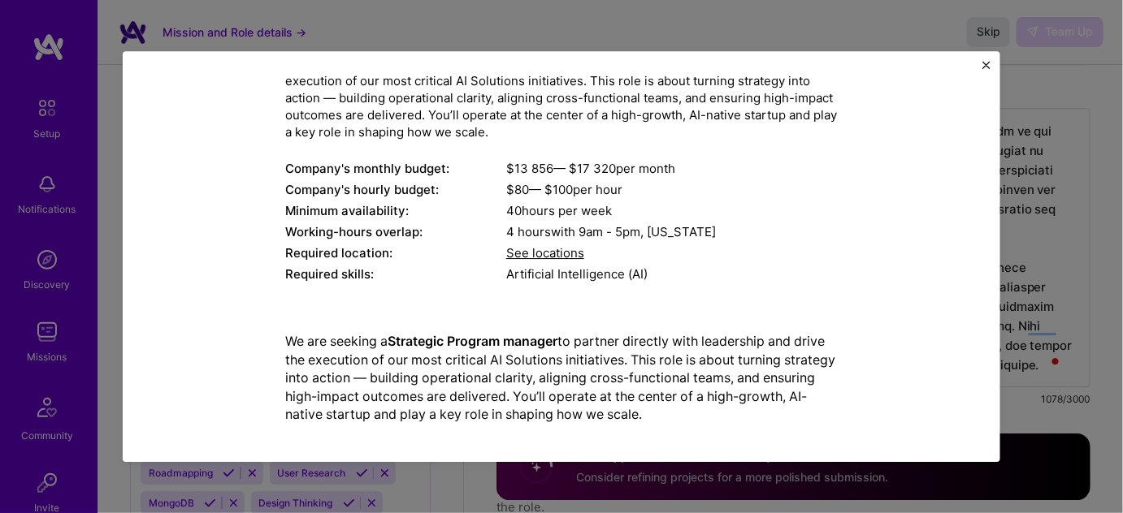
click at [561, 249] on span "See locations" at bounding box center [545, 253] width 78 height 15
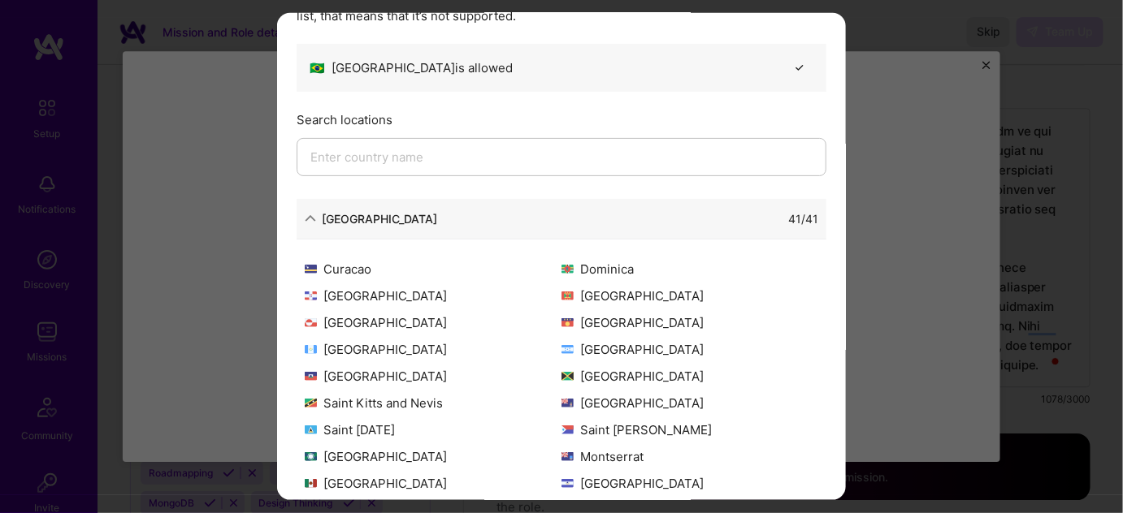
scroll to position [0, 0]
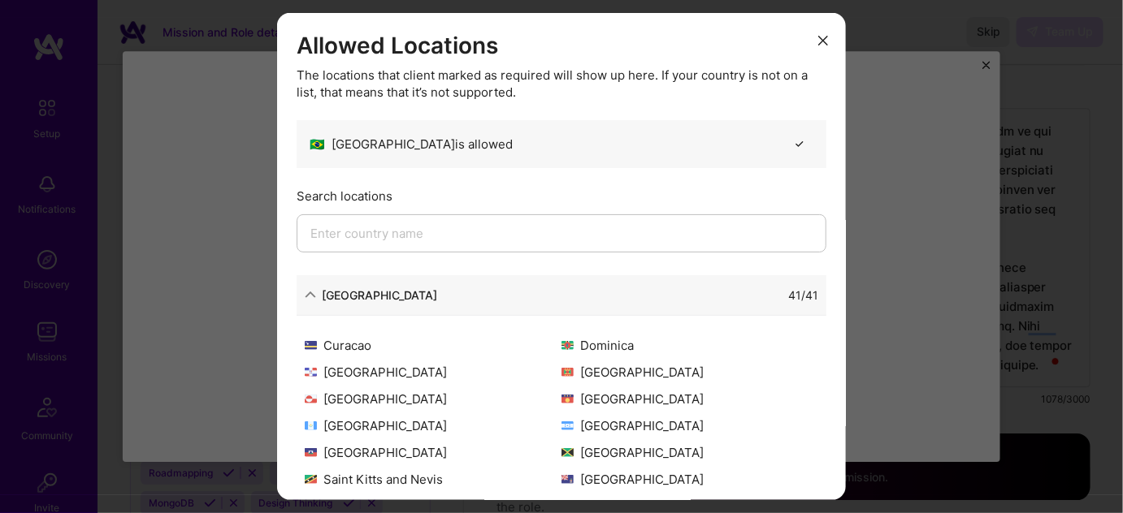
click at [818, 44] on icon "modal" at bounding box center [823, 41] width 10 height 10
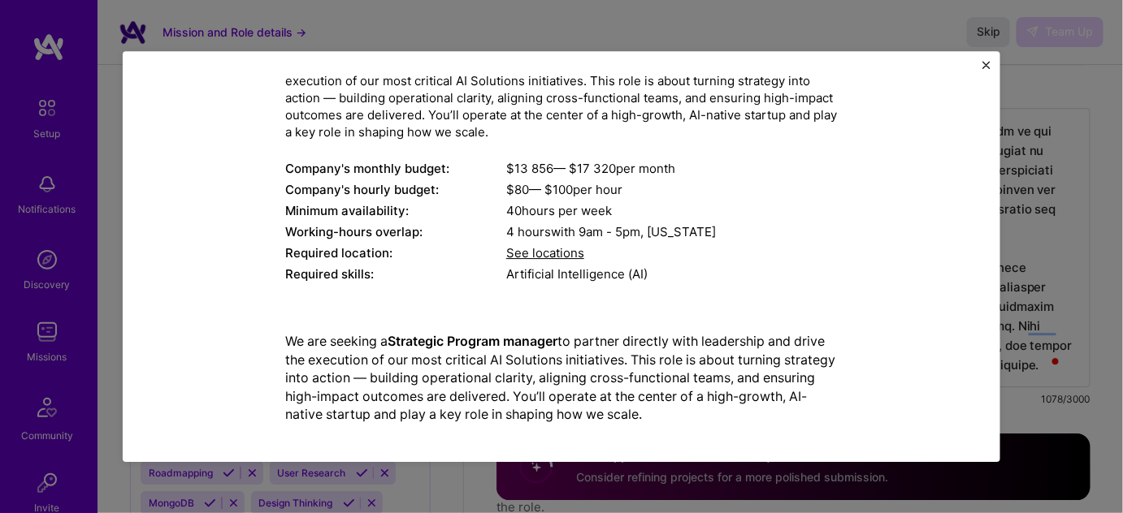
click at [992, 69] on div "Mission Description and Role Details Program Manager role description We are se…" at bounding box center [561, 256] width 877 height 411
click at [986, 63] on img "Close" at bounding box center [986, 65] width 8 height 8
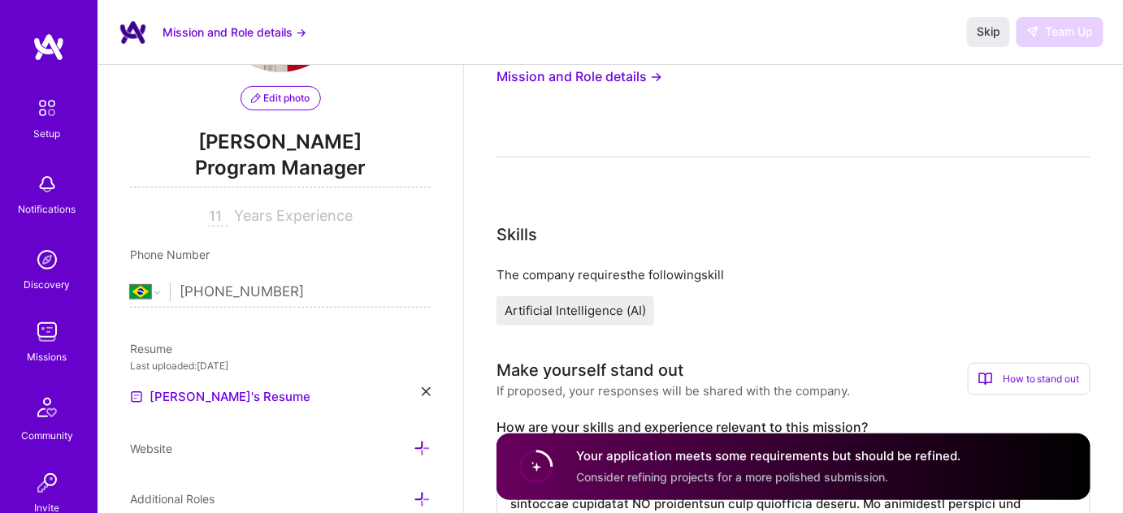
scroll to position [134, 0]
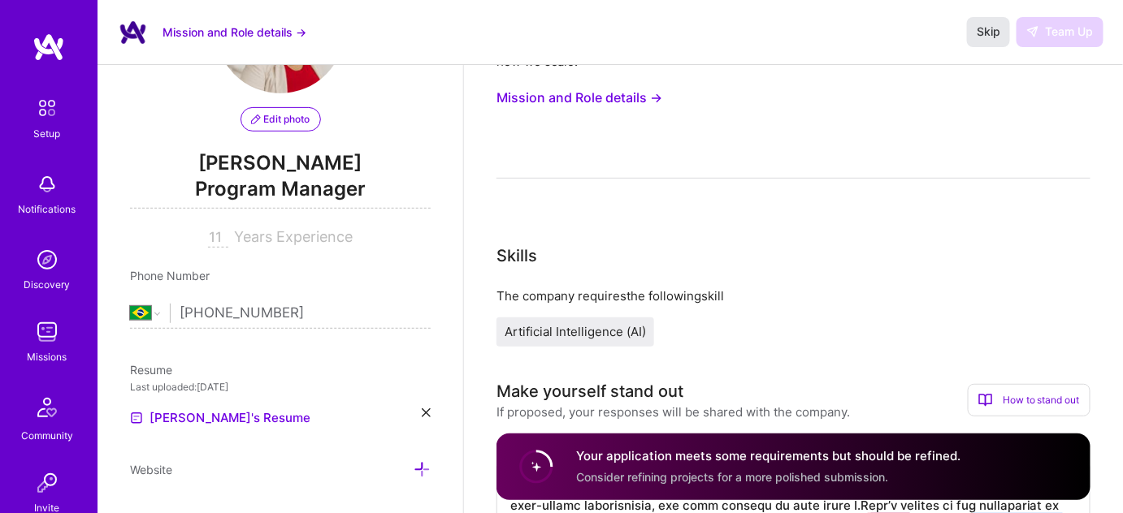
click at [986, 25] on span "Skip" at bounding box center [989, 32] width 24 height 16
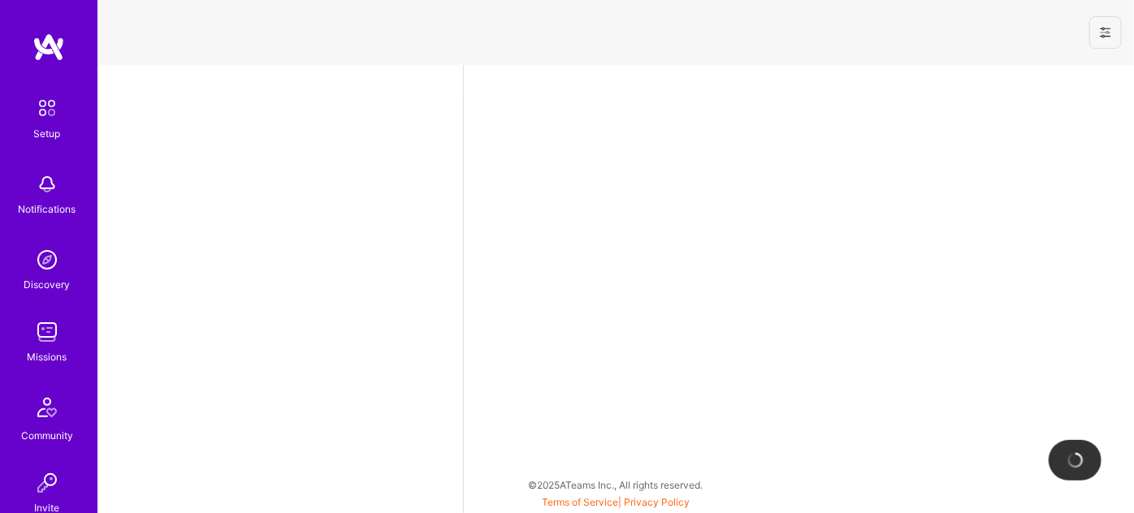
select select "BR"
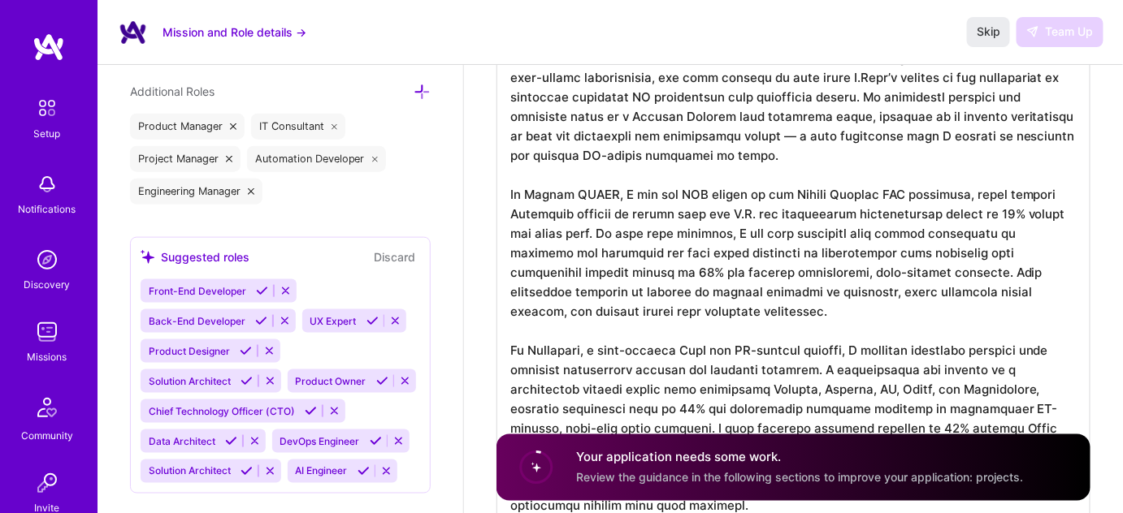
scroll to position [572, 0]
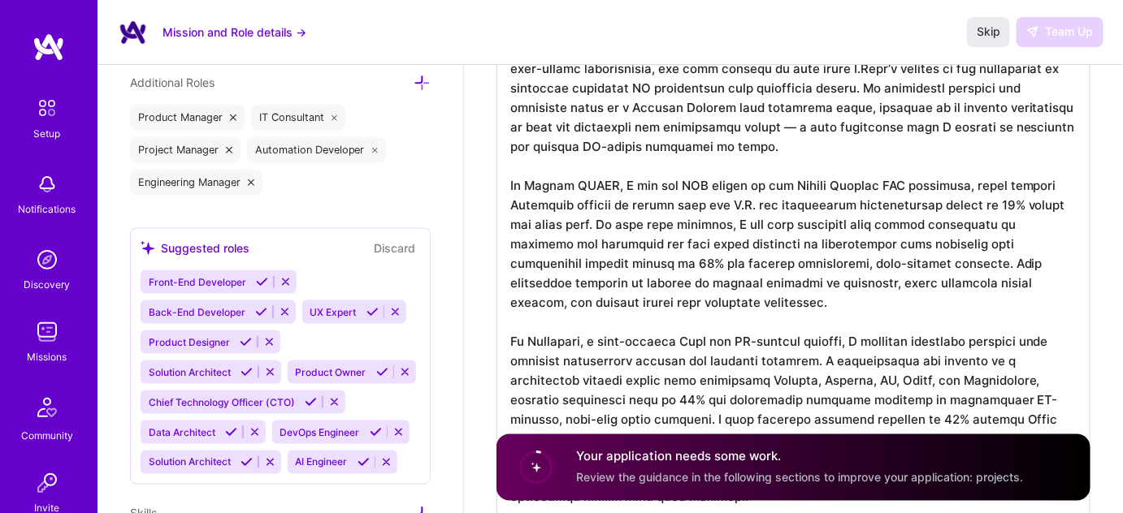
click at [609, 452] on h4 "Your application needs some work." at bounding box center [799, 456] width 447 height 17
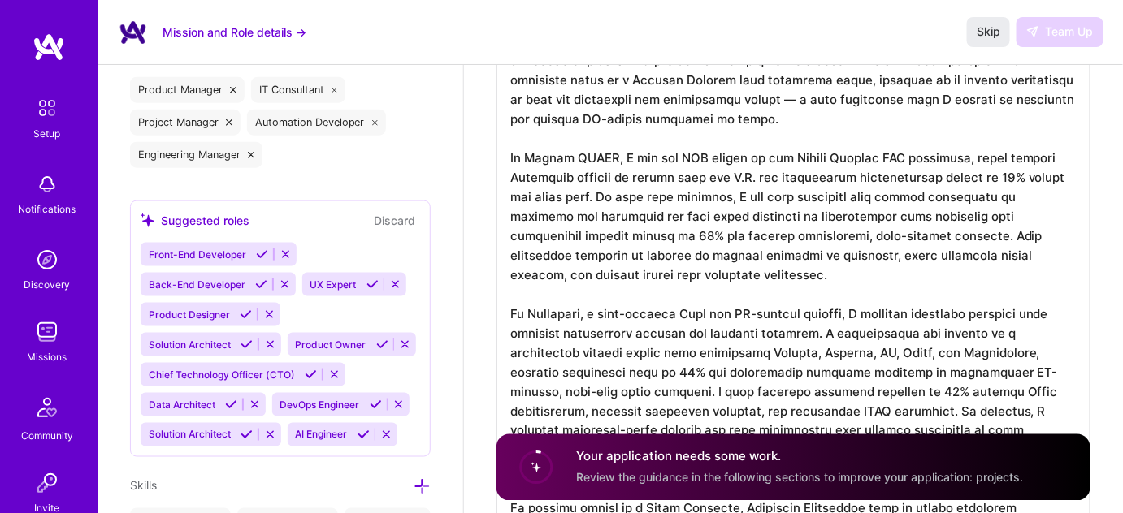
scroll to position [599, 0]
click at [392, 219] on button "Discard" at bounding box center [394, 221] width 51 height 19
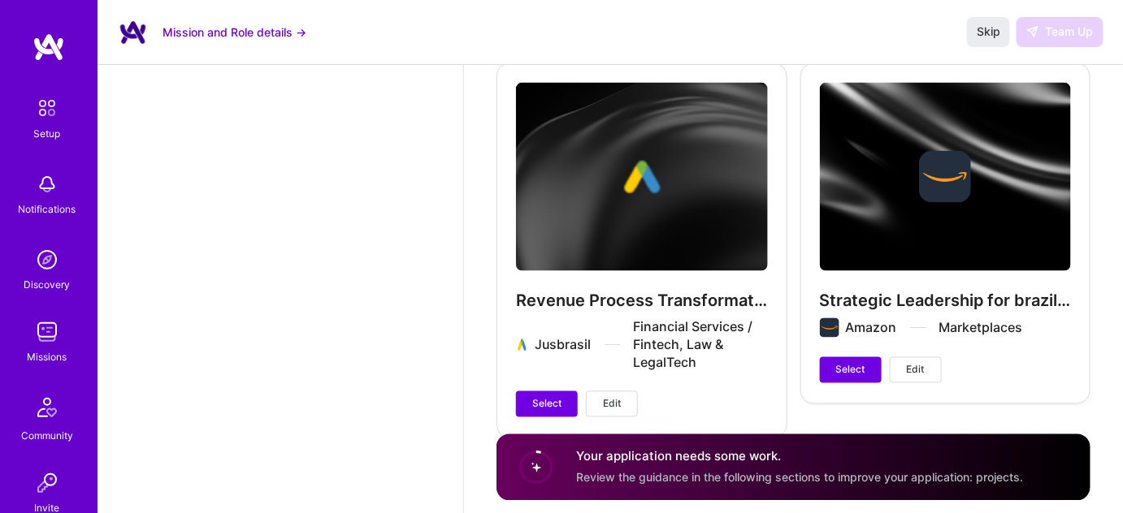
scroll to position [2903, 0]
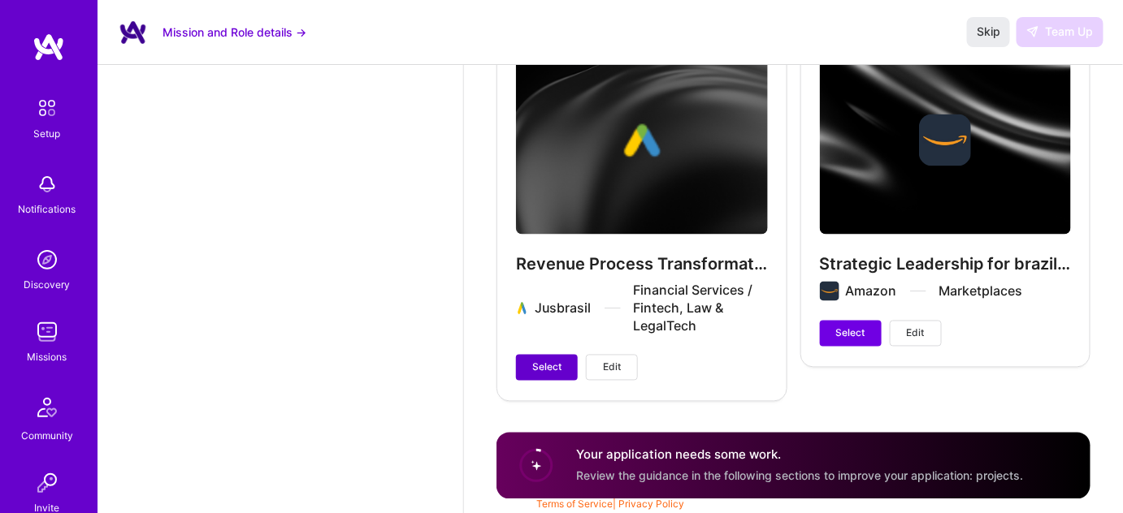
click at [546, 361] on span "Select" at bounding box center [546, 368] width 29 height 15
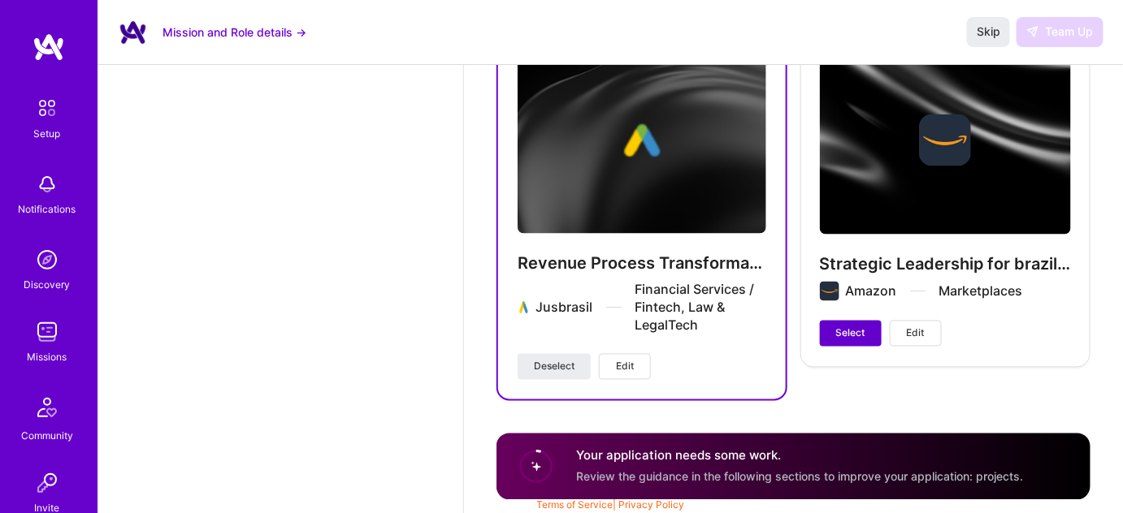
click at [847, 333] on span "Select" at bounding box center [850, 334] width 29 height 15
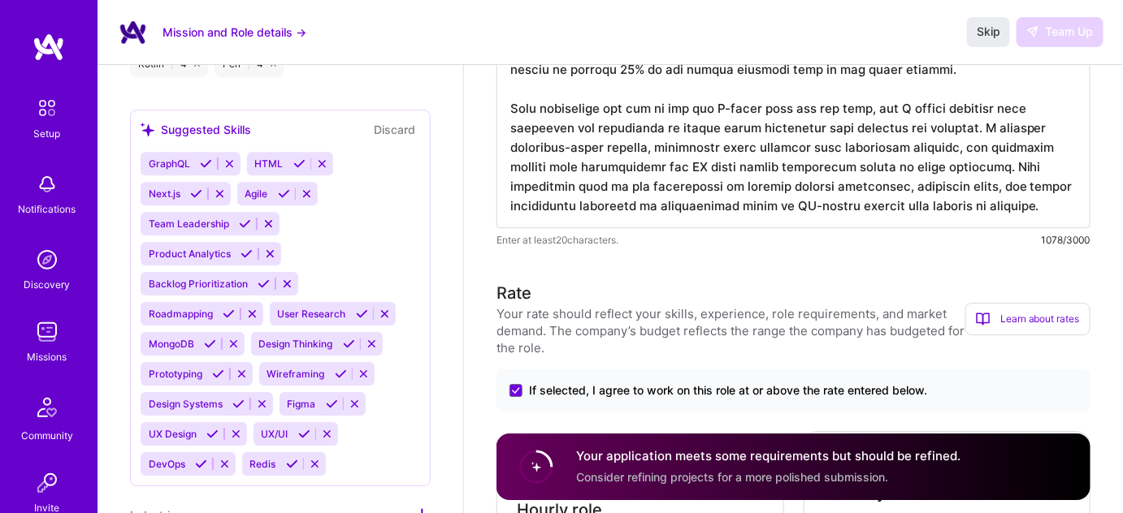
scroll to position [1549, 0]
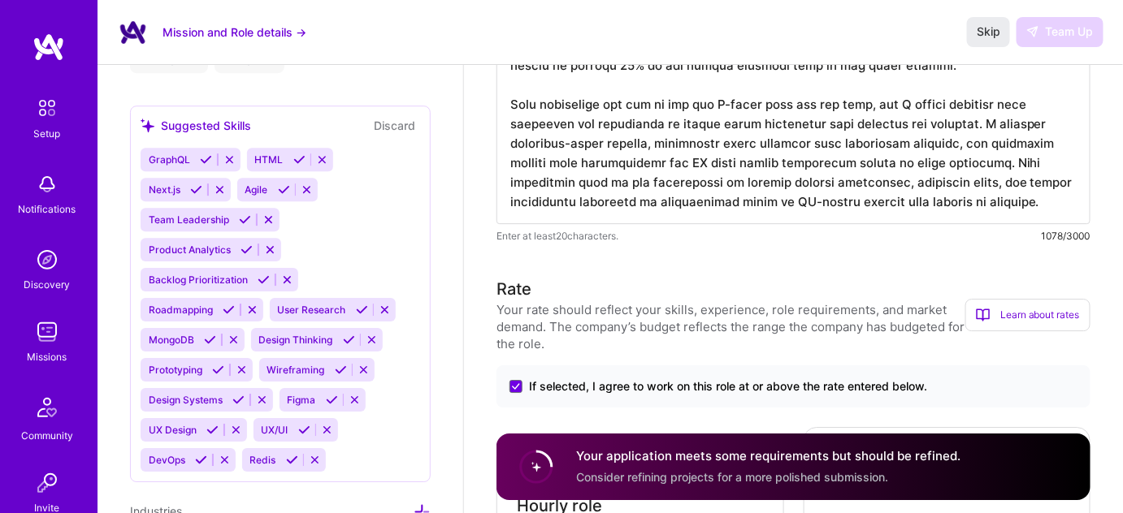
click at [227, 305] on icon at bounding box center [229, 310] width 12 height 12
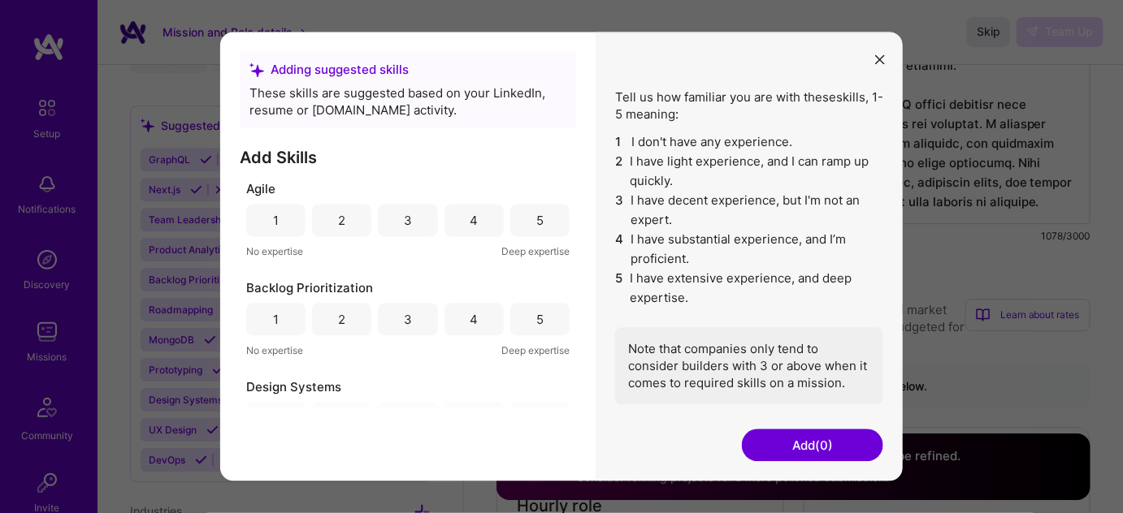
click at [536, 219] on div "5" at bounding box center [539, 220] width 7 height 17
click at [536, 318] on div "5" at bounding box center [539, 319] width 7 height 17
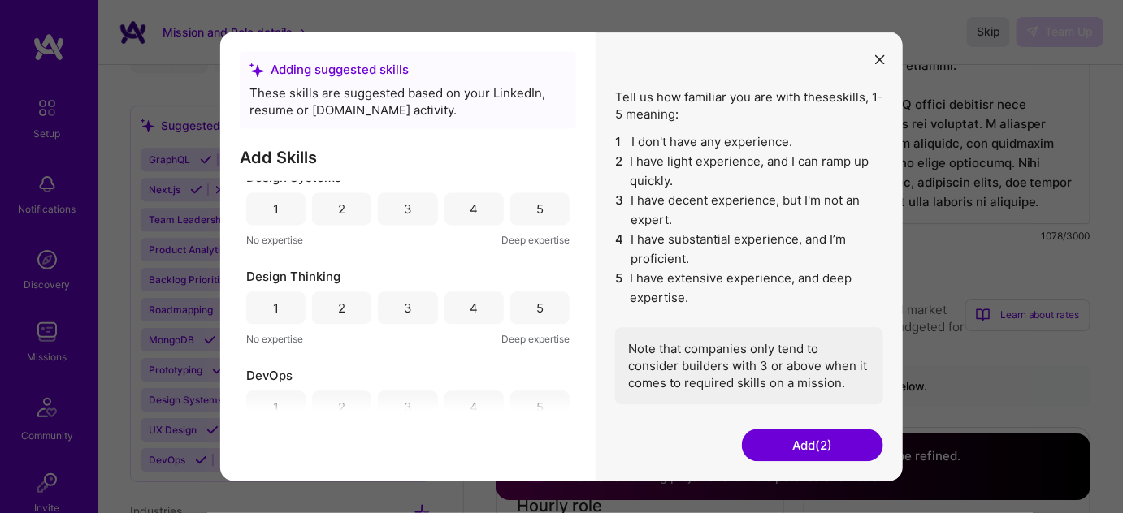
click at [804, 442] on button "Add (2)" at bounding box center [812, 446] width 141 height 32
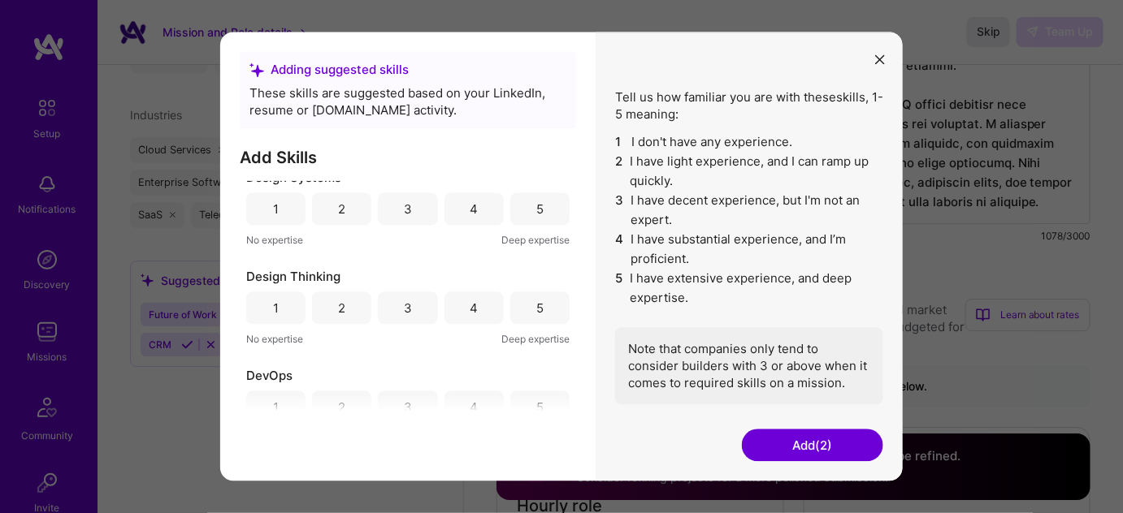
click at [877, 54] on button "modal" at bounding box center [879, 58] width 19 height 27
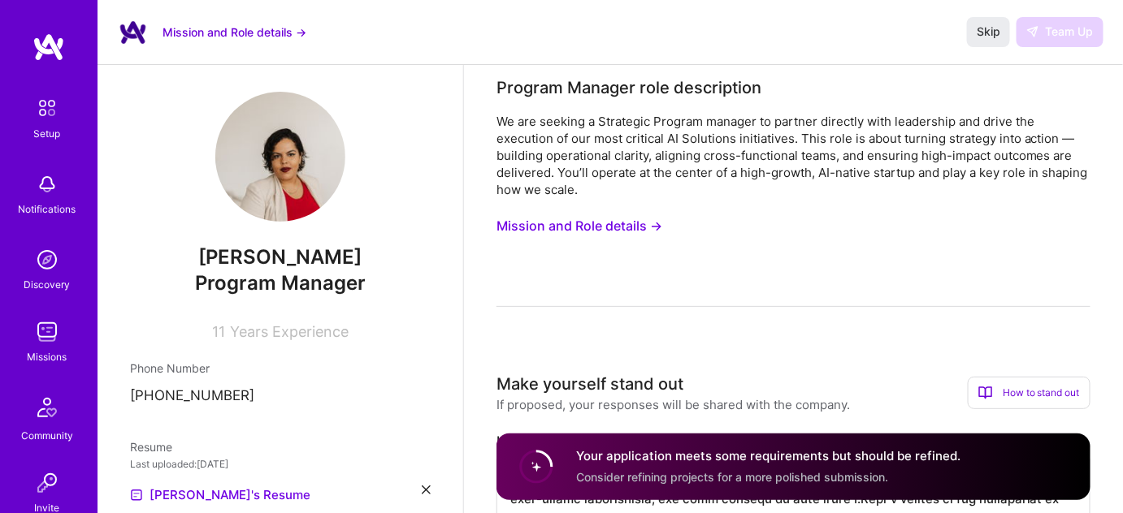
scroll to position [0, 0]
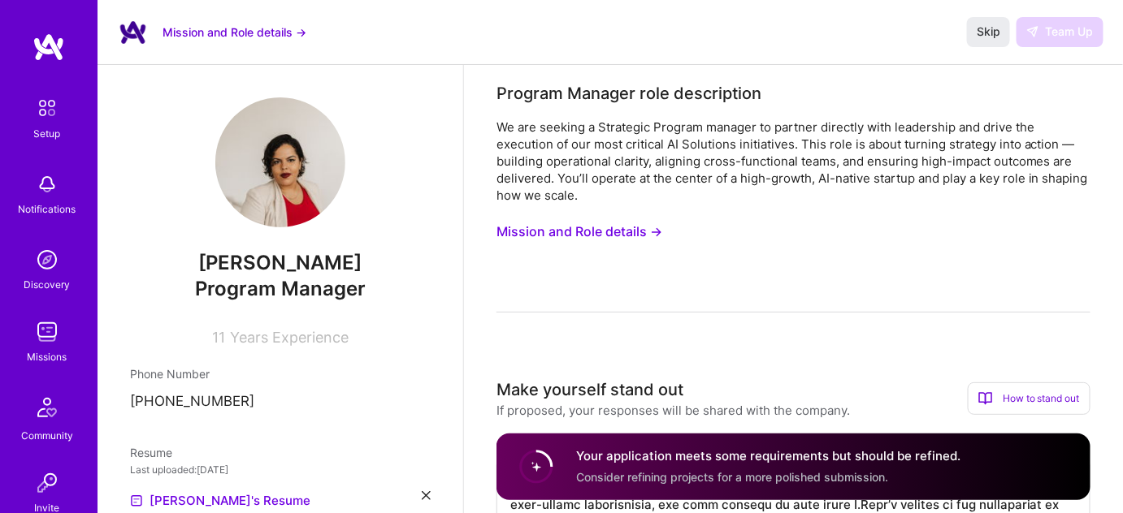
click at [1044, 39] on div "Skip Team Up" at bounding box center [1035, 31] width 136 height 29
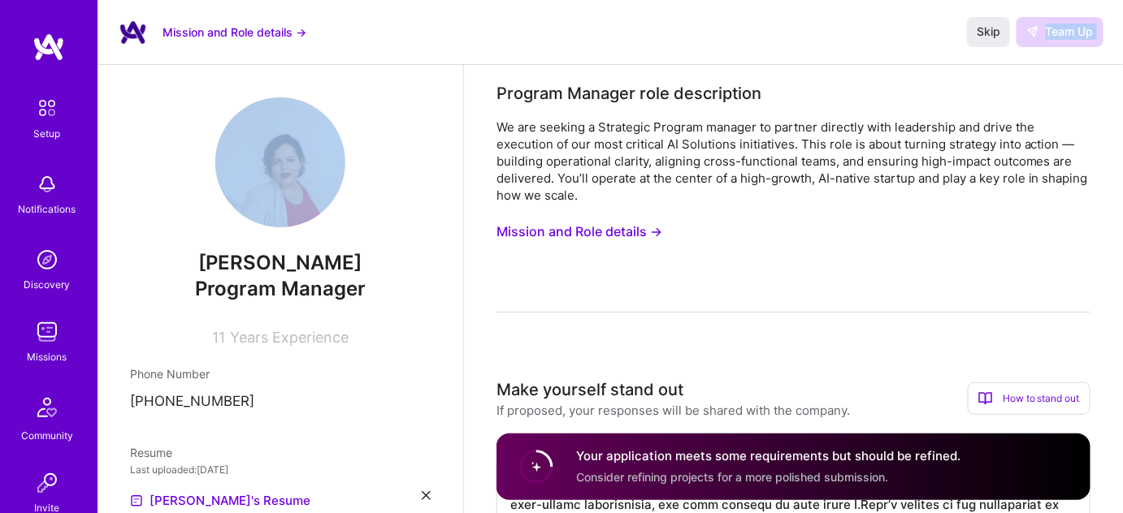
click at [1044, 39] on div "Skip Team Up" at bounding box center [1035, 31] width 136 height 29
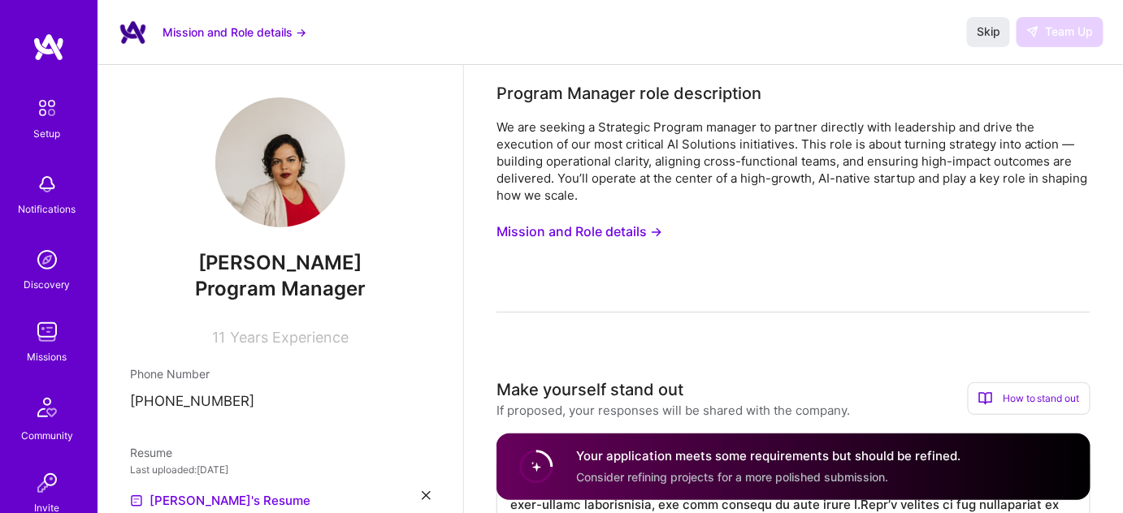
click at [38, 359] on div "Missions" at bounding box center [48, 357] width 40 height 17
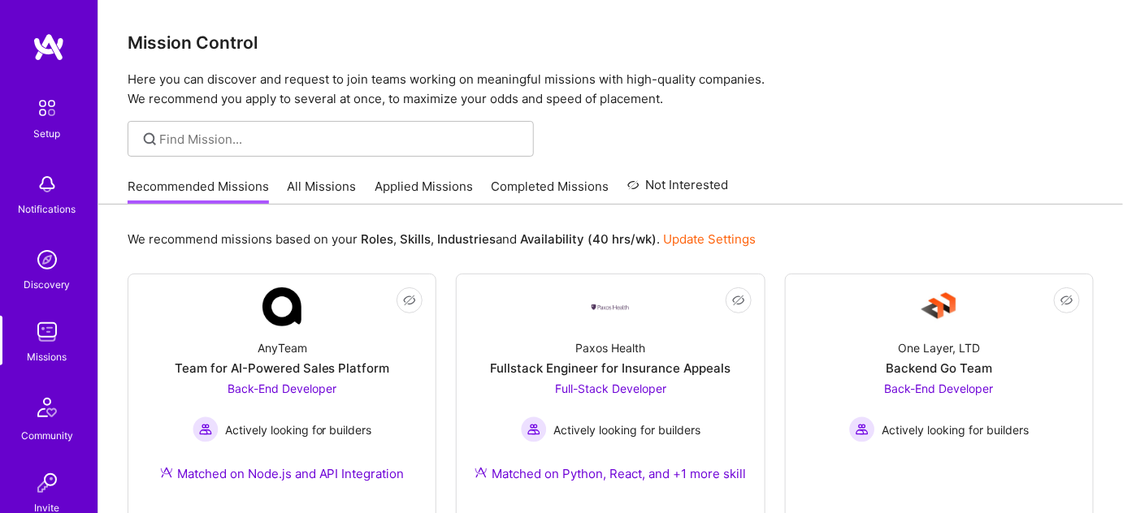
click at [430, 190] on link "Applied Missions" at bounding box center [424, 191] width 98 height 27
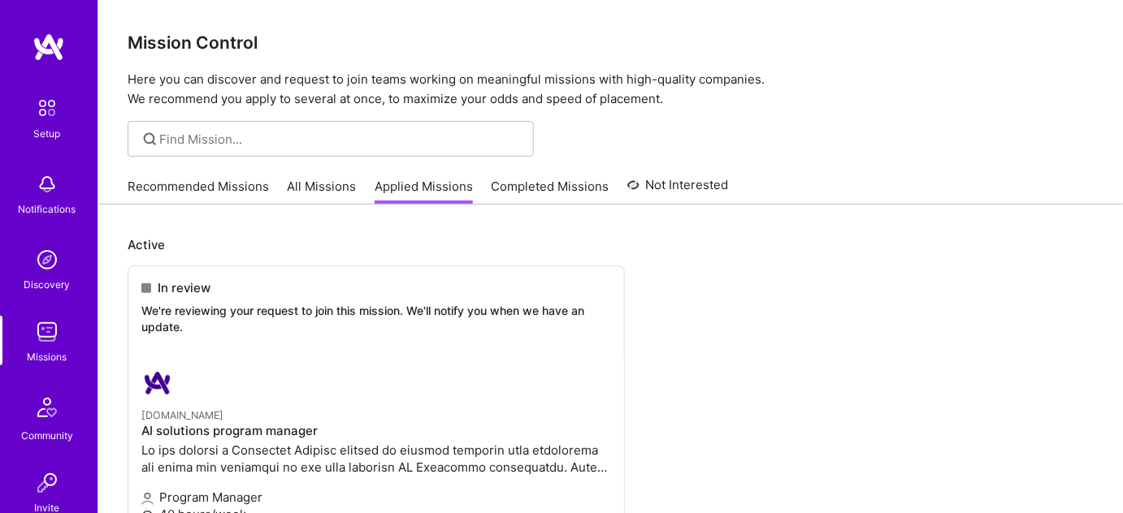
click at [35, 48] on img at bounding box center [48, 46] width 32 height 29
click at [219, 435] on h4 "AI solutions program manager" at bounding box center [376, 431] width 470 height 15
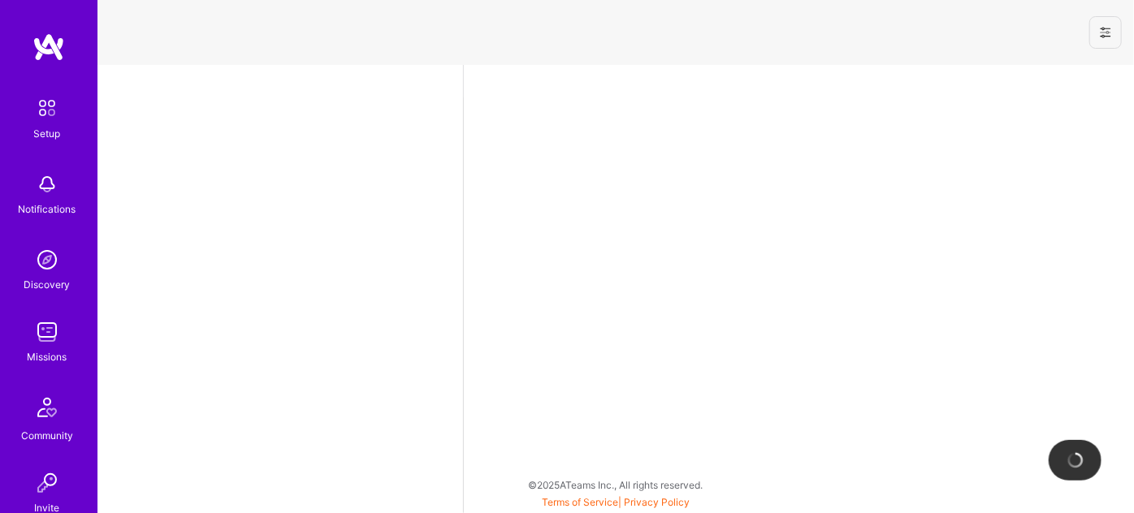
select select "BR"
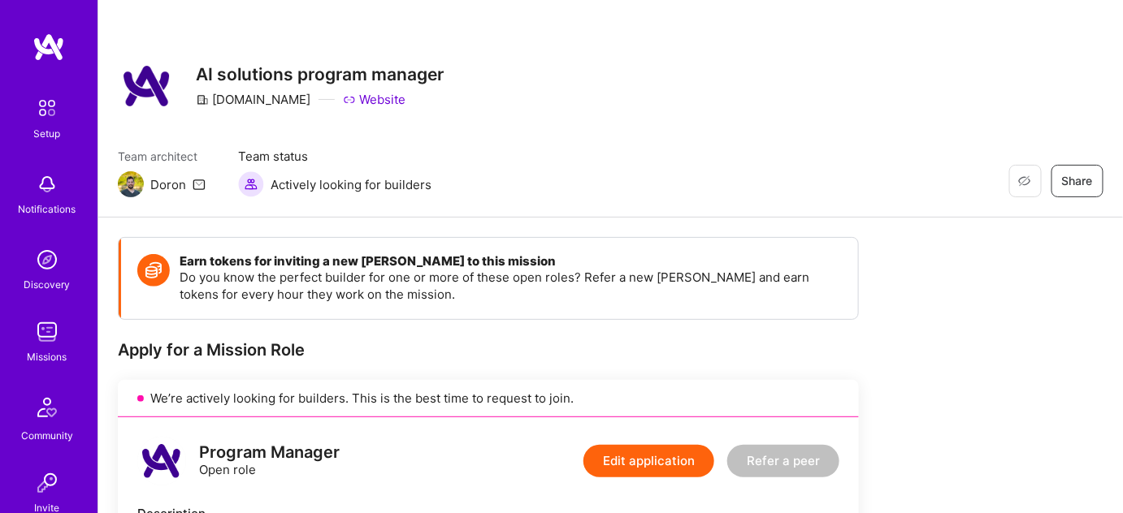
click at [195, 187] on icon at bounding box center [199, 184] width 13 height 13
click at [193, 187] on icon at bounding box center [199, 184] width 13 height 13
